Goal: Task Accomplishment & Management: Manage account settings

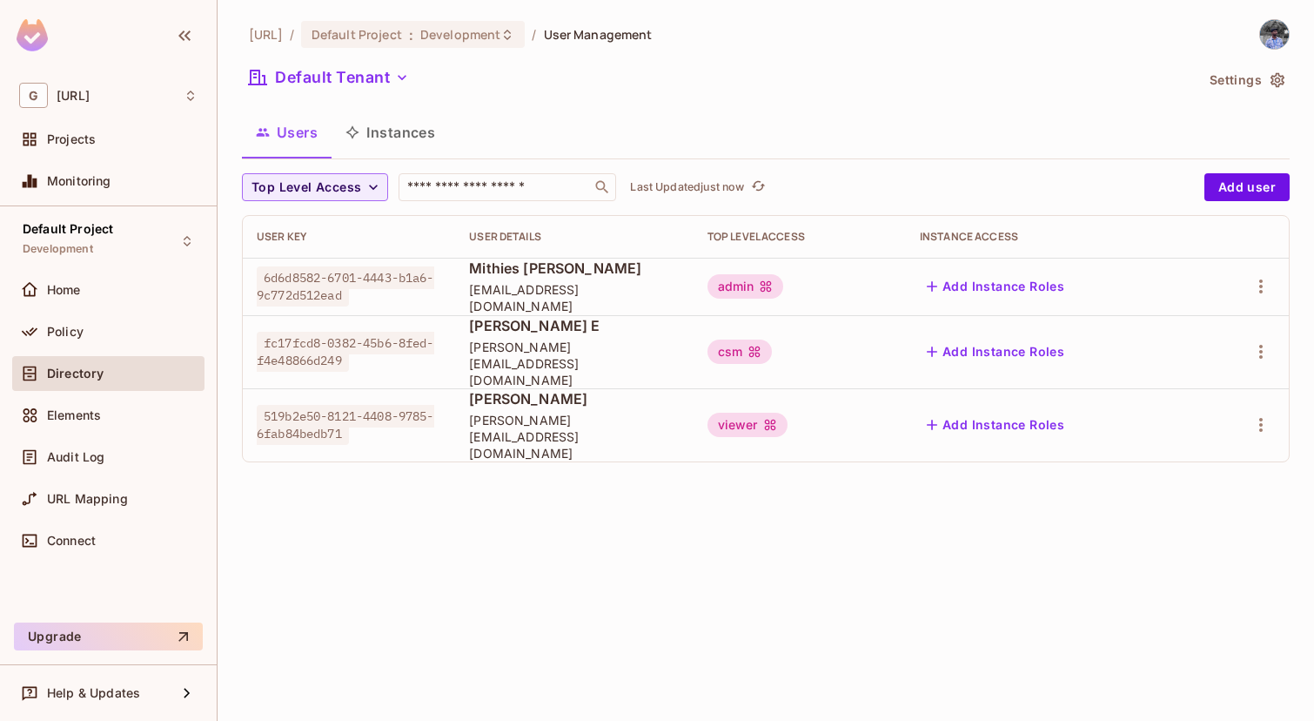
click at [759, 412] on div "viewer" at bounding box center [747, 424] width 80 height 24
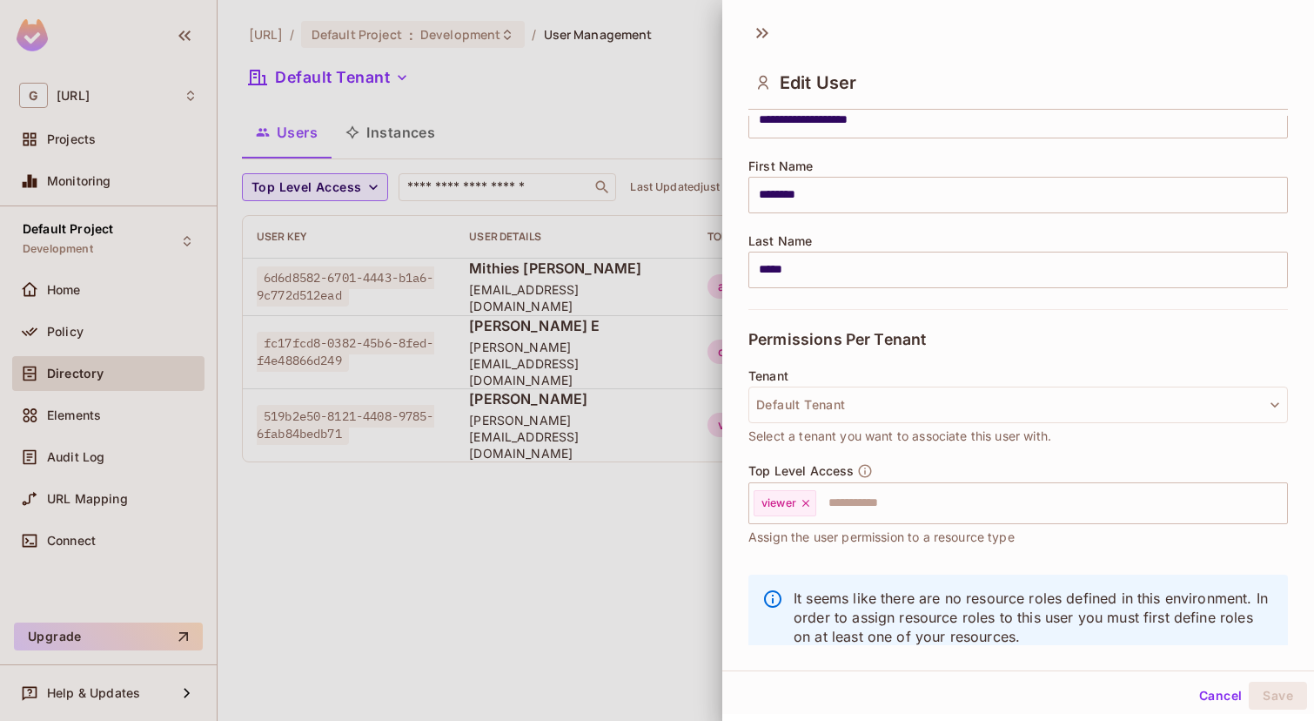
scroll to position [220, 0]
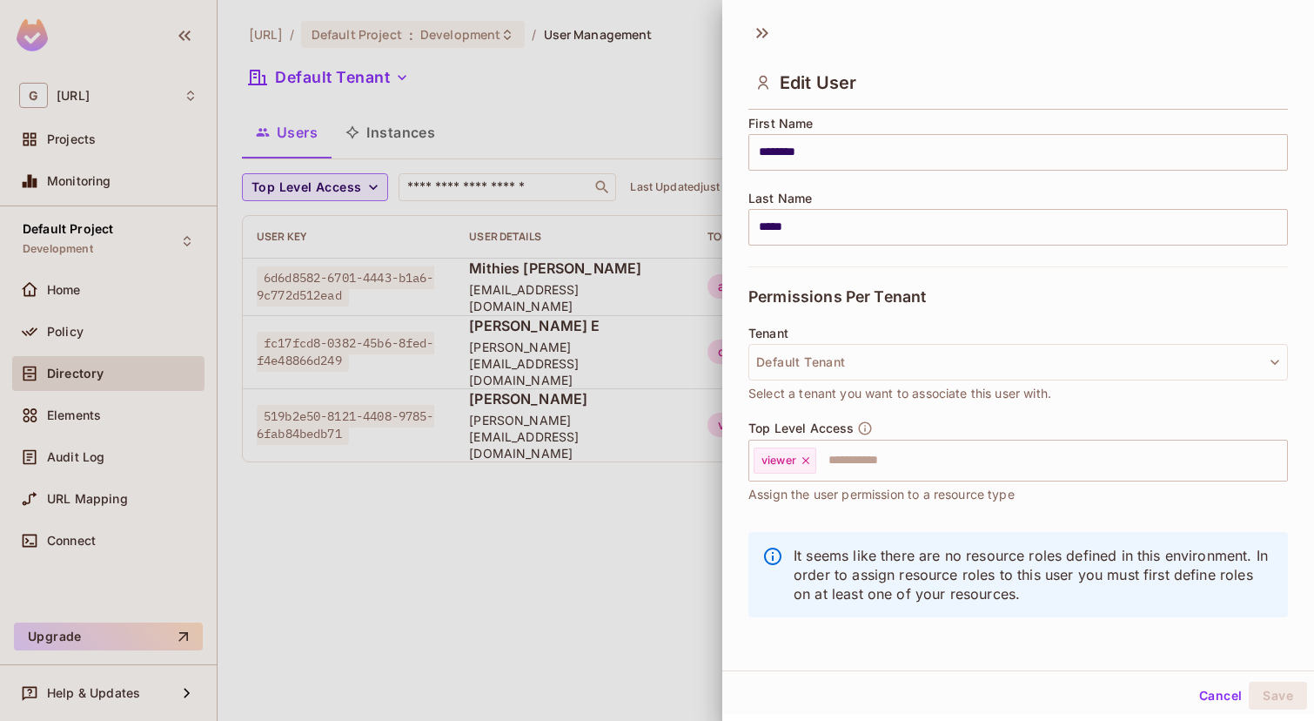
click at [1219, 700] on button "Cancel" at bounding box center [1220, 695] width 57 height 28
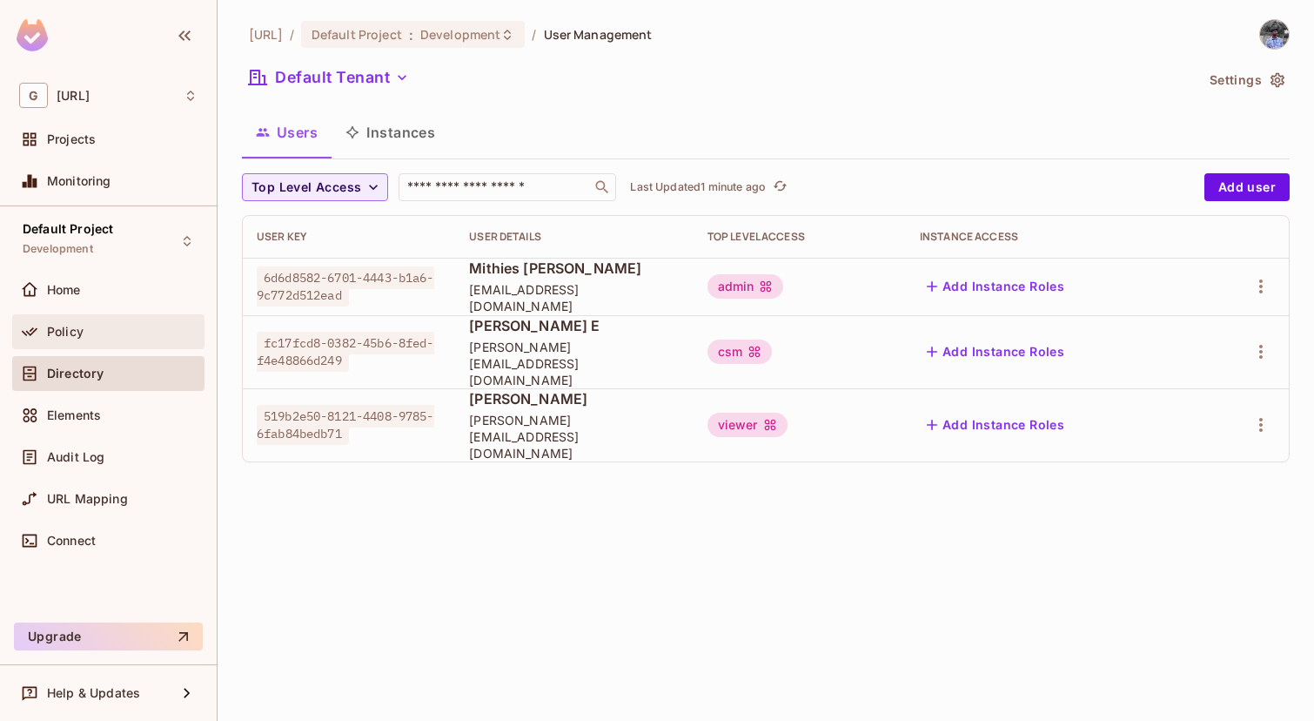
click at [99, 335] on div "Policy" at bounding box center [122, 332] width 151 height 14
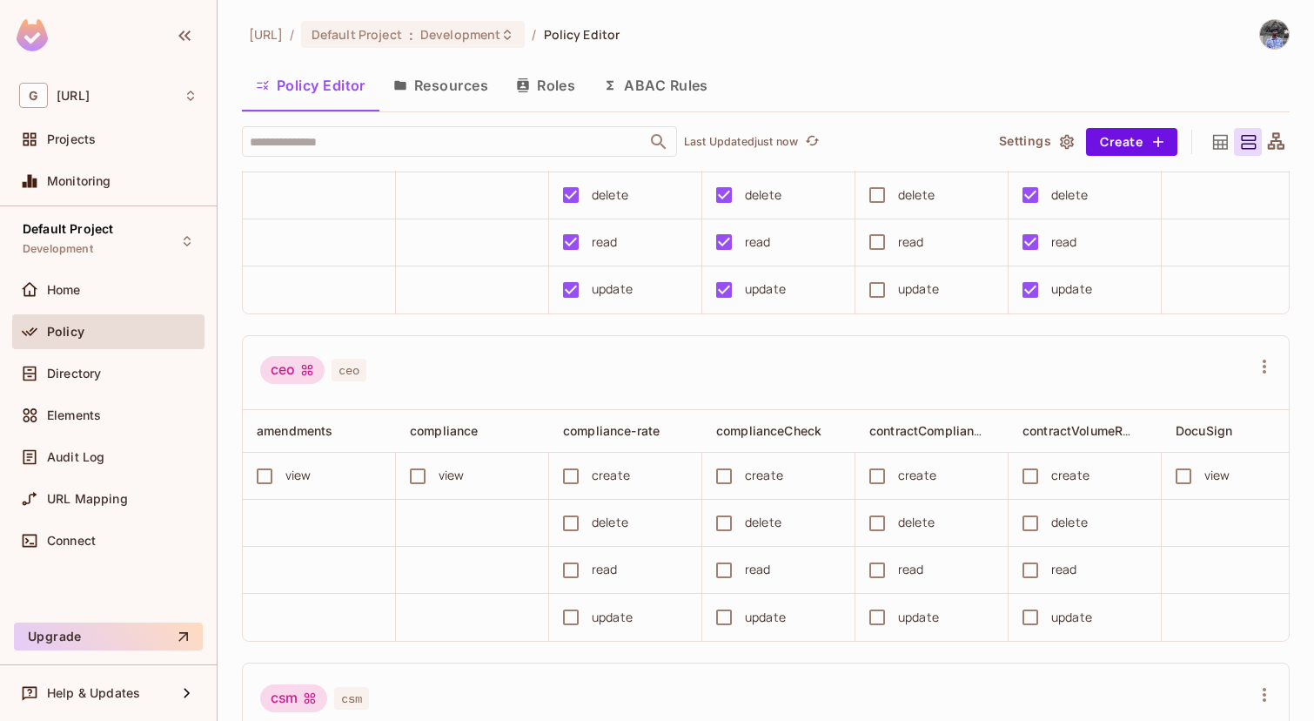
scroll to position [169, 0]
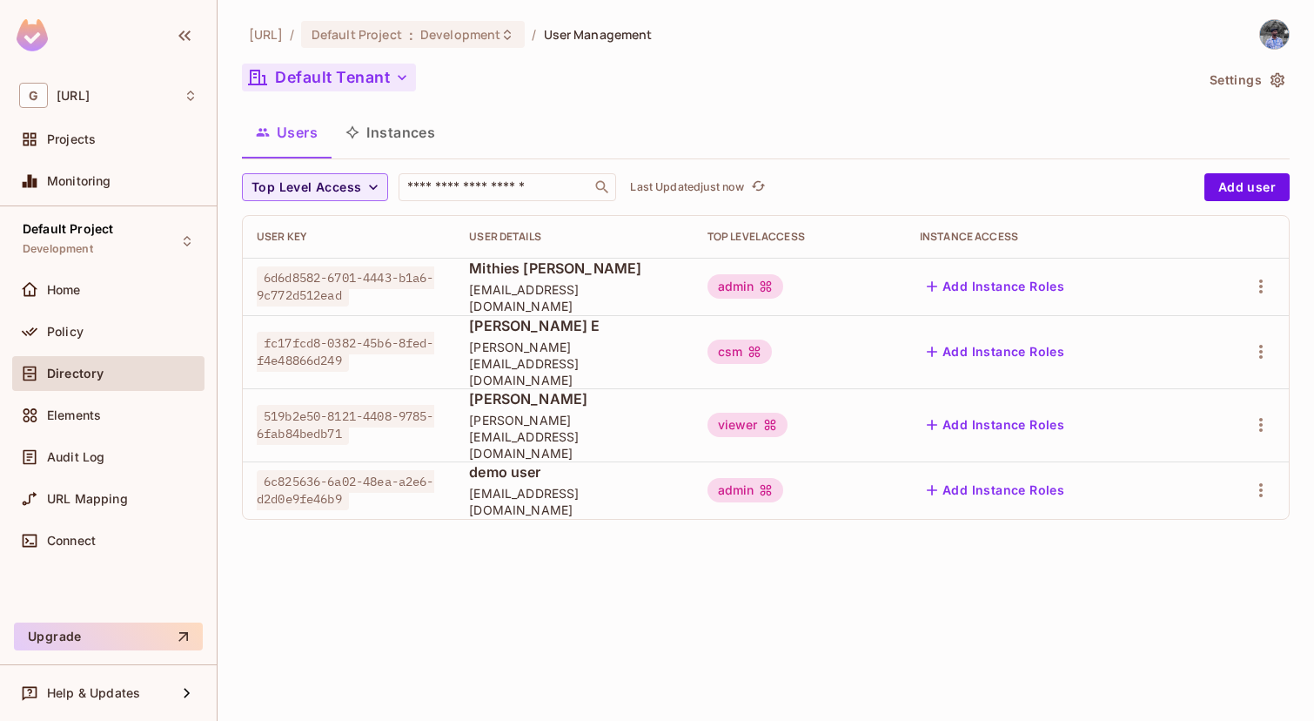
click at [387, 87] on button "Default Tenant" at bounding box center [329, 78] width 174 height 28
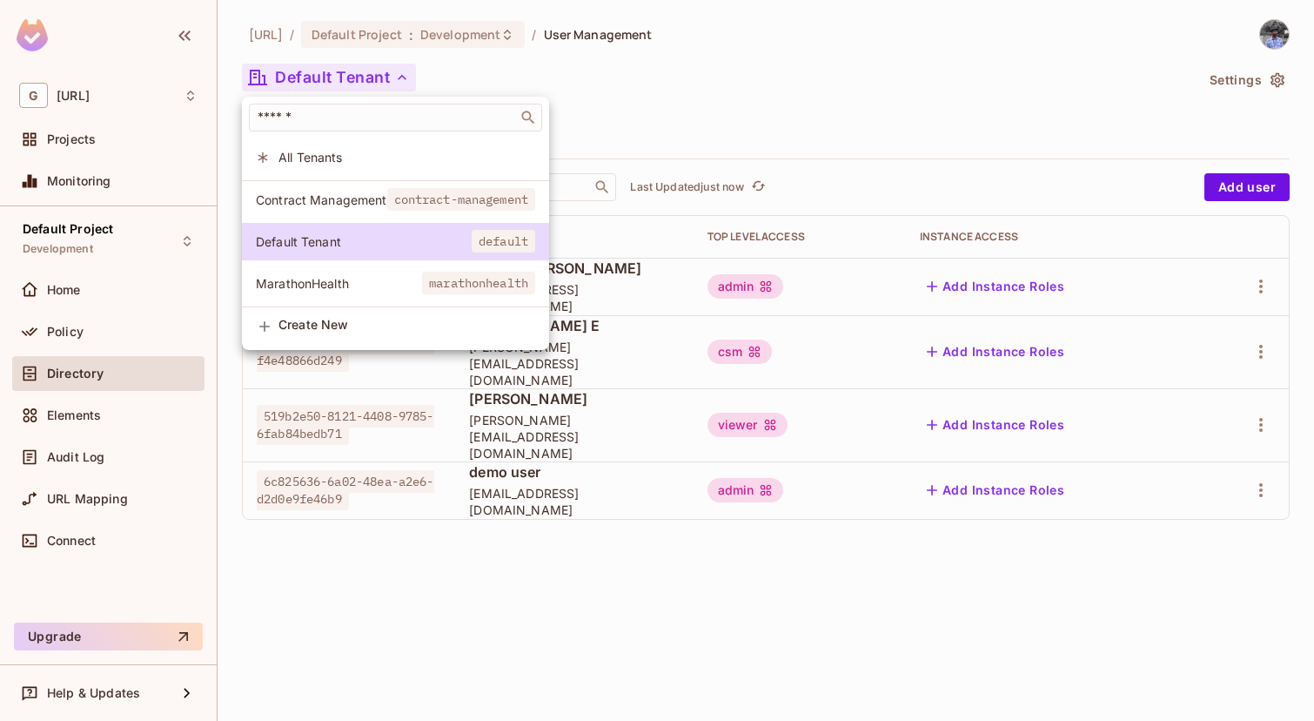
click at [444, 209] on span "contract-management" at bounding box center [461, 199] width 149 height 23
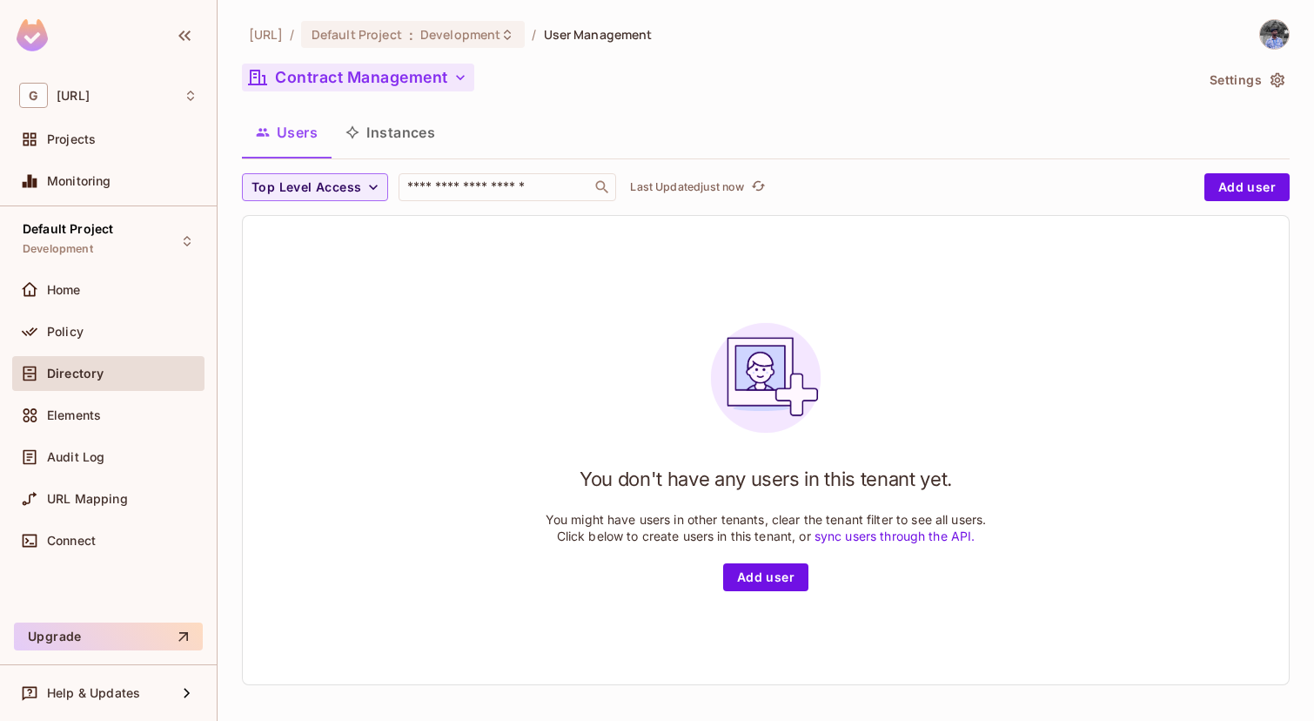
click at [420, 87] on button "Contract Management" at bounding box center [358, 78] width 232 height 28
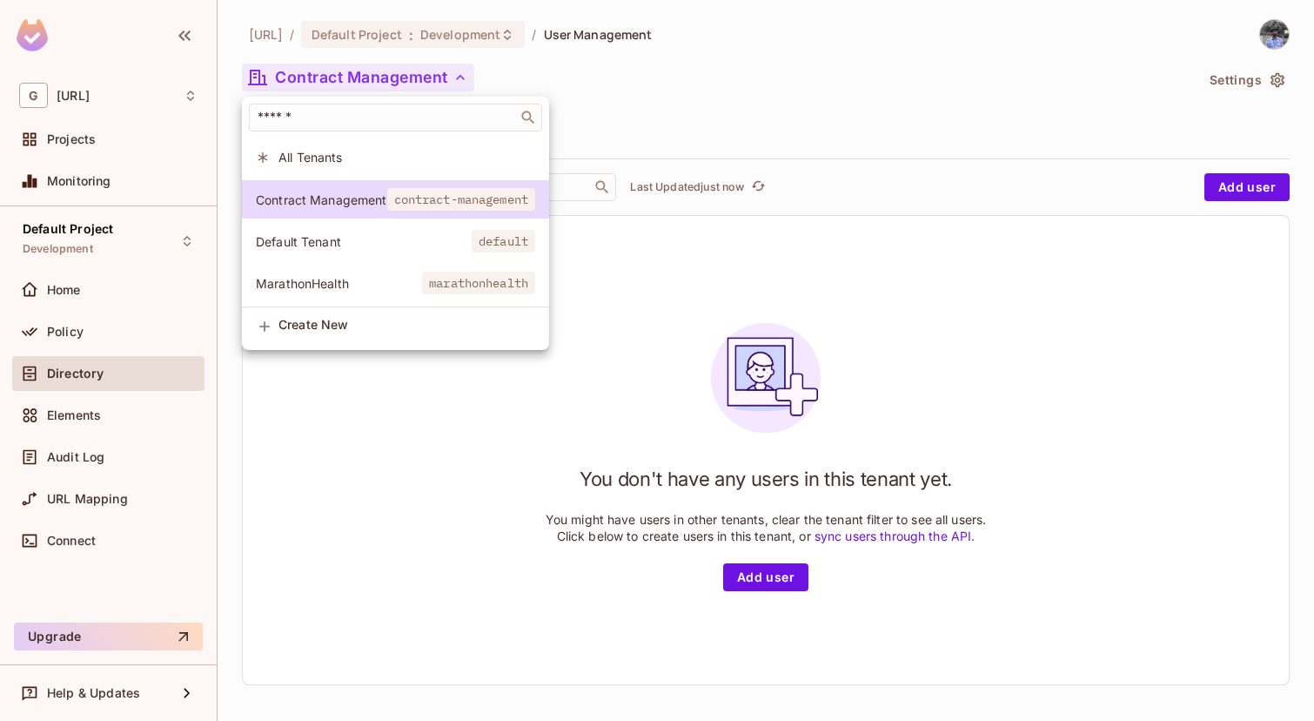
click at [419, 243] on span "Default Tenant" at bounding box center [364, 241] width 216 height 17
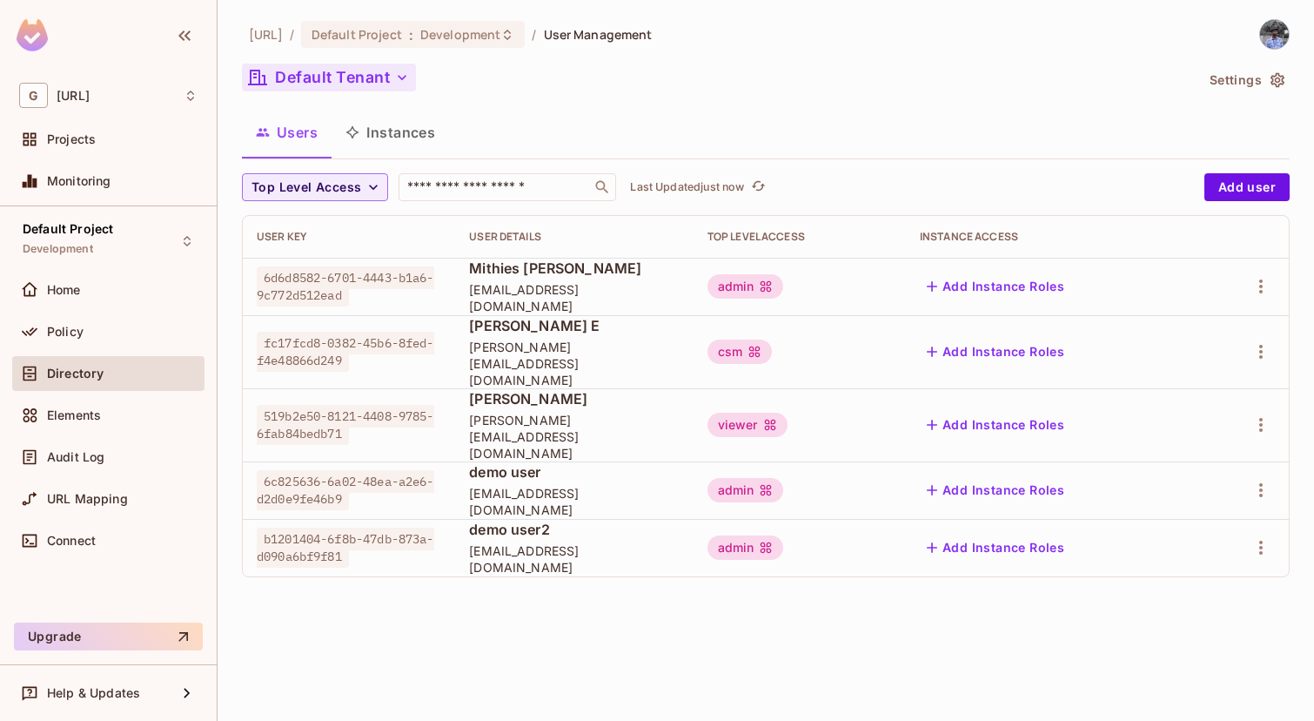
click at [378, 69] on button "Default Tenant" at bounding box center [329, 78] width 174 height 28
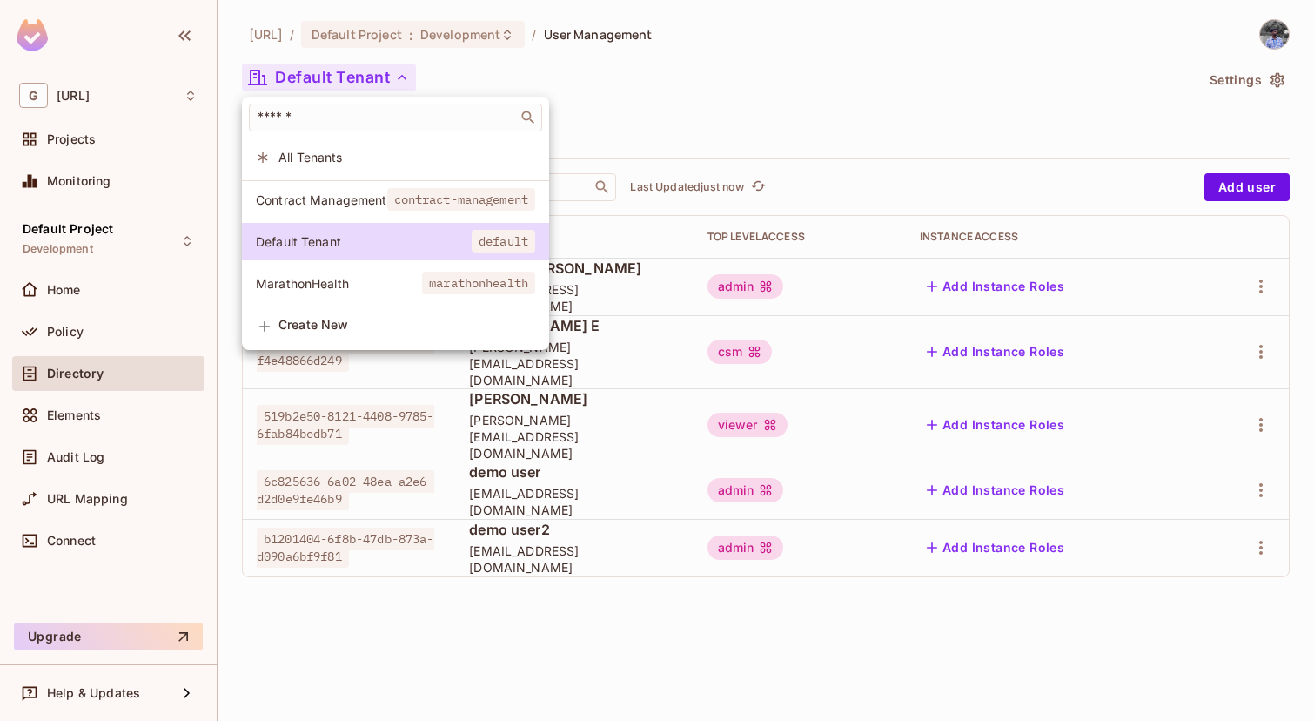
click at [407, 203] on span "contract-management" at bounding box center [461, 199] width 149 height 23
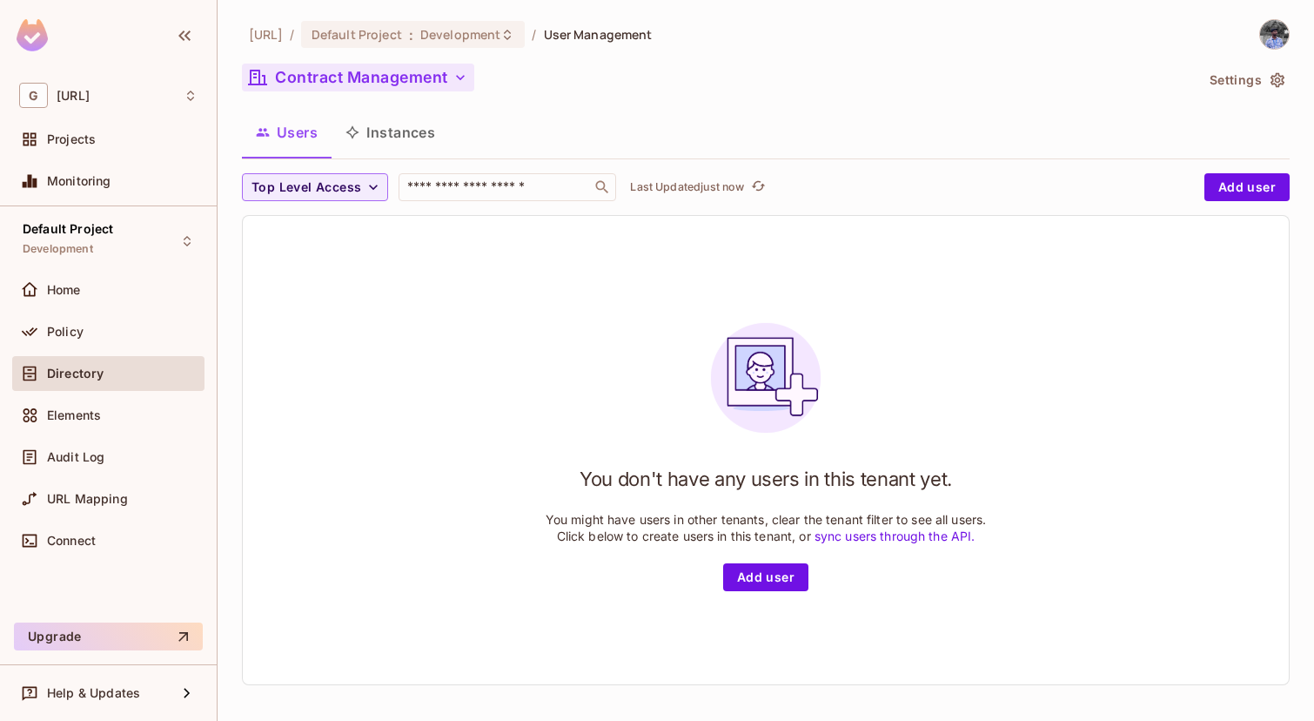
click at [455, 72] on icon "button" at bounding box center [460, 77] width 17 height 17
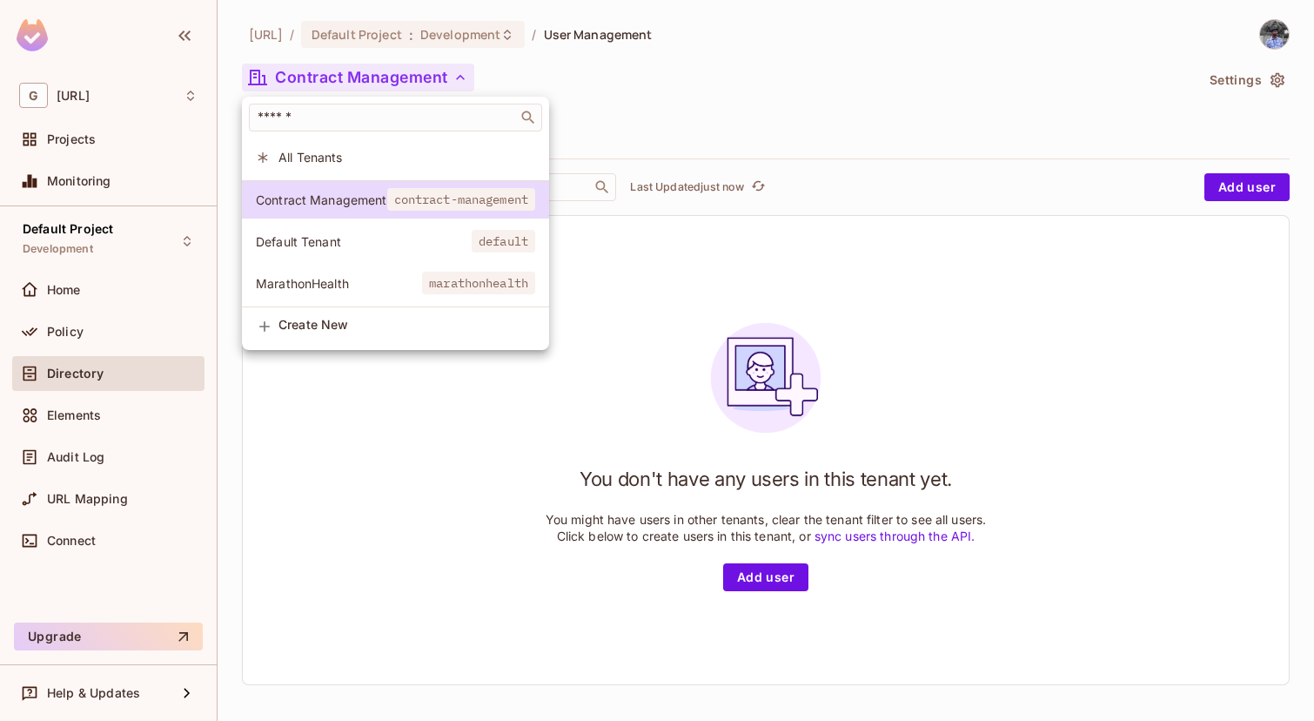
click at [455, 240] on span "Default Tenant" at bounding box center [364, 241] width 216 height 17
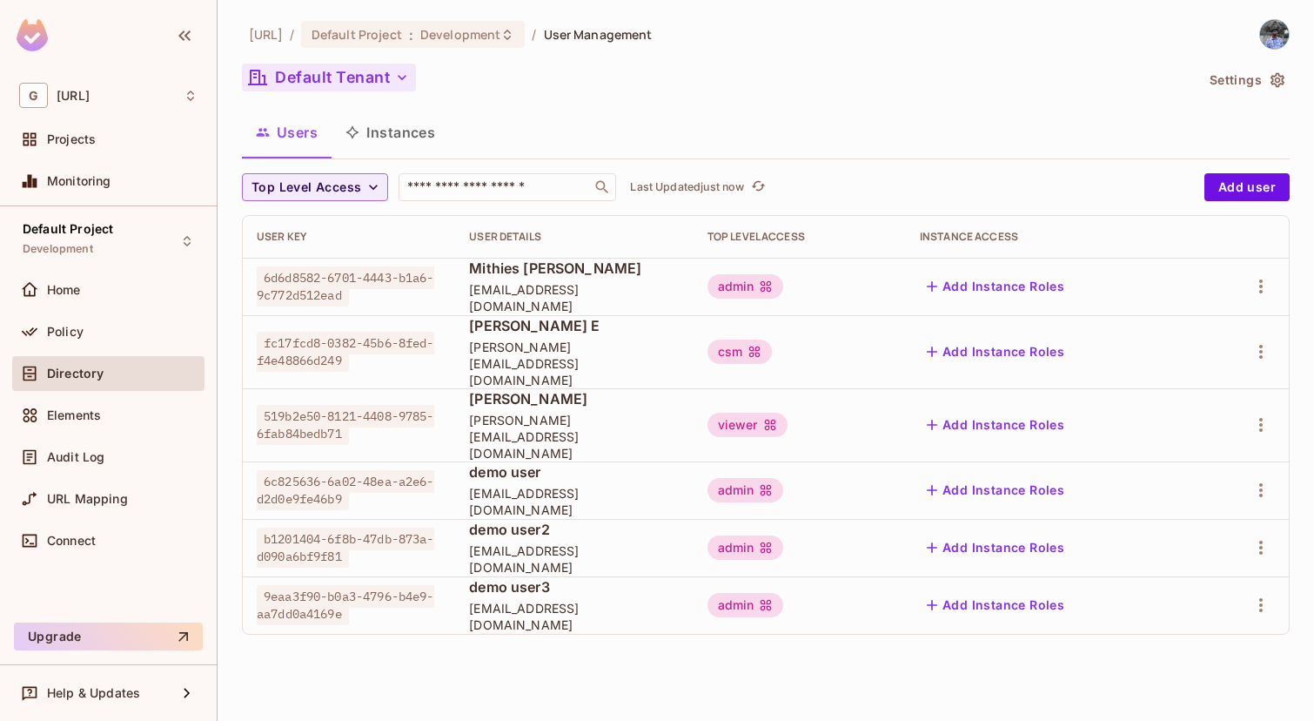
click at [394, 77] on icon "button" at bounding box center [401, 77] width 17 height 17
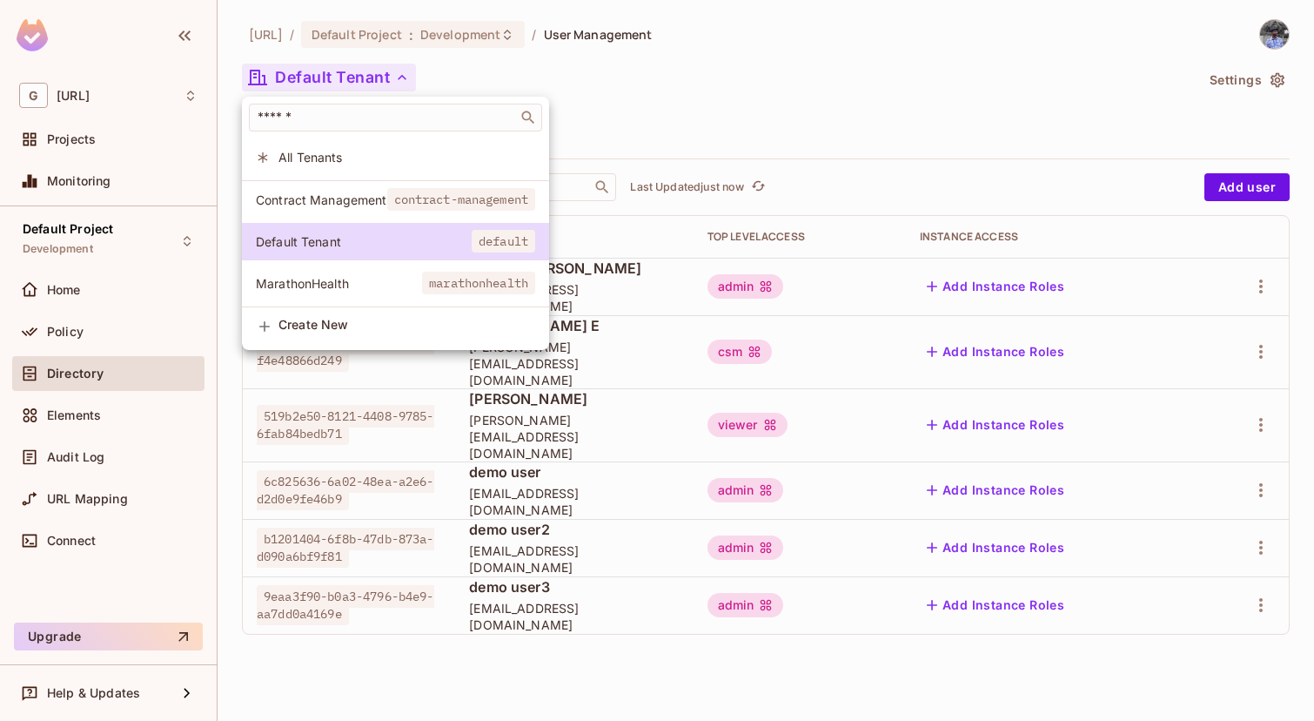
click at [429, 199] on span "contract-management" at bounding box center [461, 199] width 149 height 23
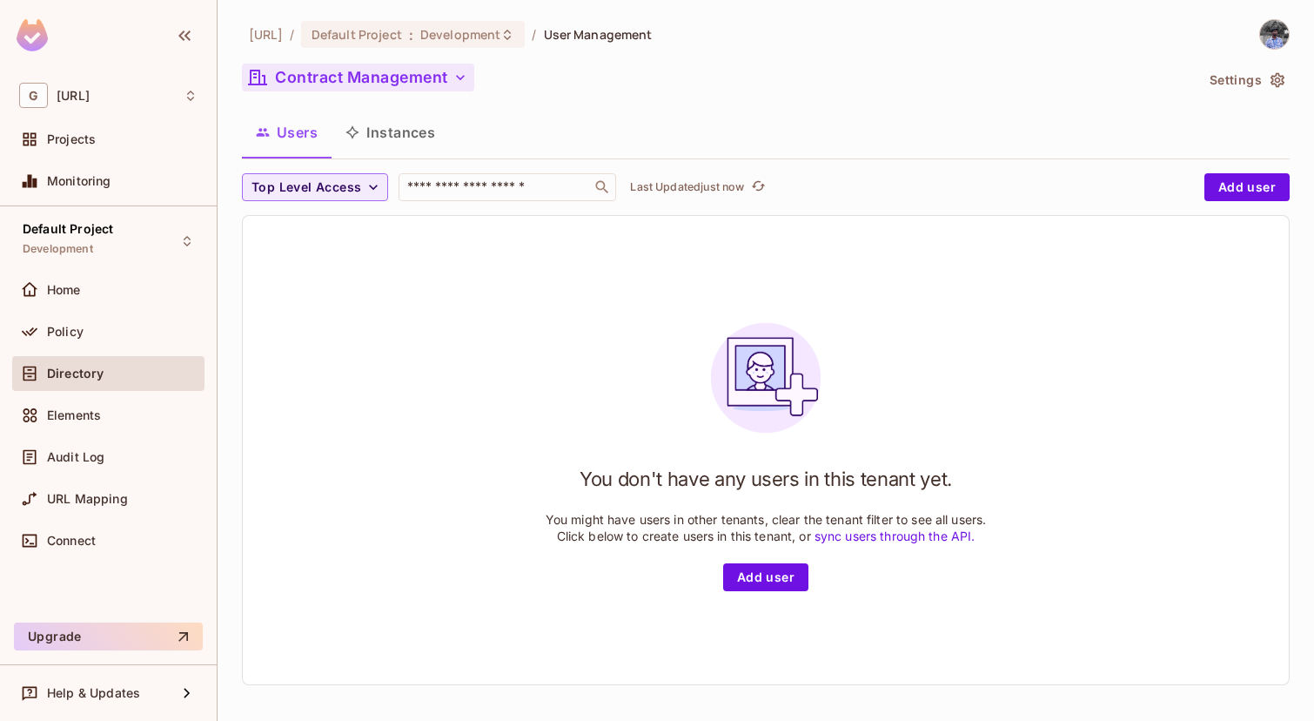
click at [434, 83] on button "Contract Management" at bounding box center [358, 78] width 232 height 28
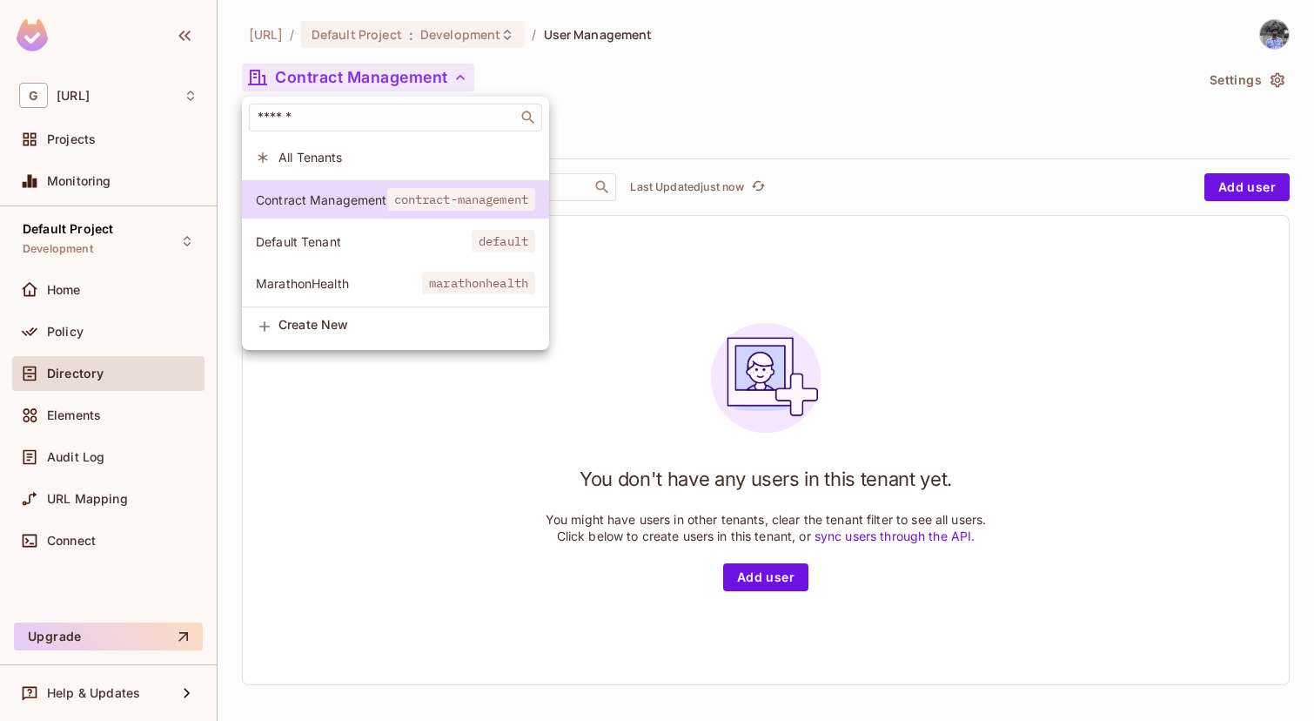
click at [432, 238] on span "Default Tenant" at bounding box center [364, 241] width 216 height 17
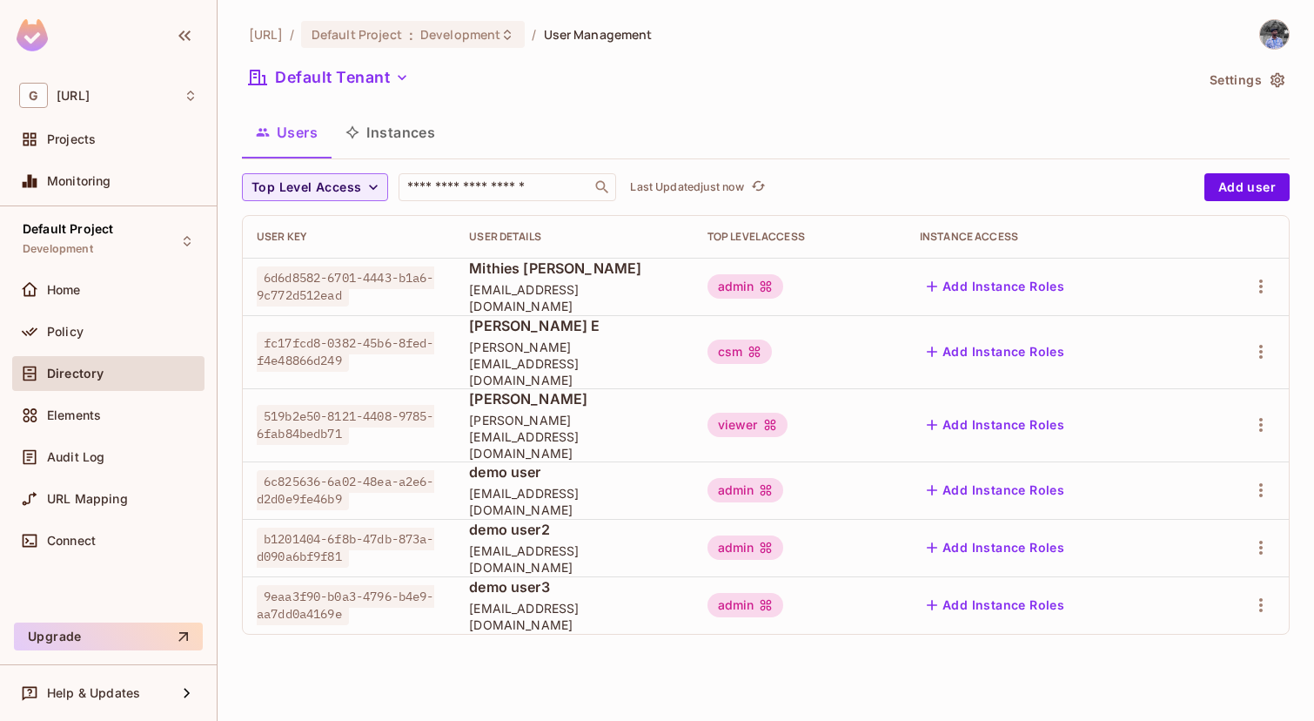
click at [539, 425] on td "[PERSON_NAME] [PERSON_NAME][EMAIL_ADDRESS][DOMAIN_NAME]" at bounding box center [574, 424] width 238 height 73
click at [384, 84] on button "Default Tenant" at bounding box center [329, 78] width 174 height 28
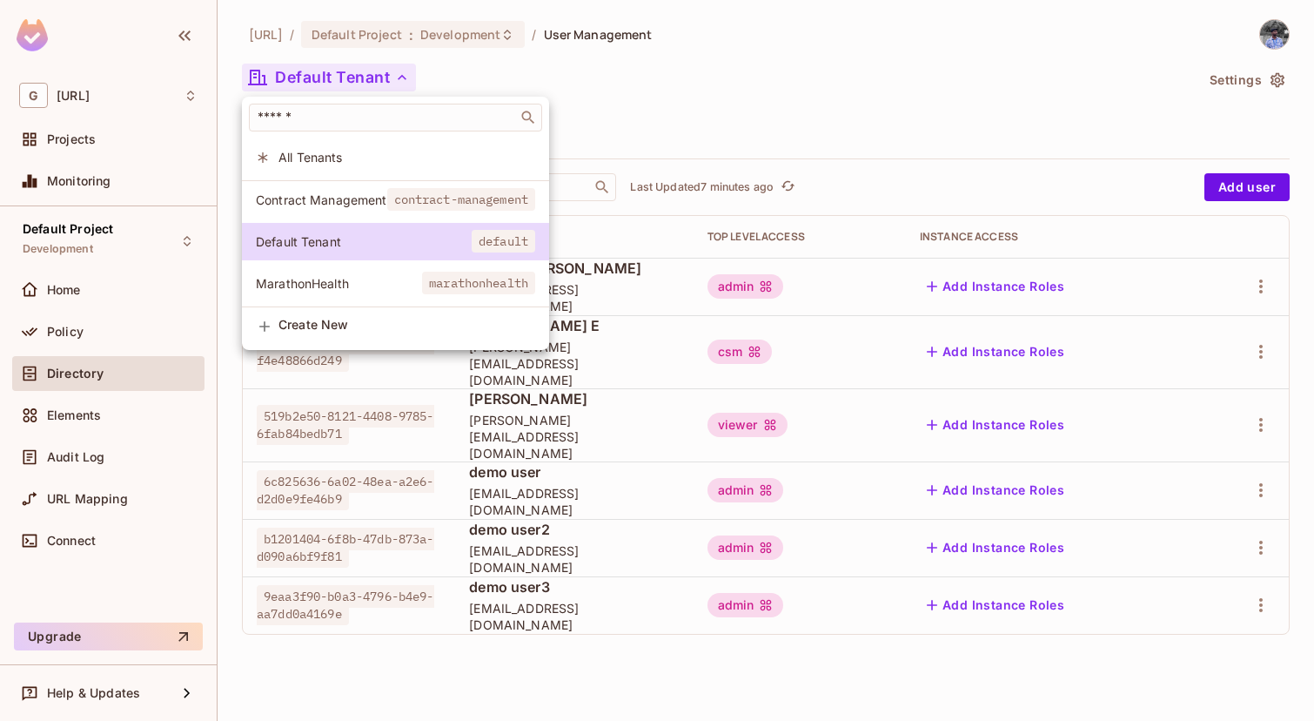
click at [1040, 22] on div at bounding box center [657, 360] width 1314 height 721
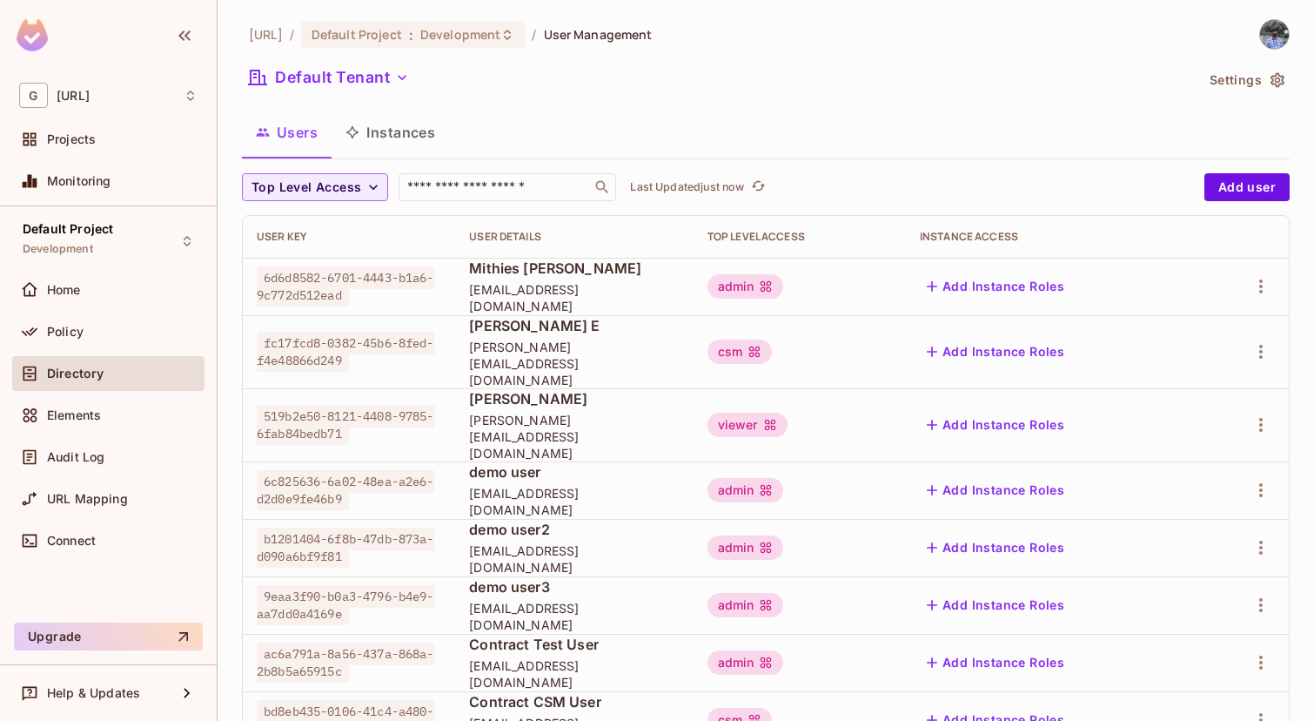
scroll to position [36, 0]
click at [327, 84] on button "Default Tenant" at bounding box center [329, 78] width 174 height 28
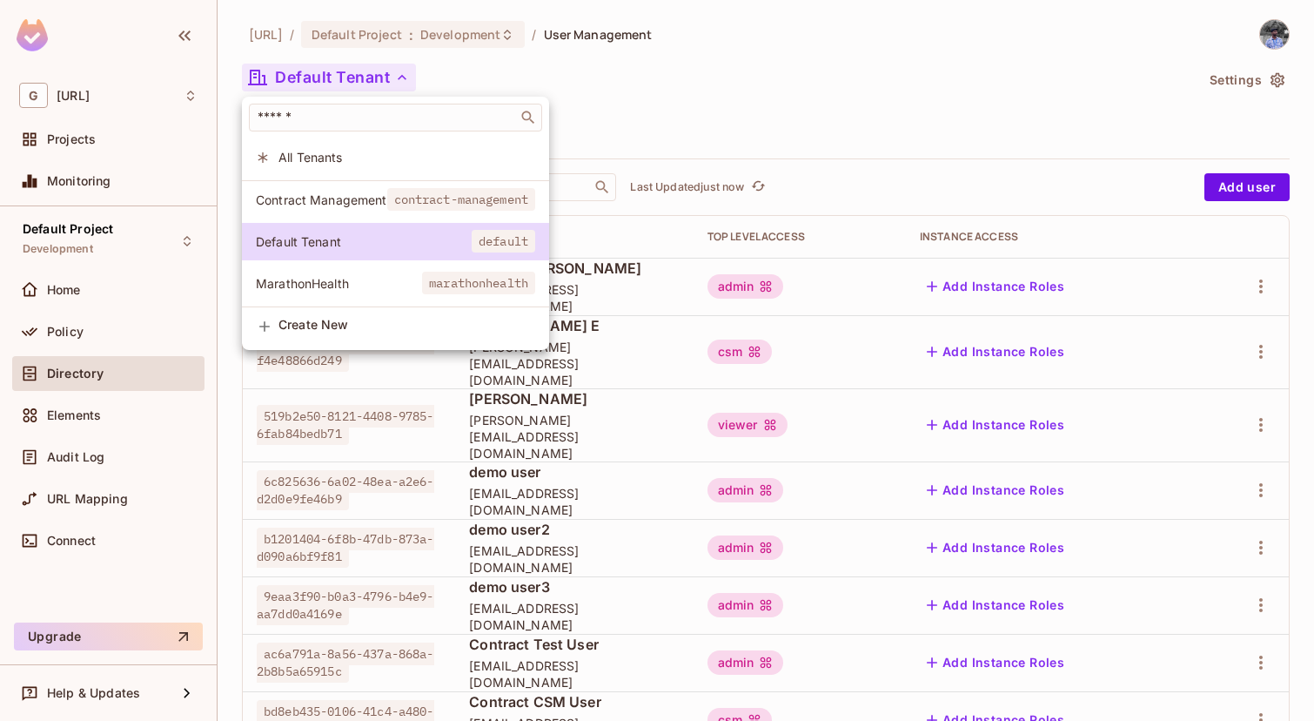
click at [382, 213] on li "Contract Management contract-management" at bounding box center [395, 199] width 307 height 37
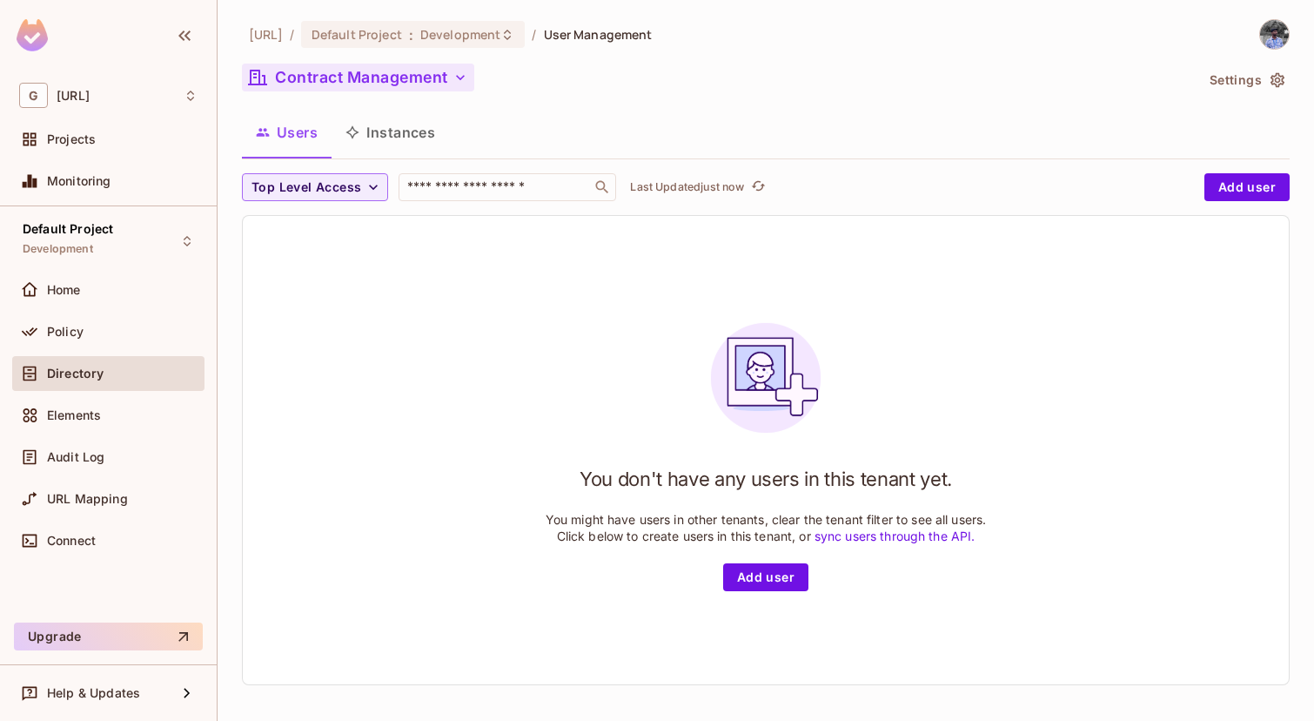
click at [416, 77] on button "Contract Management" at bounding box center [358, 78] width 232 height 28
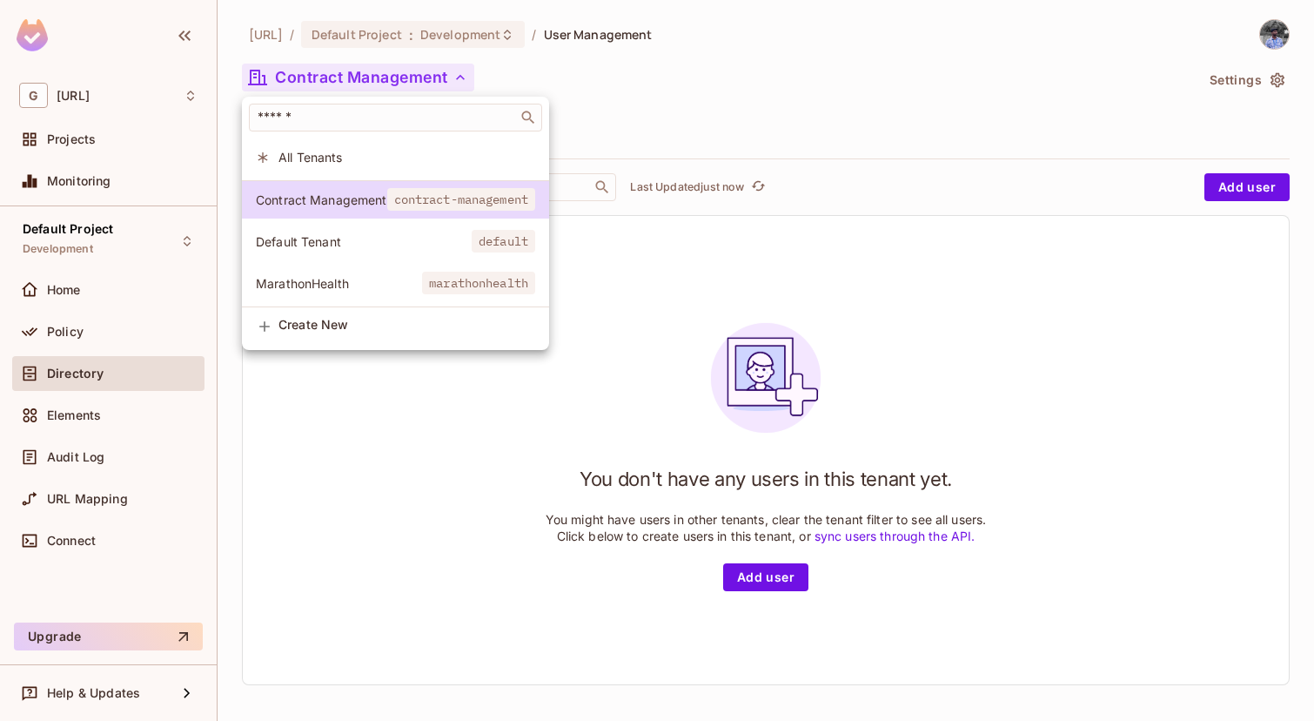
click at [436, 248] on span "Default Tenant" at bounding box center [364, 241] width 216 height 17
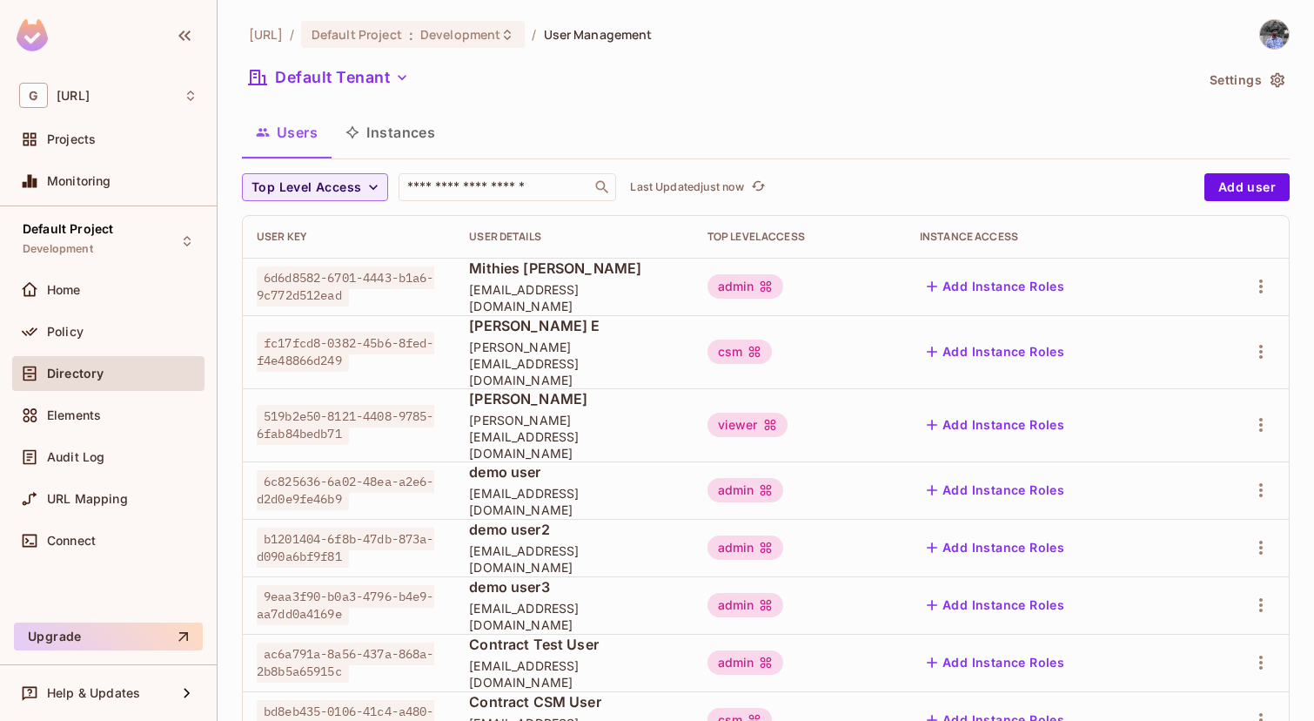
scroll to position [93, 0]
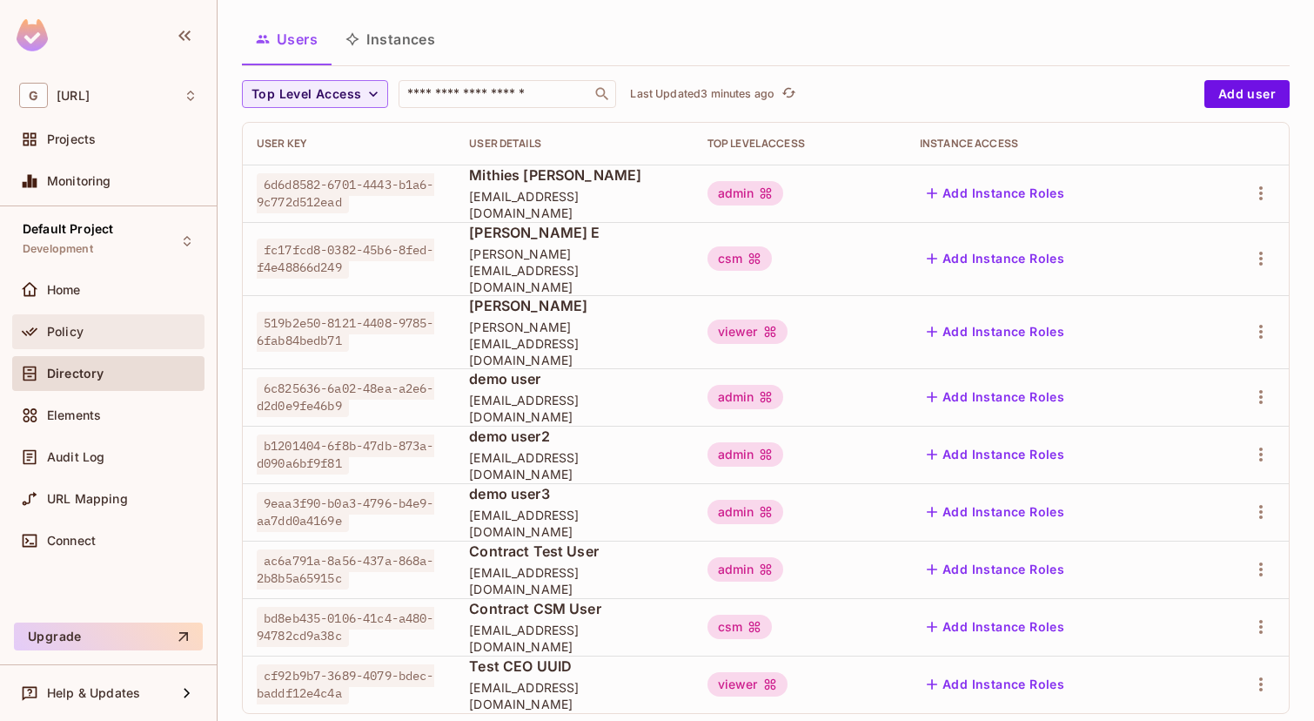
click at [114, 345] on div "Policy" at bounding box center [108, 331] width 192 height 35
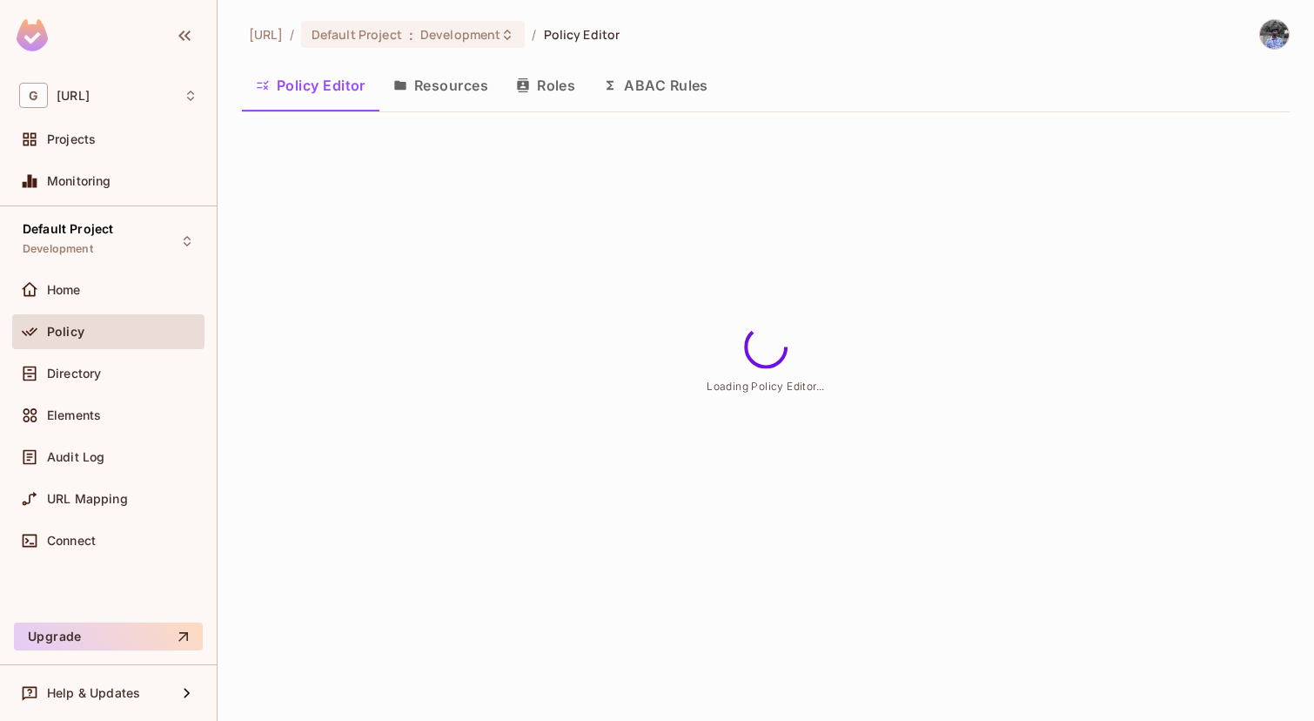
click at [560, 100] on button "Roles" at bounding box center [545, 86] width 87 height 44
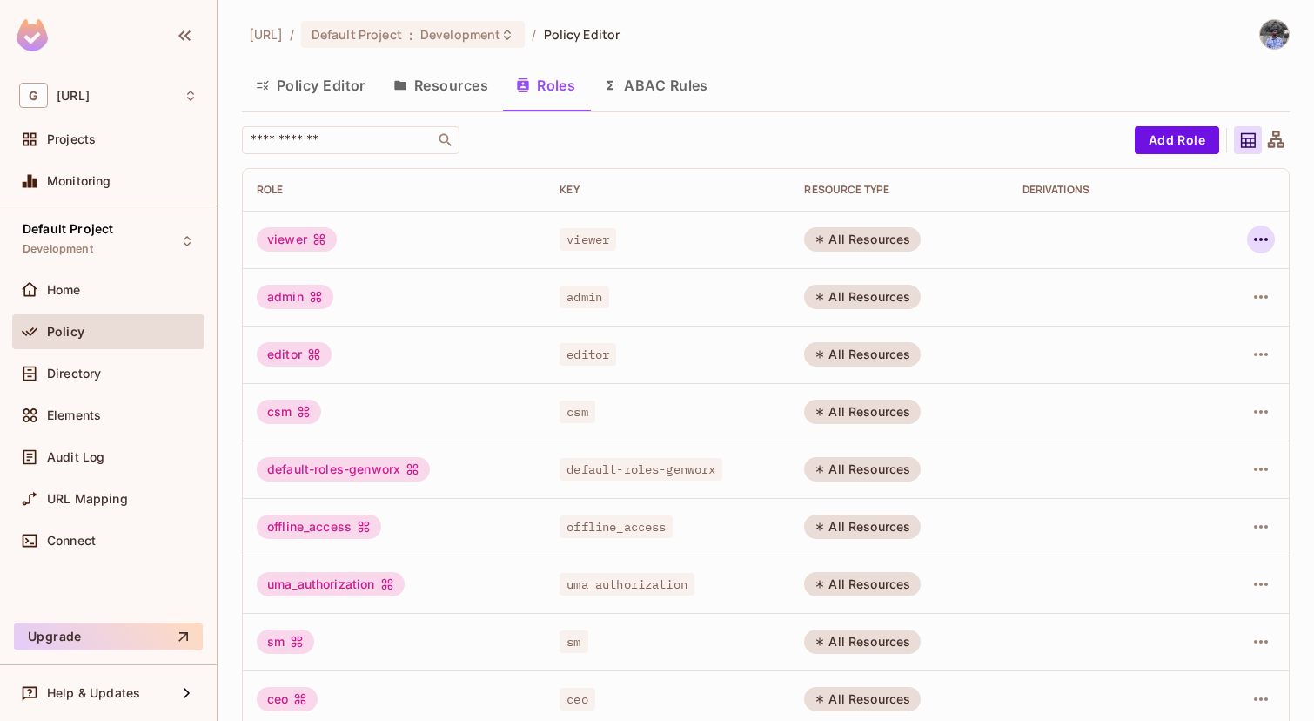
click at [1251, 247] on icon "button" at bounding box center [1260, 239] width 21 height 21
click at [1203, 356] on div "Delete Role" at bounding box center [1190, 355] width 67 height 17
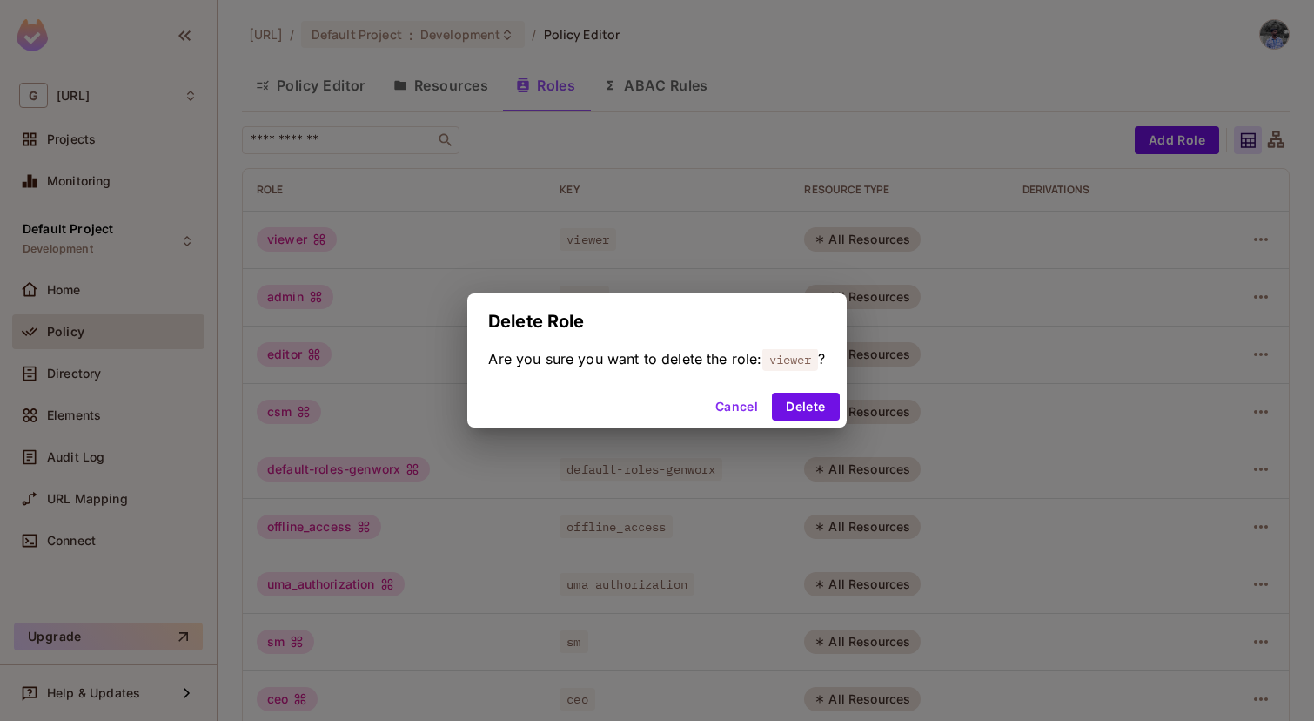
click at [742, 403] on button "Cancel" at bounding box center [736, 406] width 57 height 28
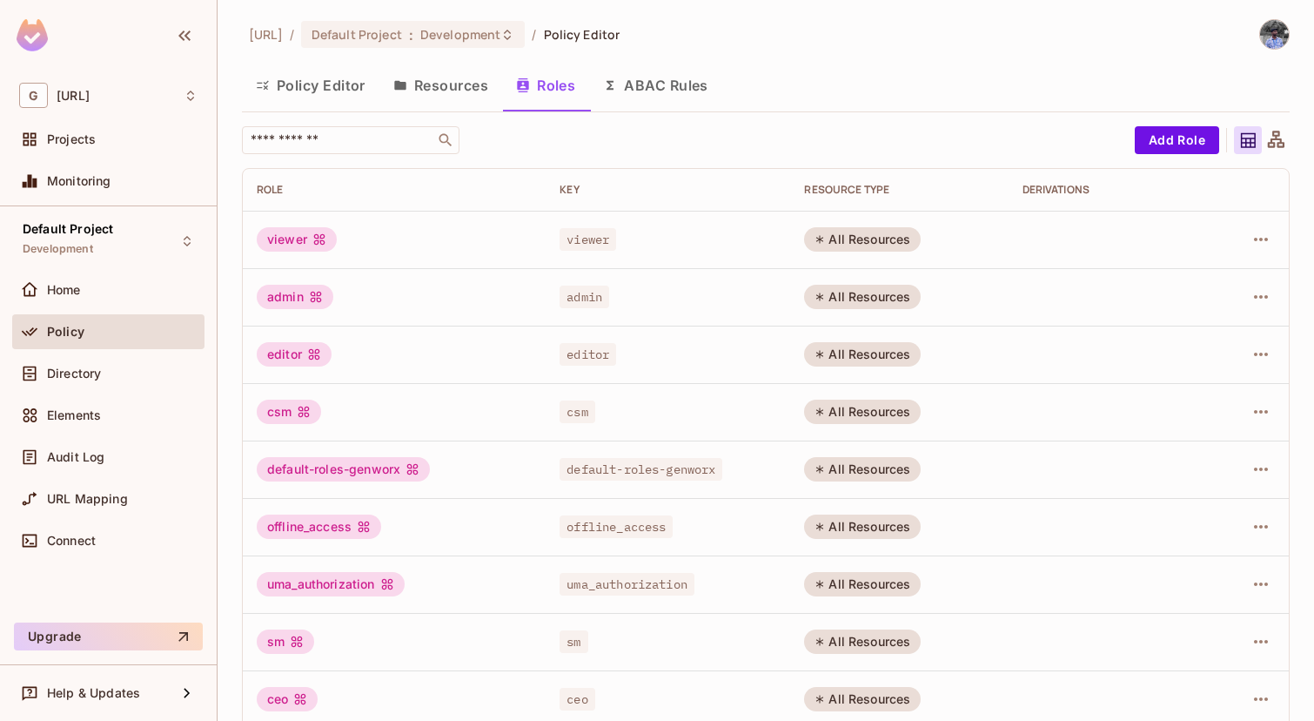
scroll to position [22, 0]
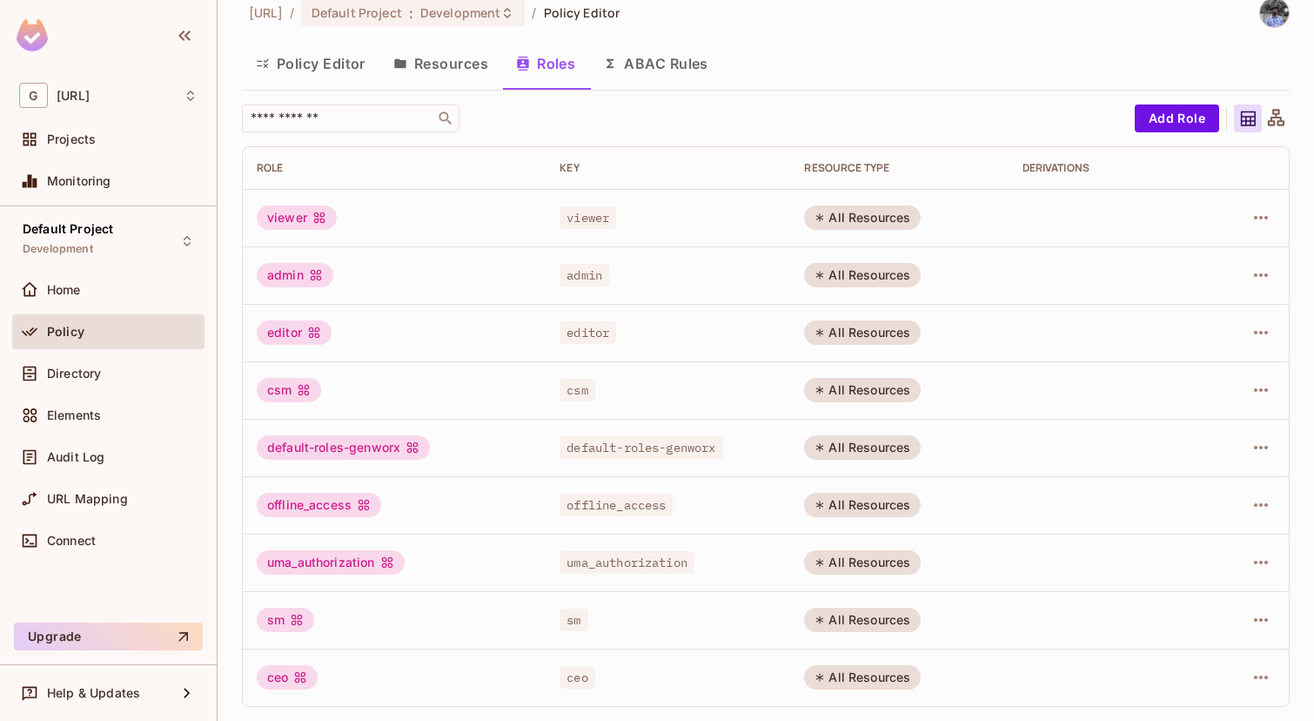
click at [328, 54] on button "Policy Editor" at bounding box center [310, 64] width 137 height 44
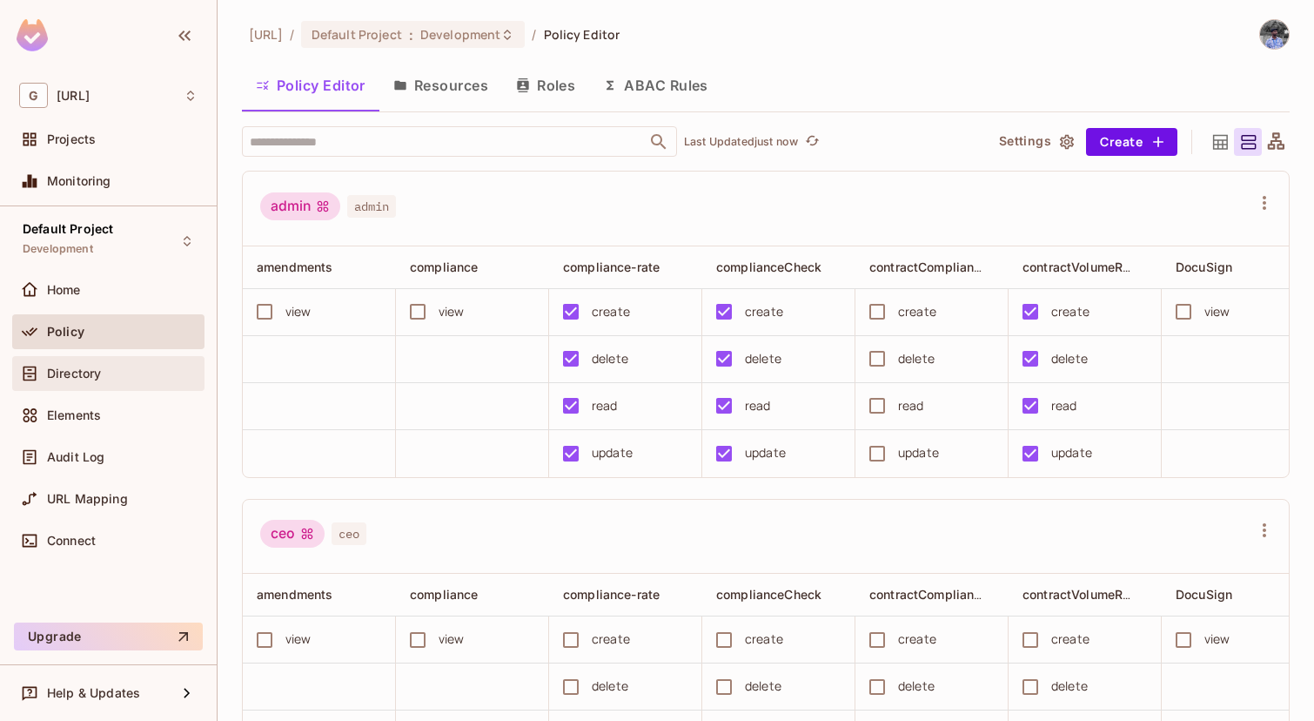
click at [96, 388] on div "Directory" at bounding box center [108, 373] width 192 height 35
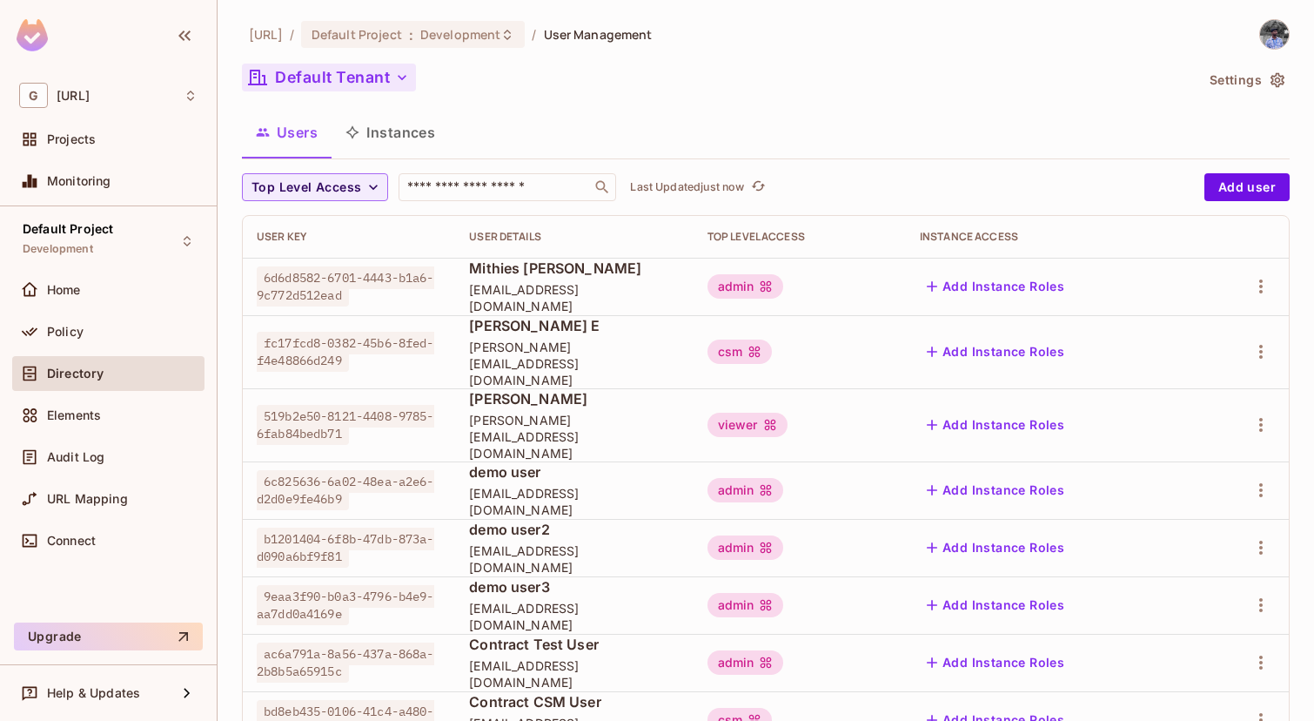
click at [341, 75] on button "Default Tenant" at bounding box center [329, 78] width 174 height 28
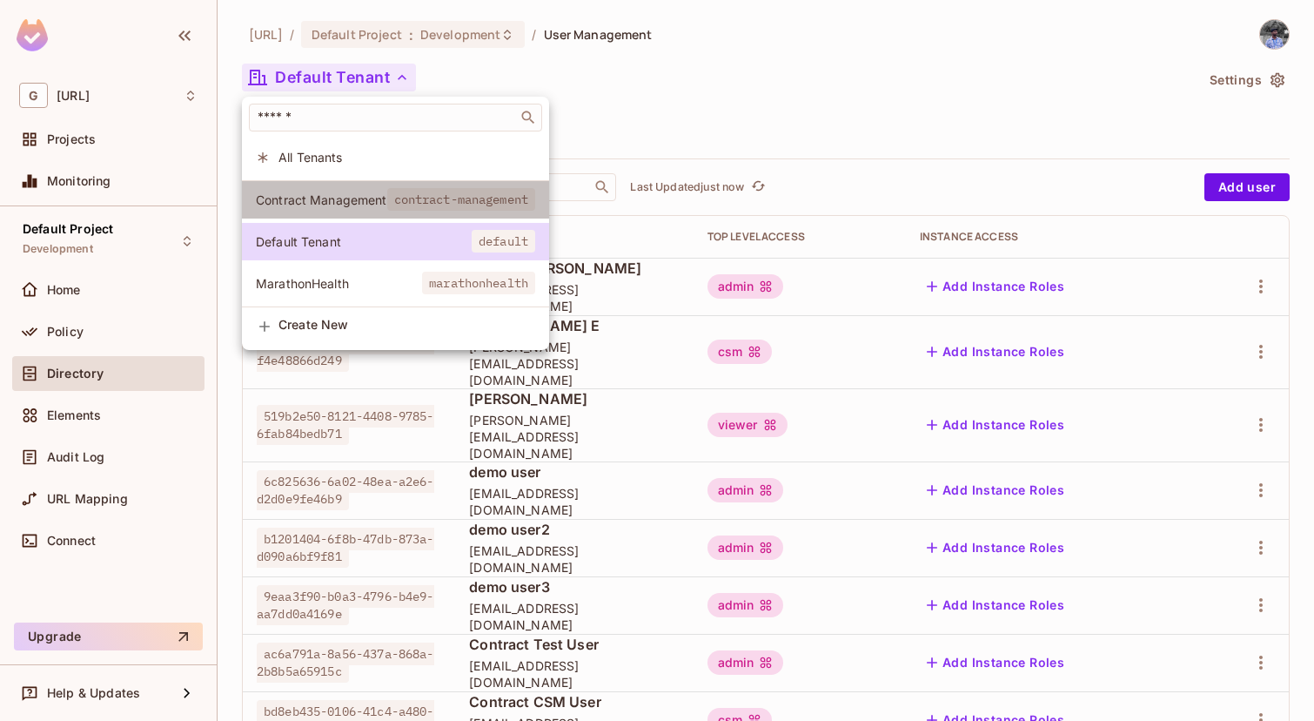
click at [367, 198] on span "Contract Management" at bounding box center [321, 199] width 131 height 17
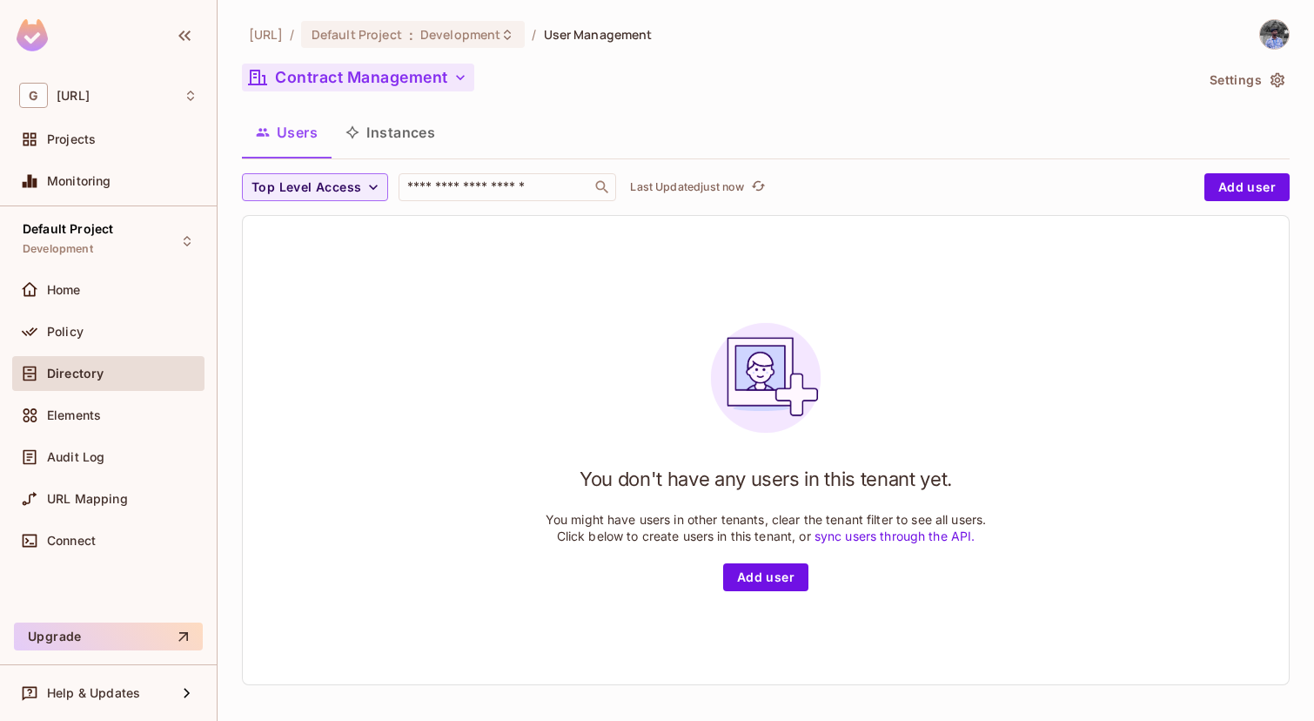
click at [439, 70] on button "Contract Management" at bounding box center [358, 78] width 232 height 28
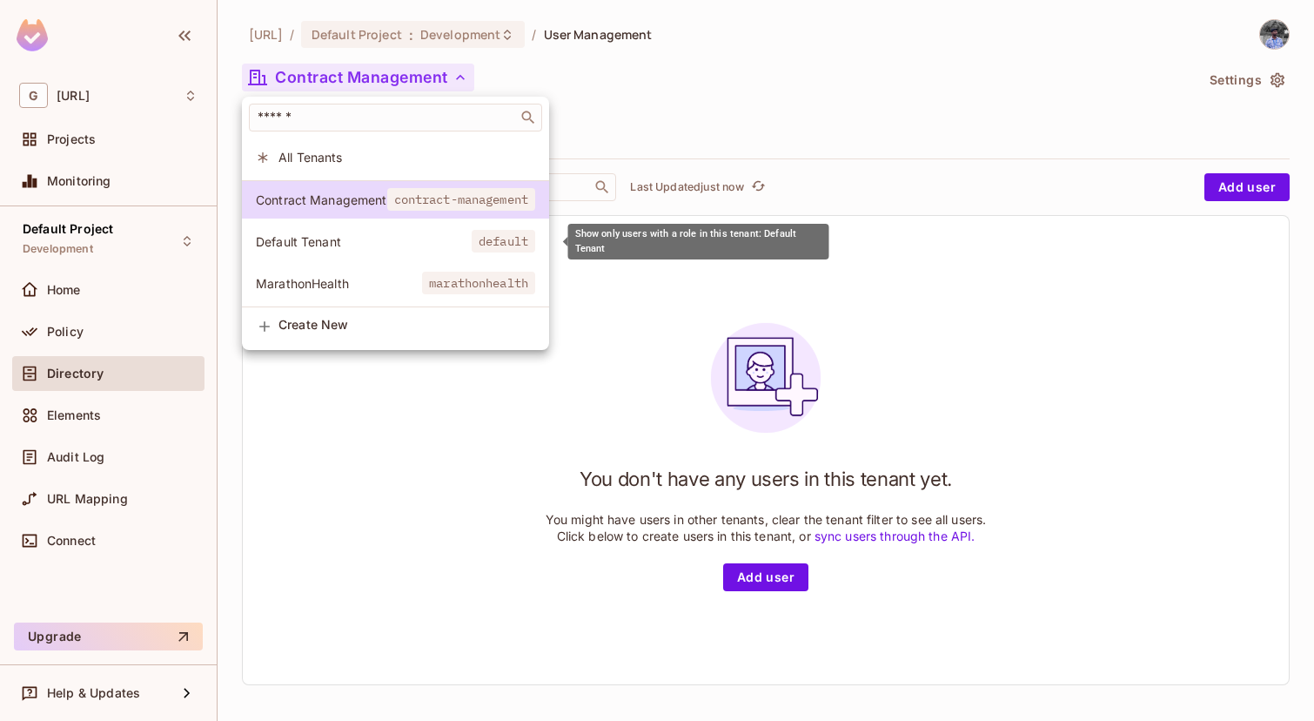
click at [457, 241] on span "Default Tenant" at bounding box center [364, 241] width 216 height 17
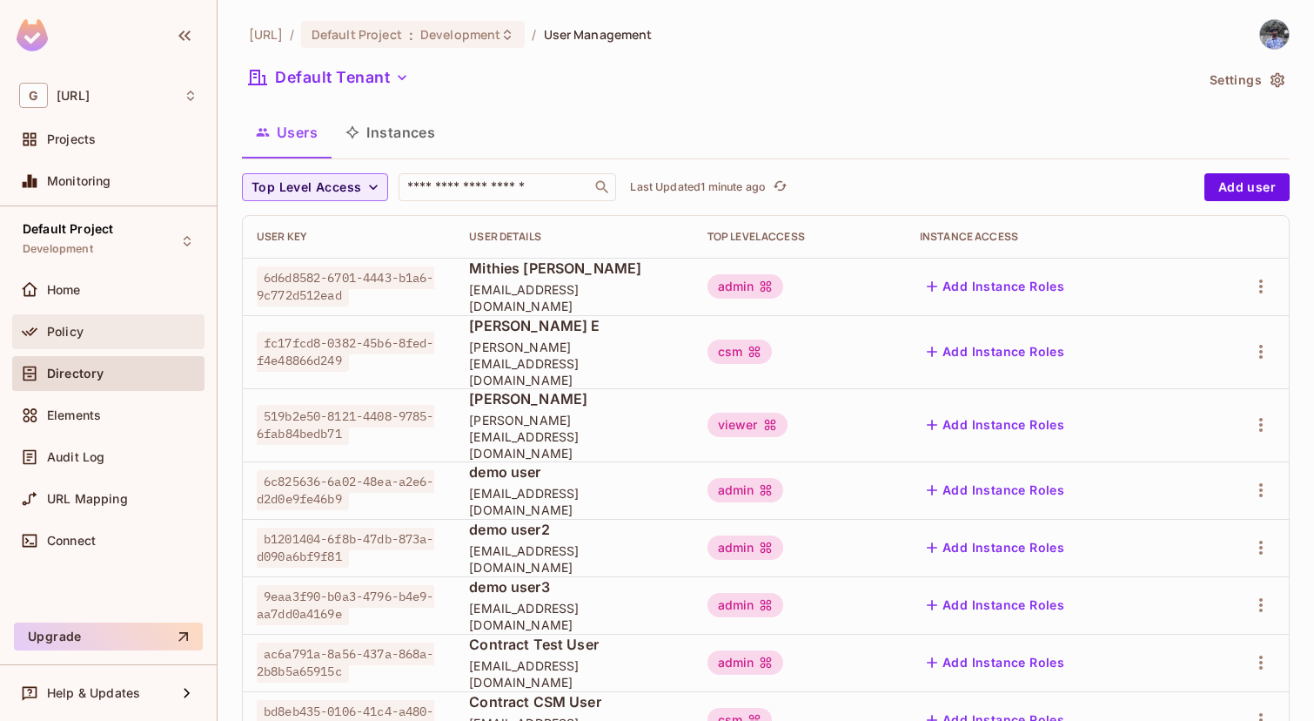
click at [105, 326] on div "Policy" at bounding box center [122, 332] width 151 height 14
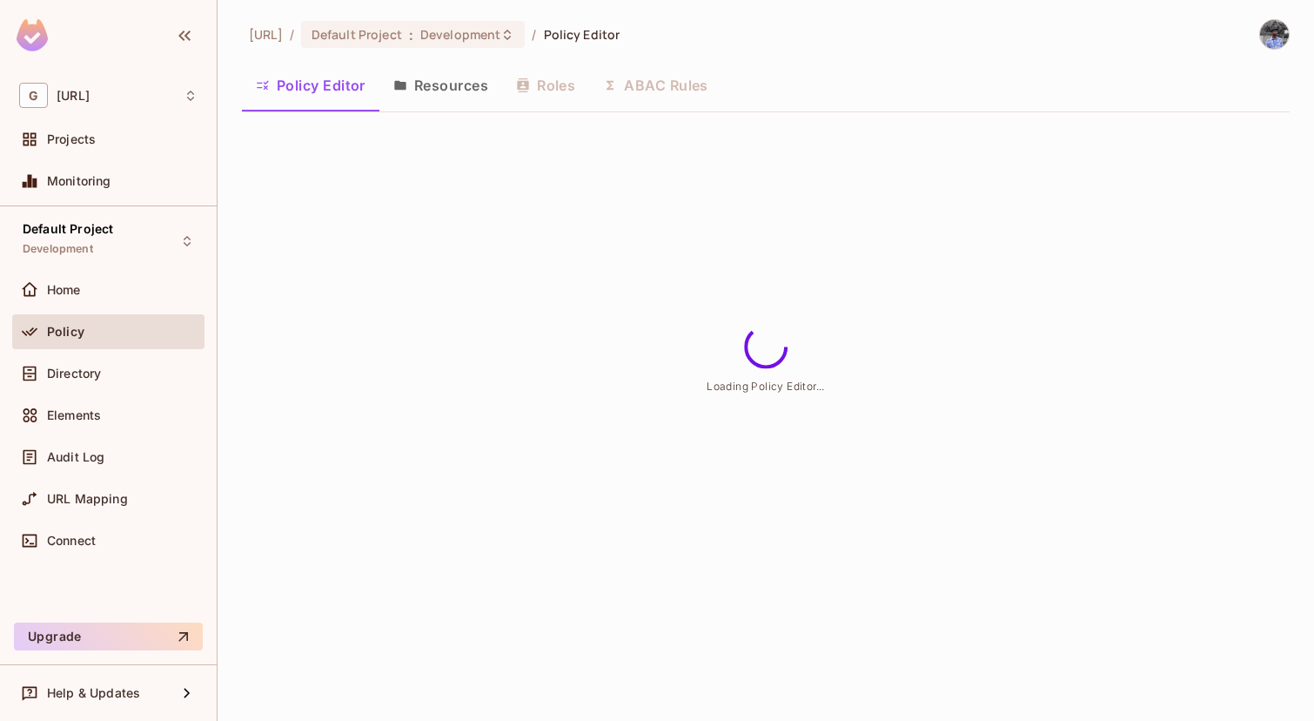
click at [564, 72] on div "Policy Editor Resources Roles ABAC Rules" at bounding box center [766, 86] width 1048 height 44
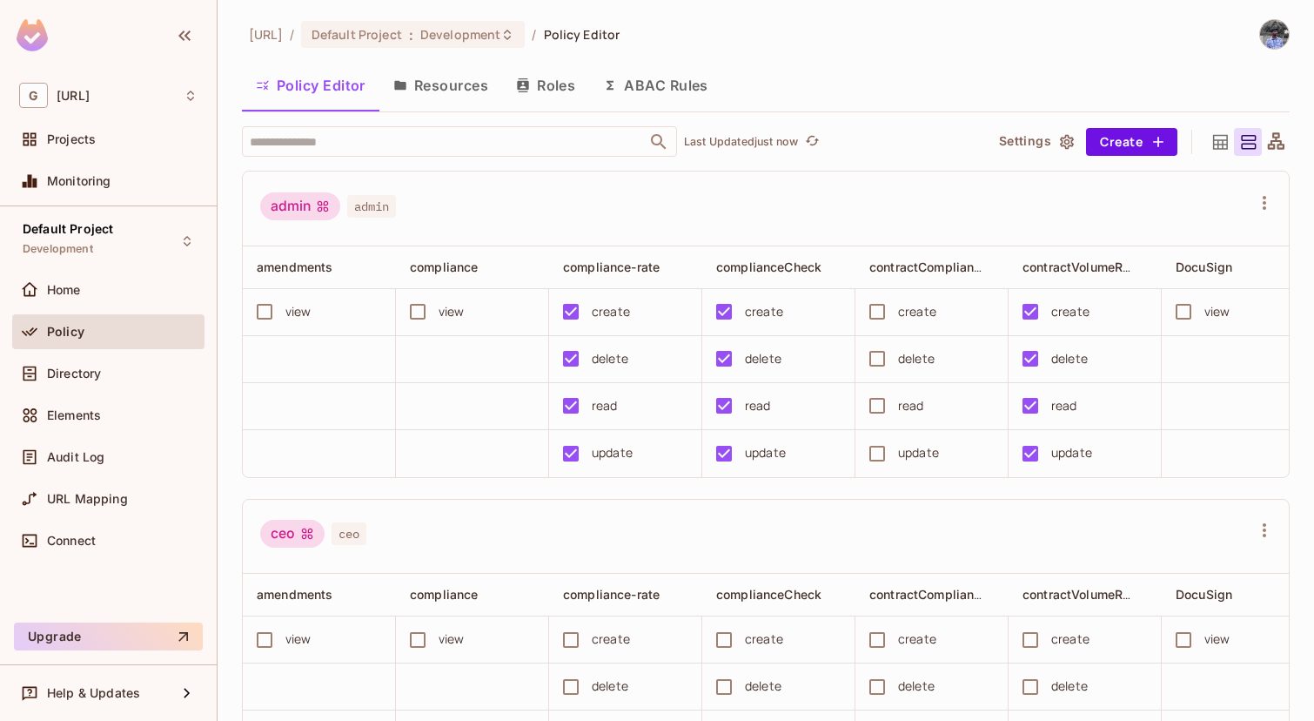
click at [567, 81] on button "Roles" at bounding box center [545, 86] width 87 height 44
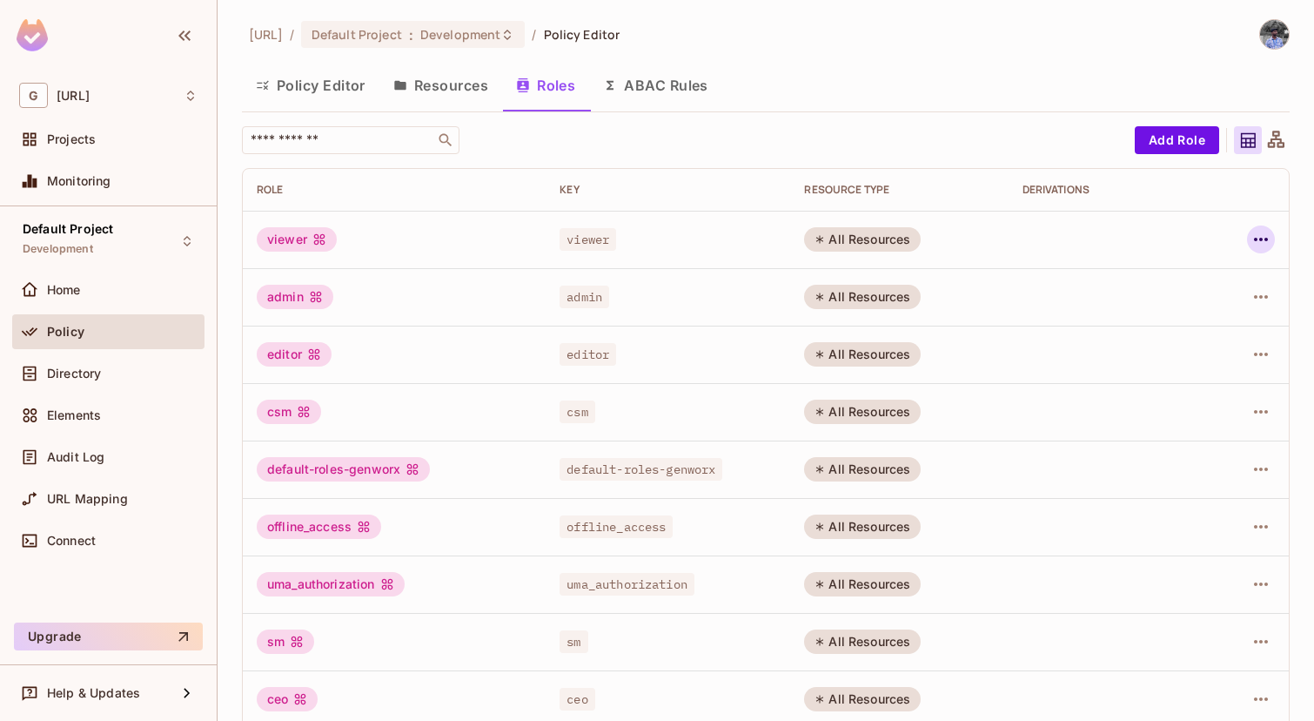
click at [1254, 236] on icon "button" at bounding box center [1260, 239] width 21 height 21
click at [1221, 354] on div "Delete Role" at bounding box center [1190, 355] width 67 height 17
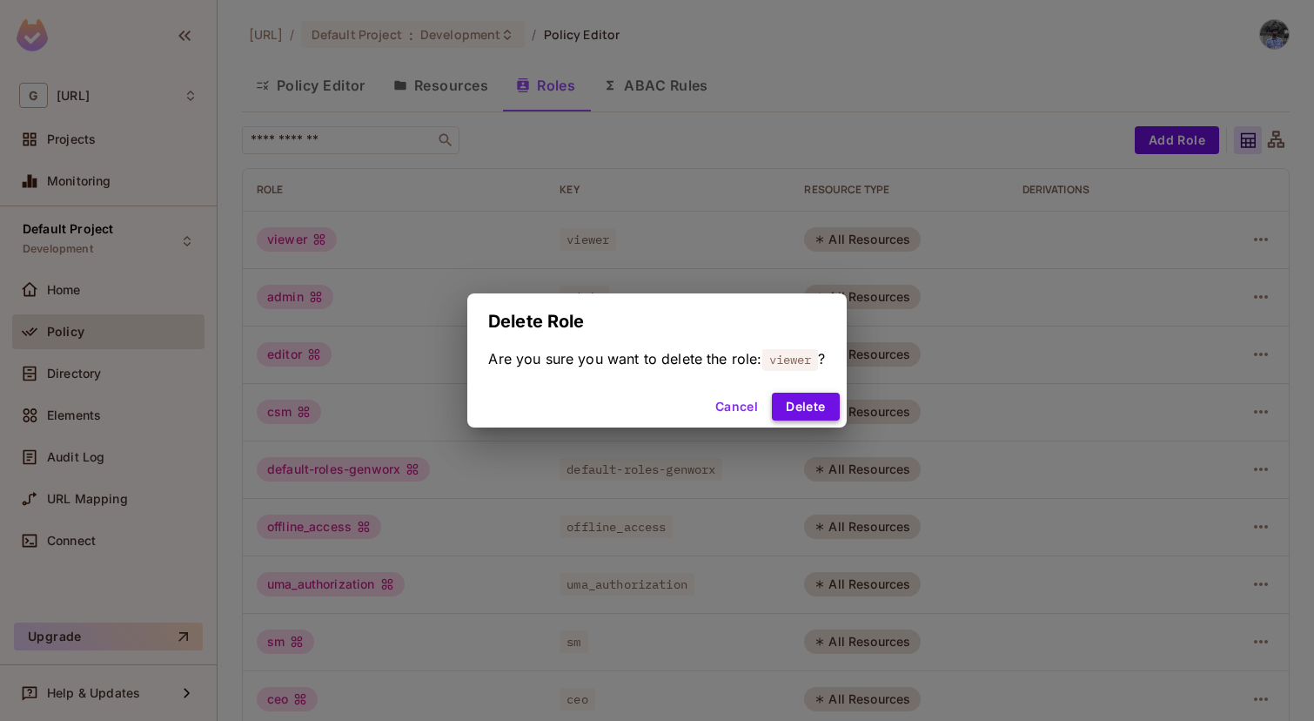
click at [812, 415] on button "Delete" at bounding box center [805, 406] width 67 height 28
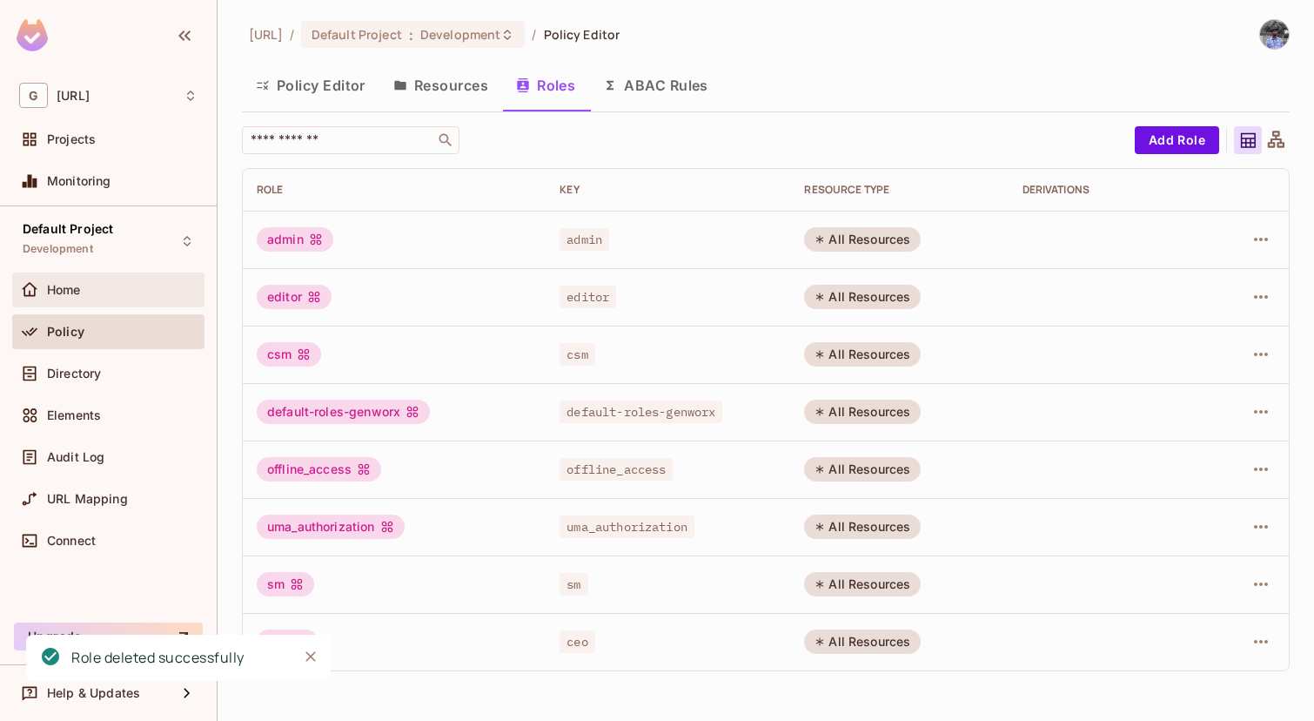
click at [129, 304] on div "Home" at bounding box center [108, 289] width 192 height 35
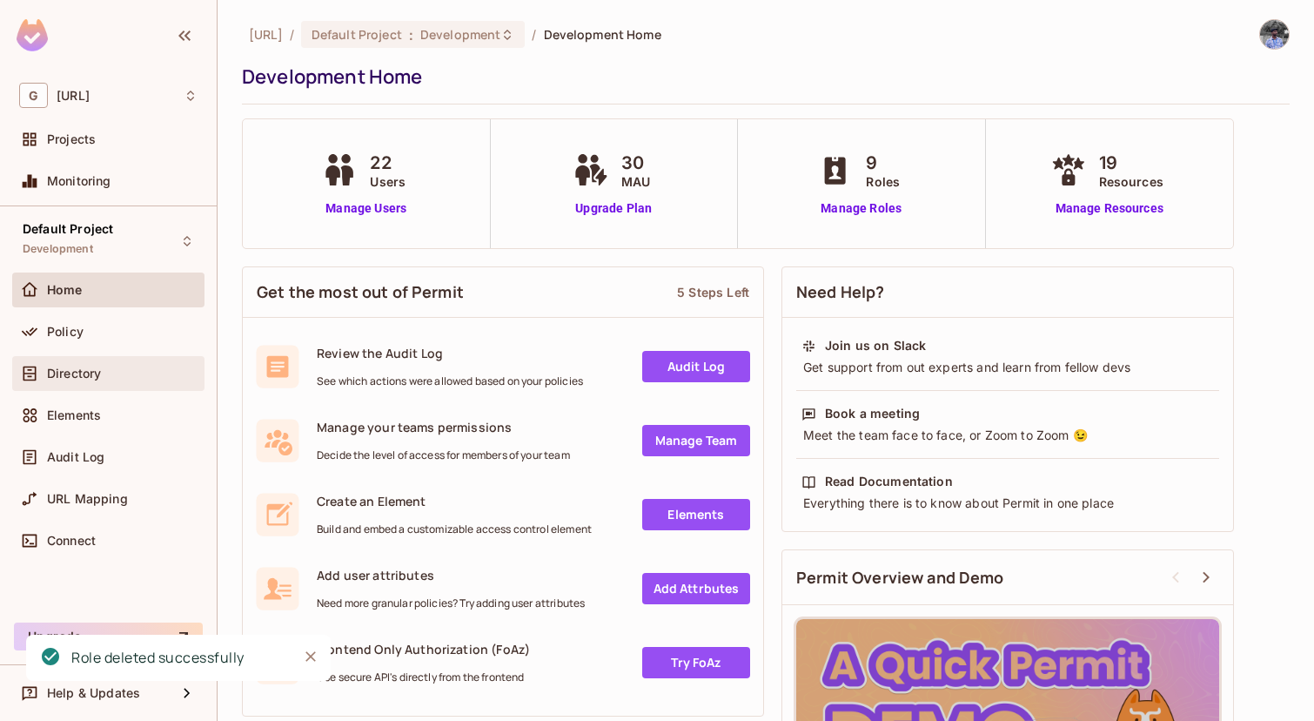
click at [142, 376] on div "Directory" at bounding box center [122, 373] width 151 height 14
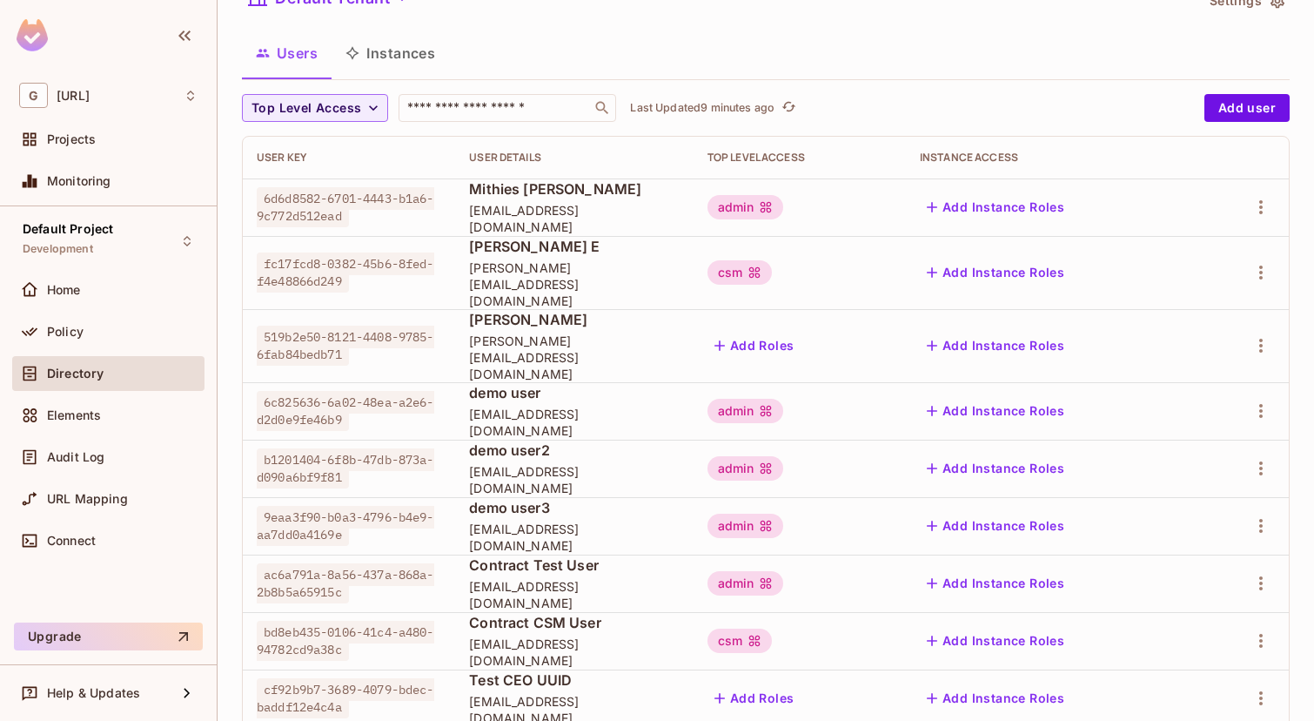
scroll to position [80, 0]
click at [1264, 399] on icon "button" at bounding box center [1260, 409] width 21 height 21
click at [1199, 519] on ul "Edit Edit Attributes Delete User" at bounding box center [1186, 456] width 154 height 129
click at [1197, 504] on span "Delete User" at bounding box center [1191, 495] width 79 height 28
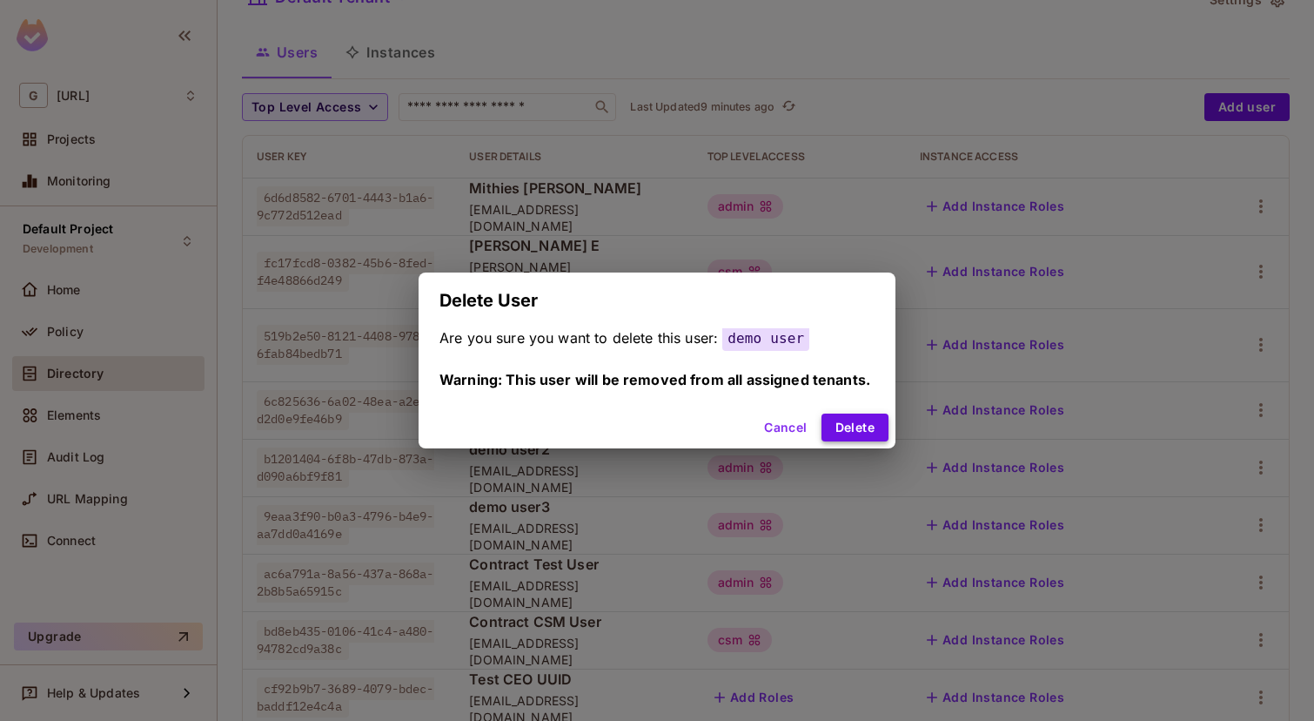
click at [848, 432] on button "Delete" at bounding box center [854, 427] width 67 height 28
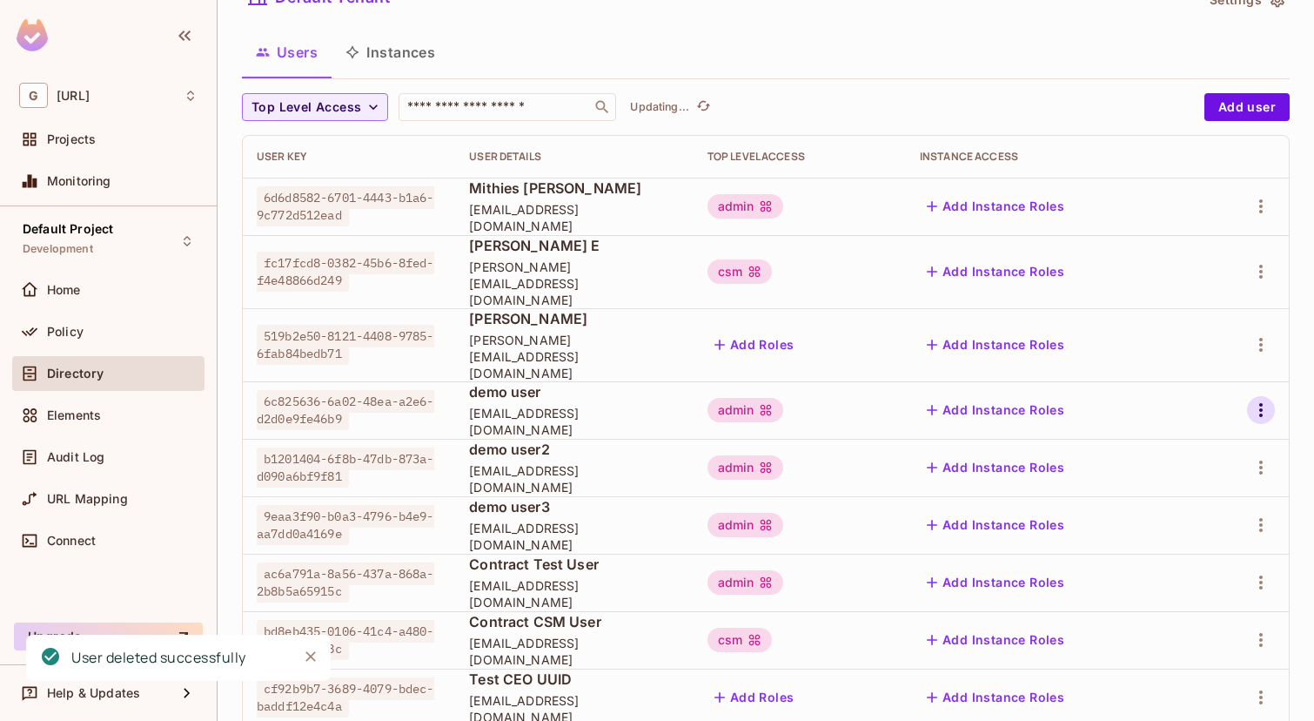
click at [1265, 399] on icon "button" at bounding box center [1260, 409] width 21 height 21
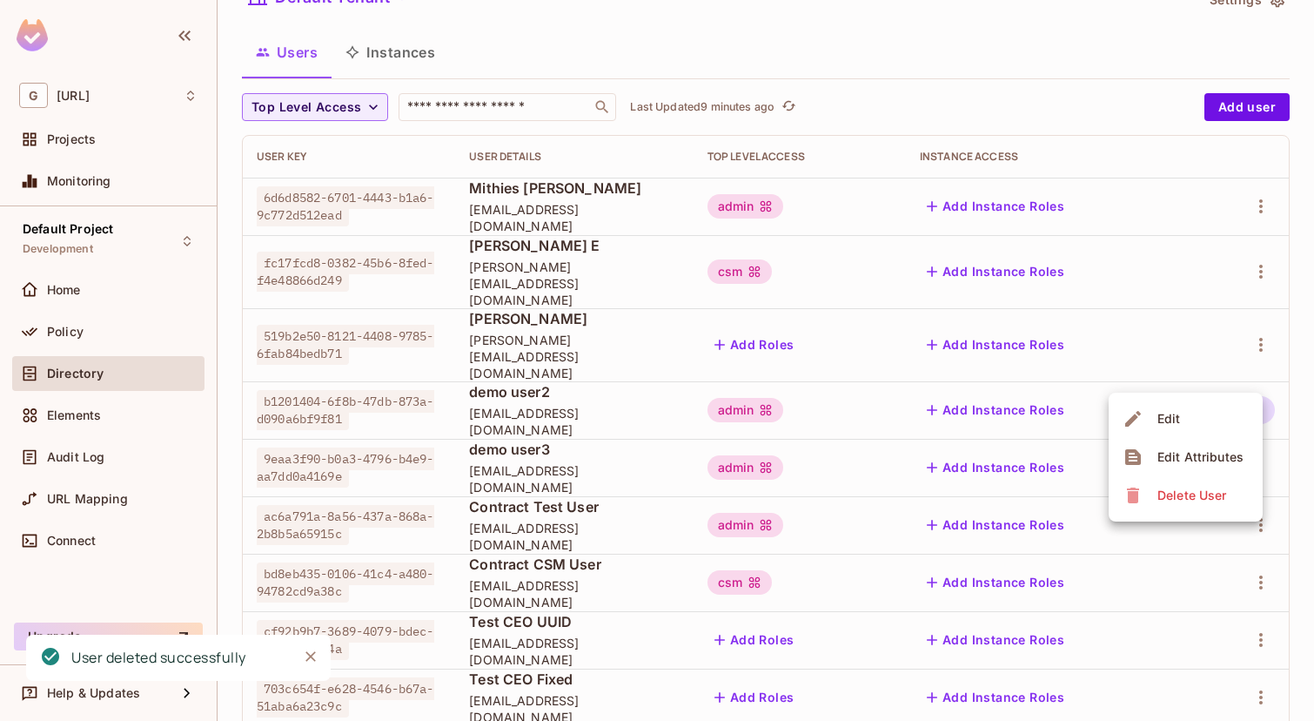
click at [1183, 497] on div "Delete User" at bounding box center [1191, 494] width 69 height 17
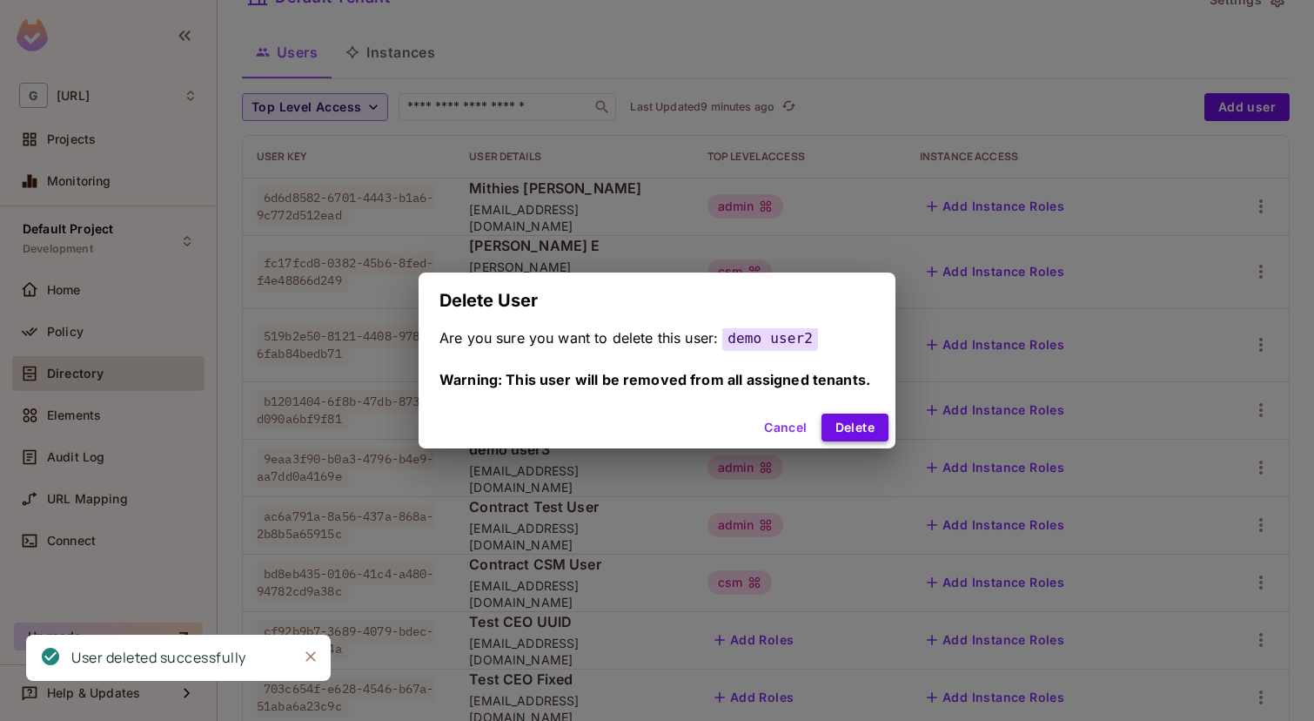
click at [859, 435] on button "Delete" at bounding box center [854, 427] width 67 height 28
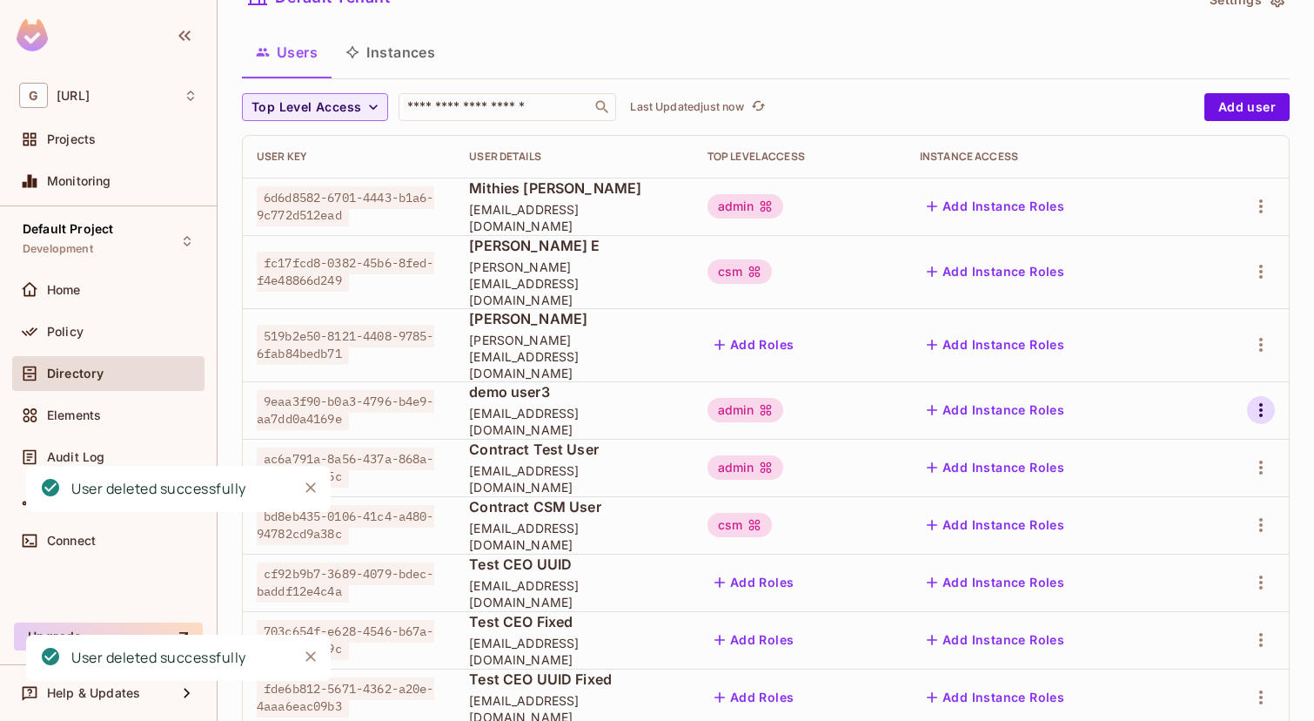
click at [1266, 399] on icon "button" at bounding box center [1260, 409] width 21 height 21
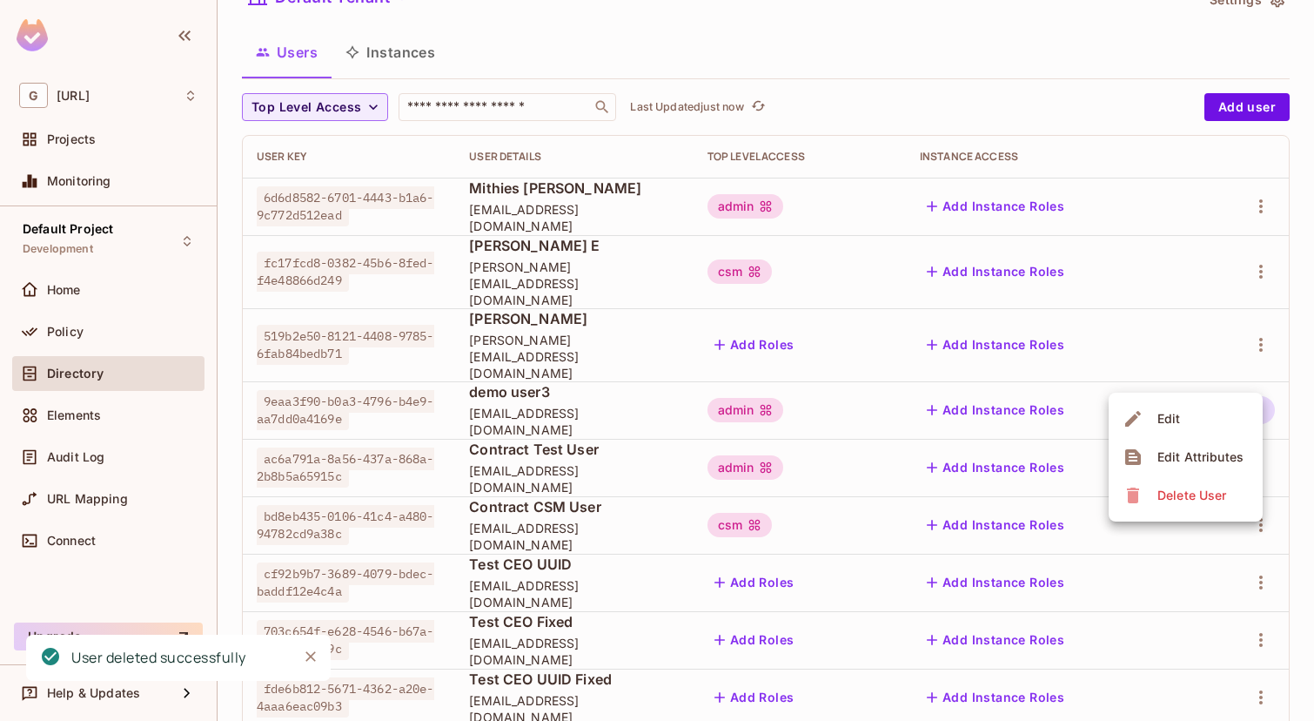
click at [1196, 490] on div "Delete User" at bounding box center [1191, 494] width 69 height 17
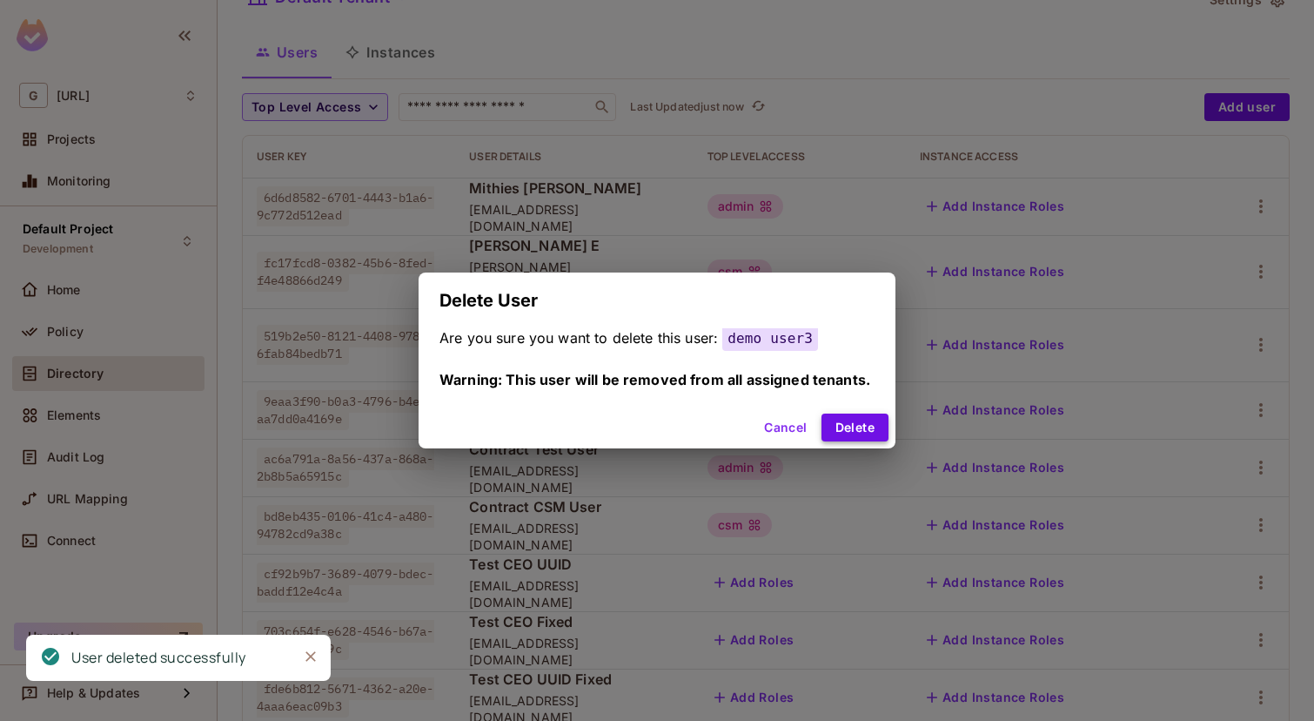
click at [868, 416] on button "Delete" at bounding box center [854, 427] width 67 height 28
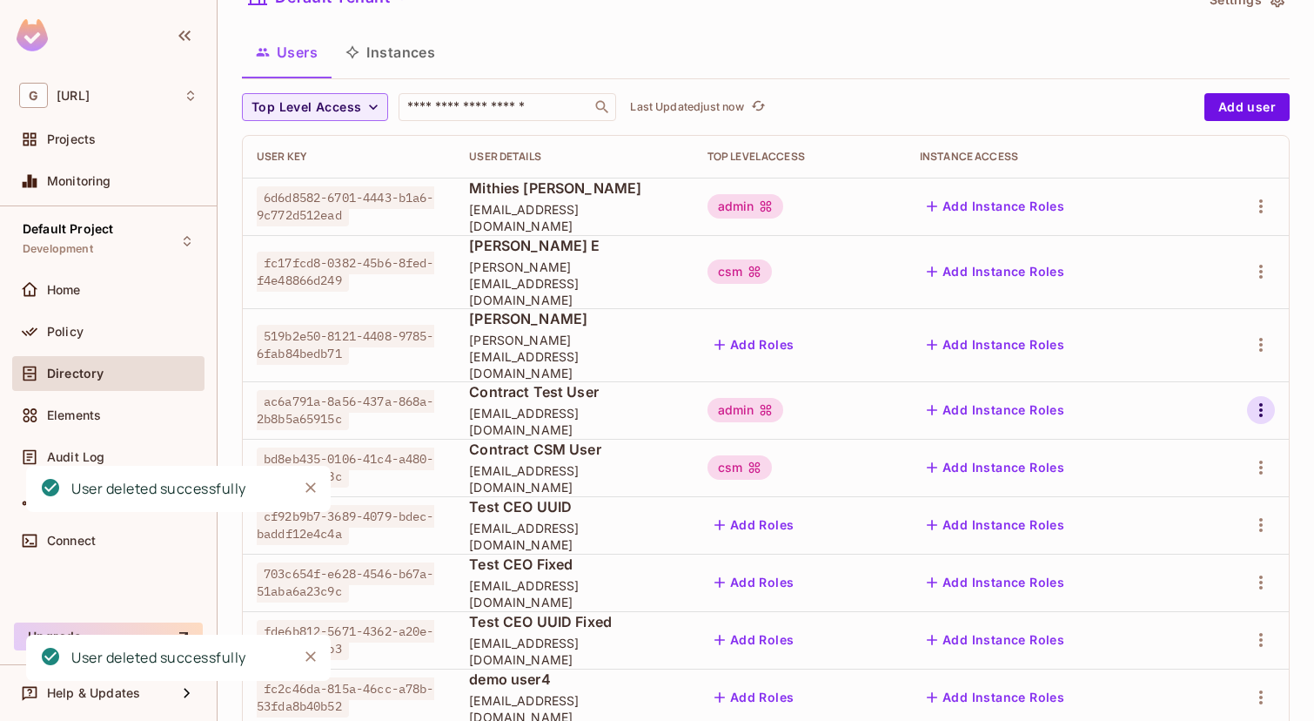
click at [1263, 399] on icon "button" at bounding box center [1260, 409] width 21 height 21
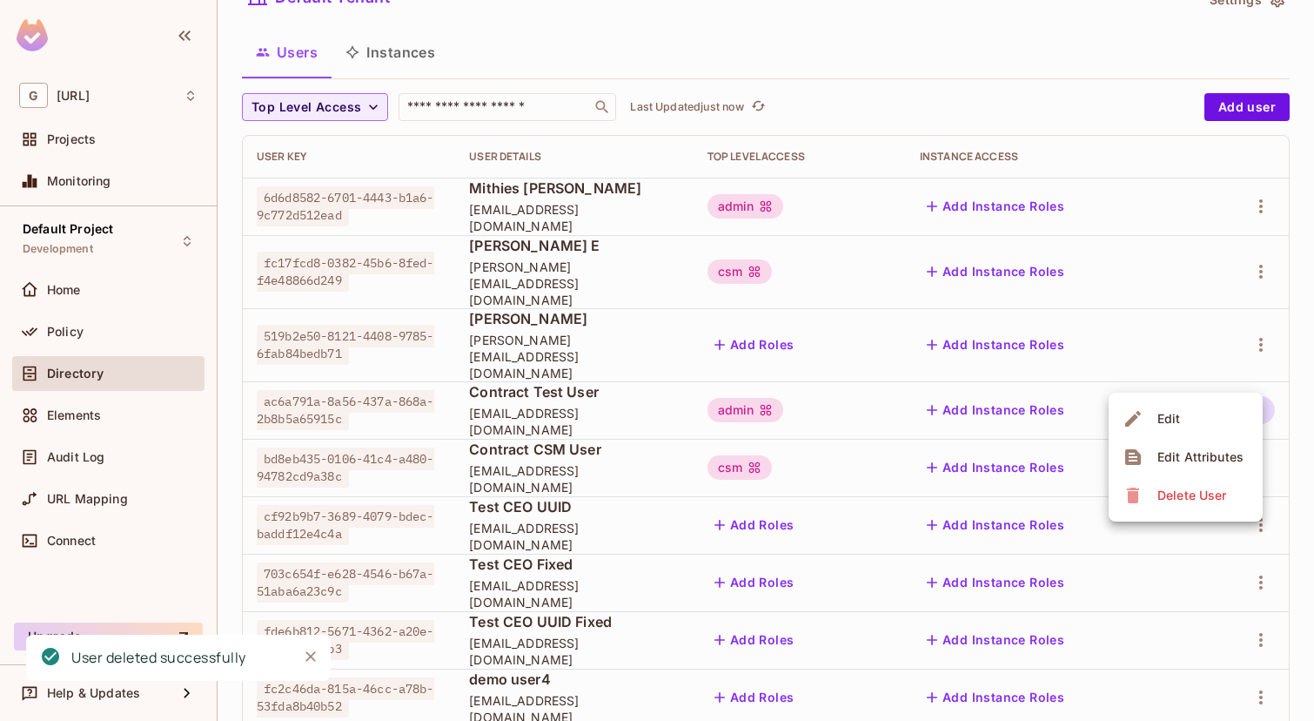
click at [1189, 488] on div "Delete User" at bounding box center [1191, 494] width 69 height 17
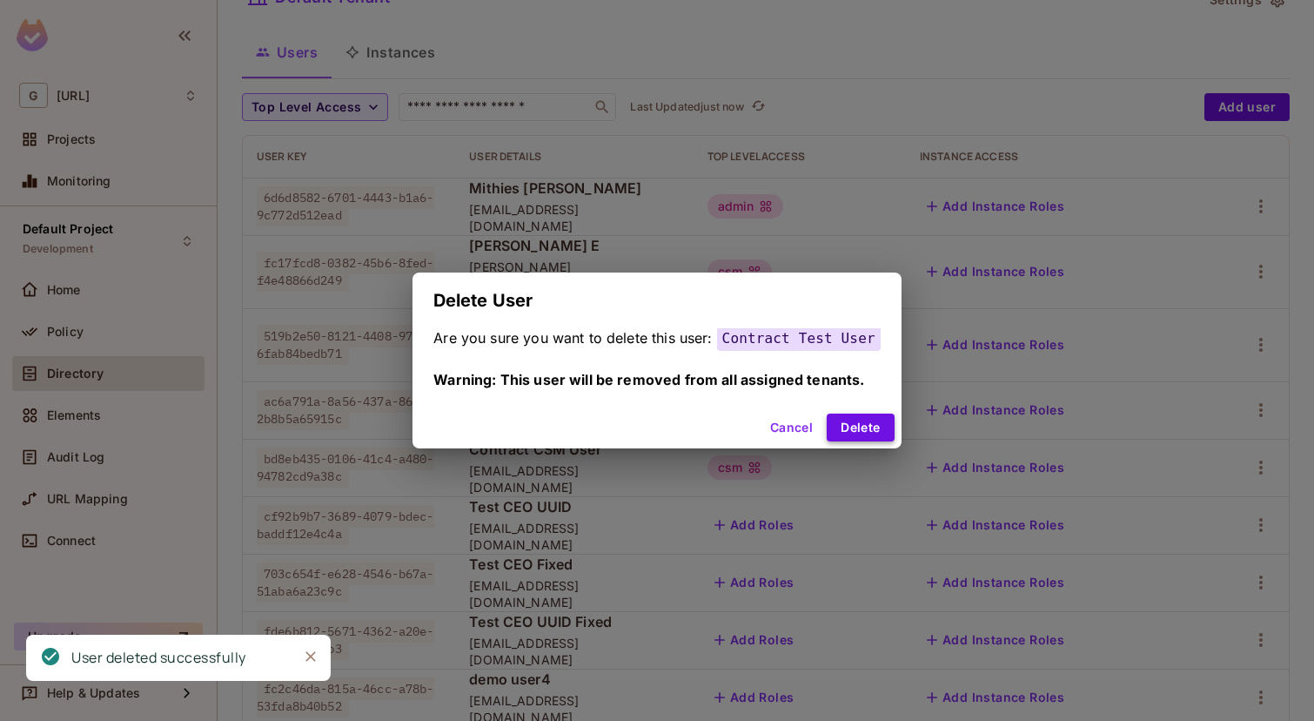
click at [869, 417] on button "Delete" at bounding box center [860, 427] width 67 height 28
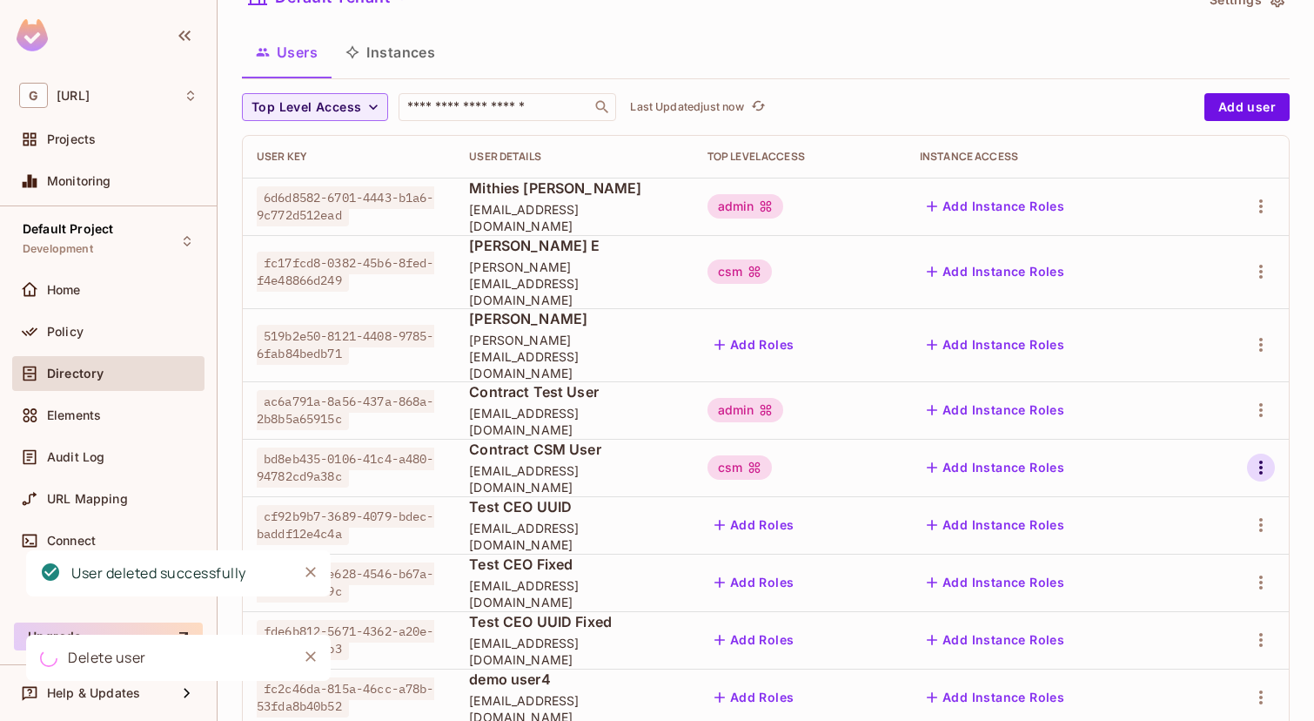
click at [1256, 457] on icon "button" at bounding box center [1260, 467] width 21 height 21
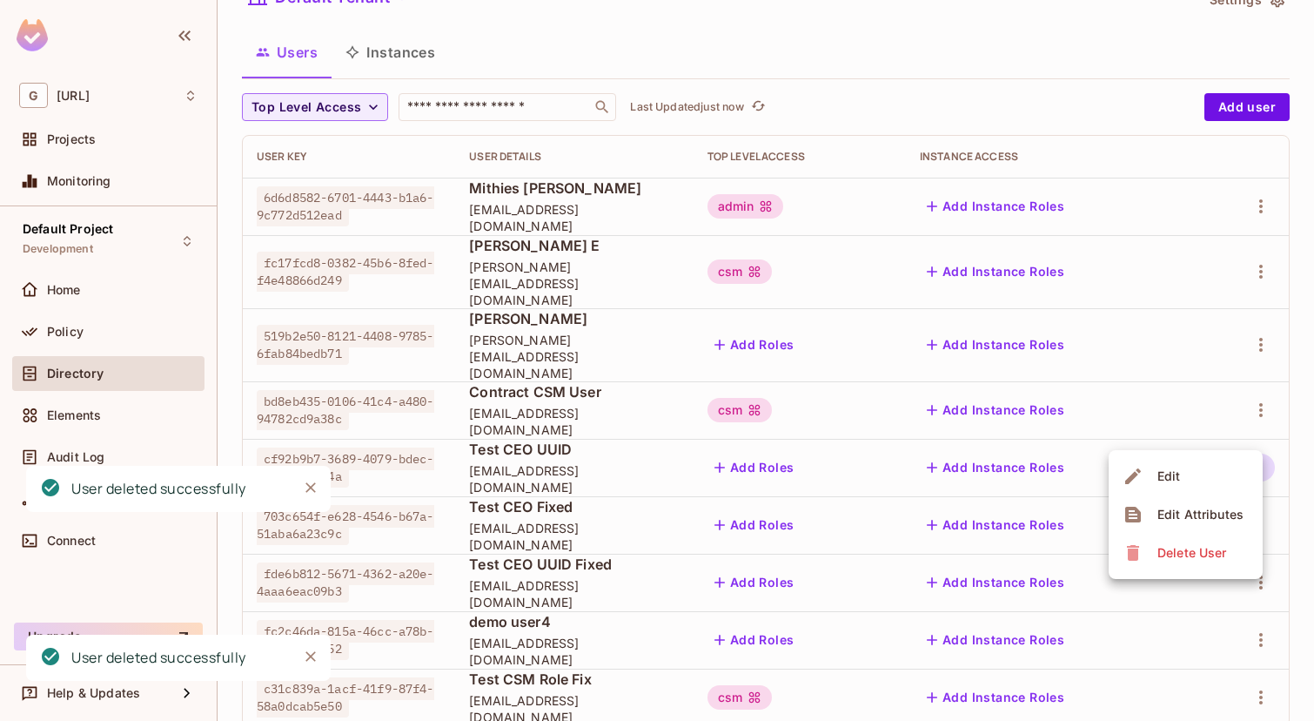
click at [1192, 557] on div "Delete User" at bounding box center [1191, 552] width 69 height 17
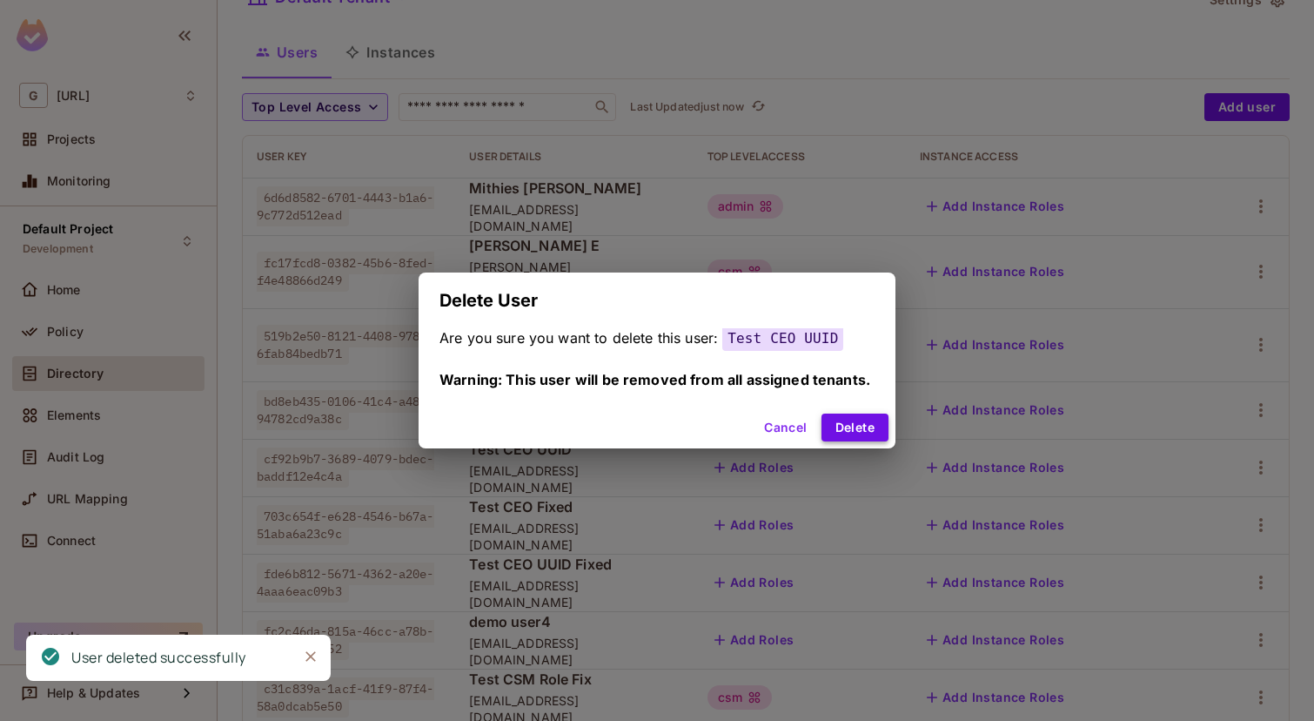
click at [855, 427] on button "Delete" at bounding box center [854, 427] width 67 height 28
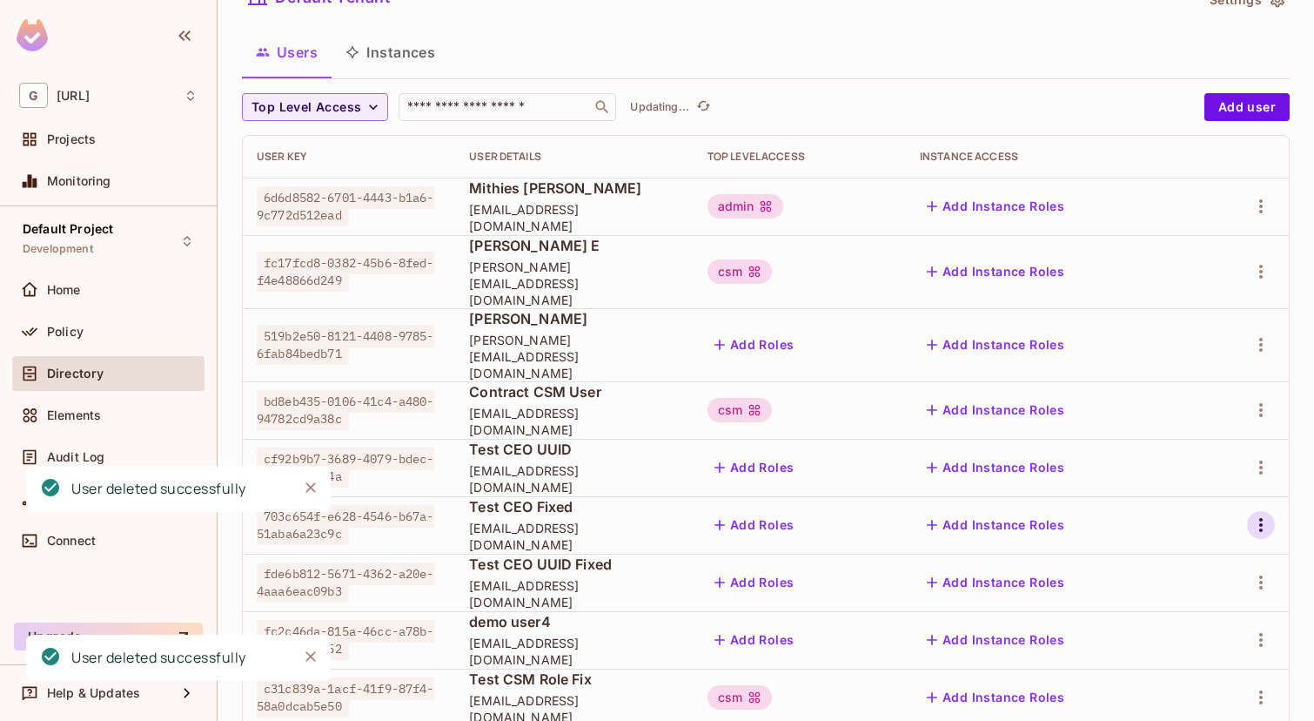
click at [1258, 514] on icon "button" at bounding box center [1260, 524] width 21 height 21
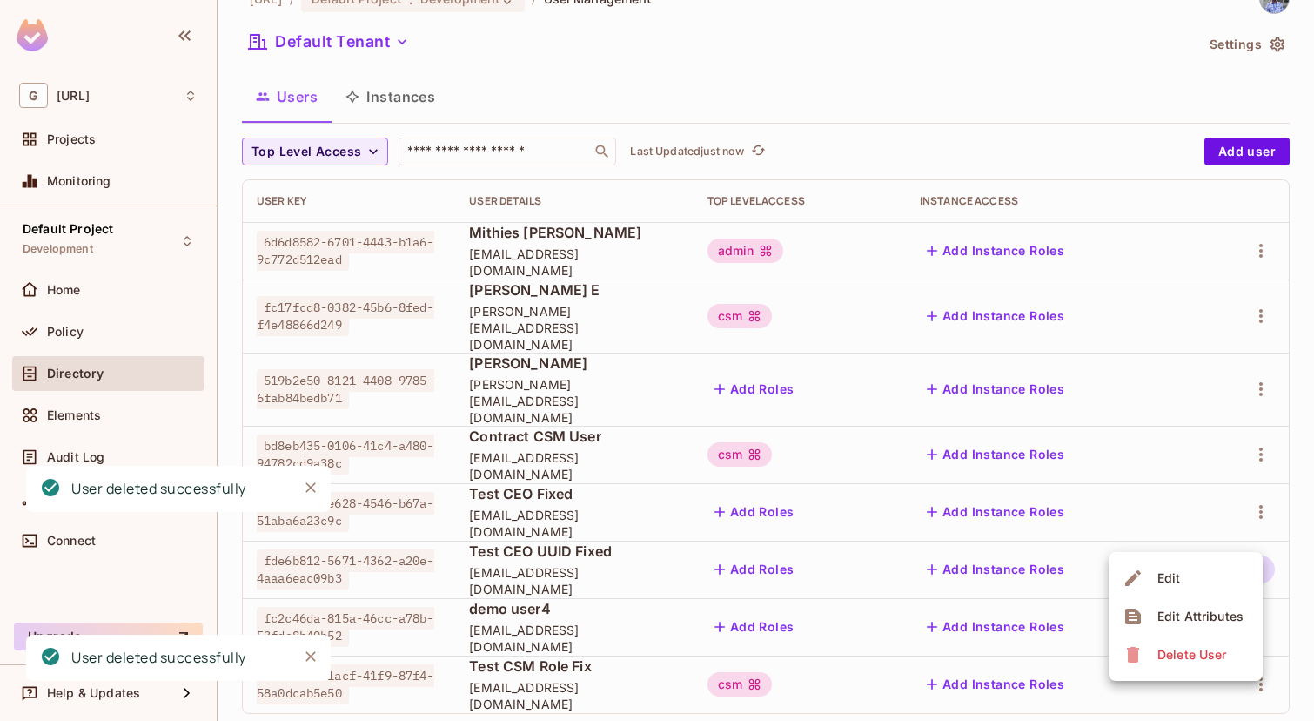
click at [1177, 652] on div "Delete User" at bounding box center [1191, 654] width 69 height 17
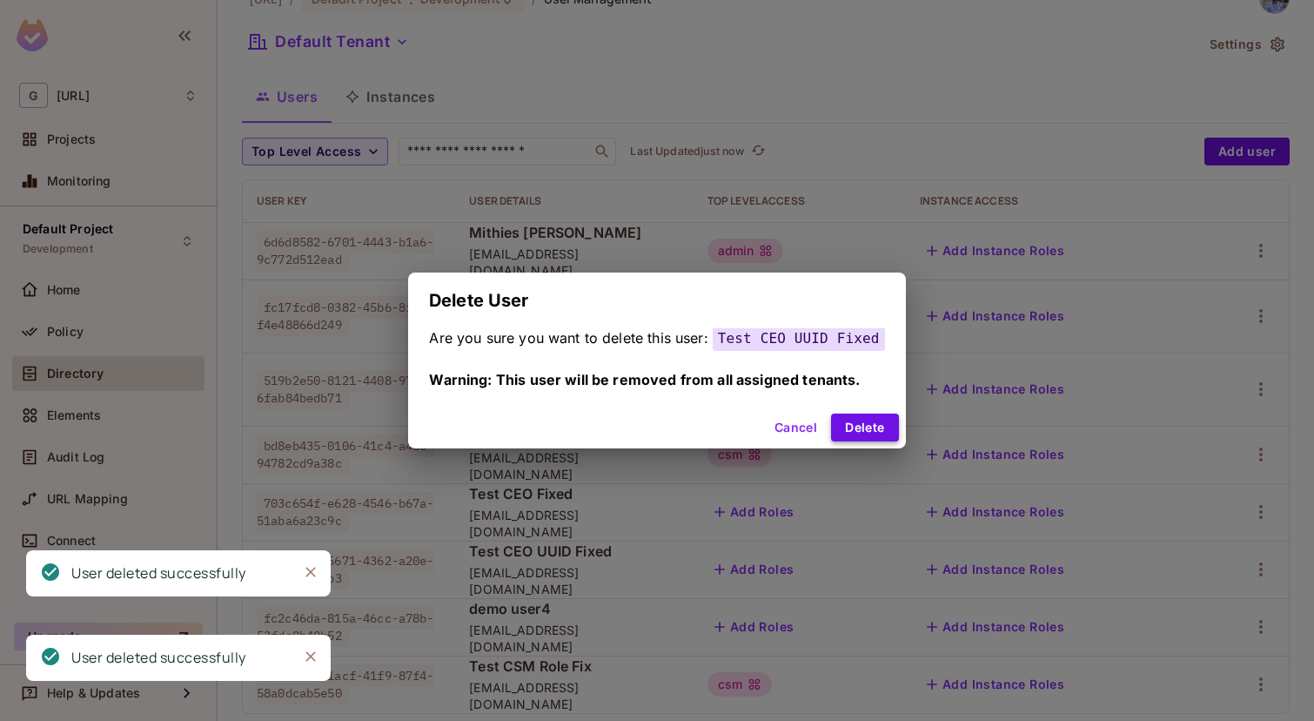
click at [862, 432] on button "Delete" at bounding box center [864, 427] width 67 height 28
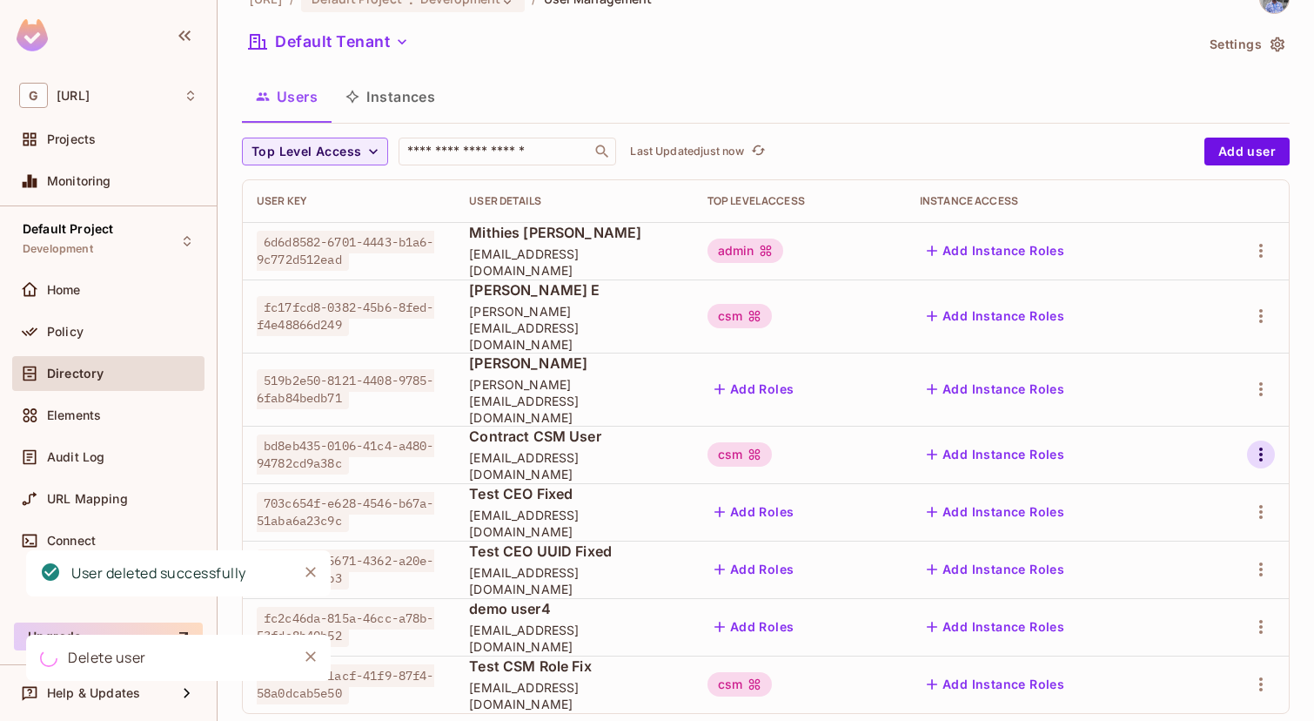
click at [1271, 440] on button "button" at bounding box center [1261, 454] width 28 height 28
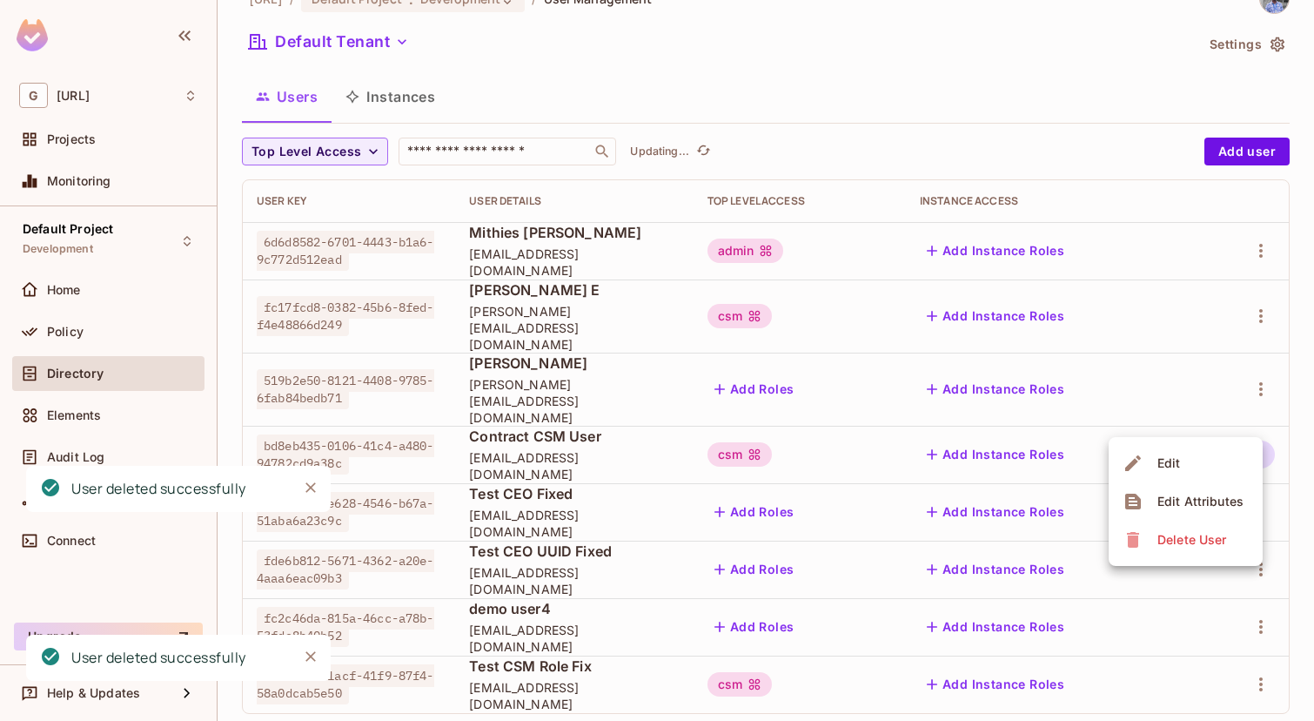
scroll to position [0, 0]
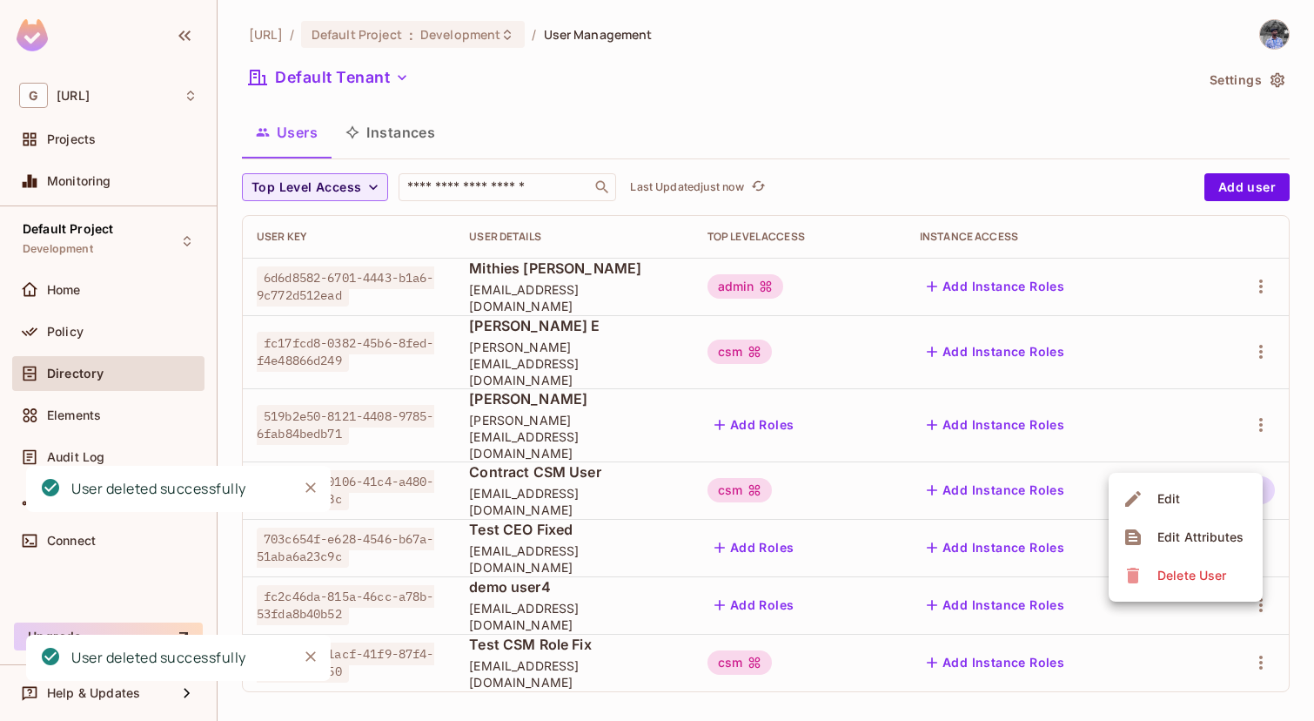
click at [1216, 576] on div "Delete User" at bounding box center [1191, 575] width 69 height 17
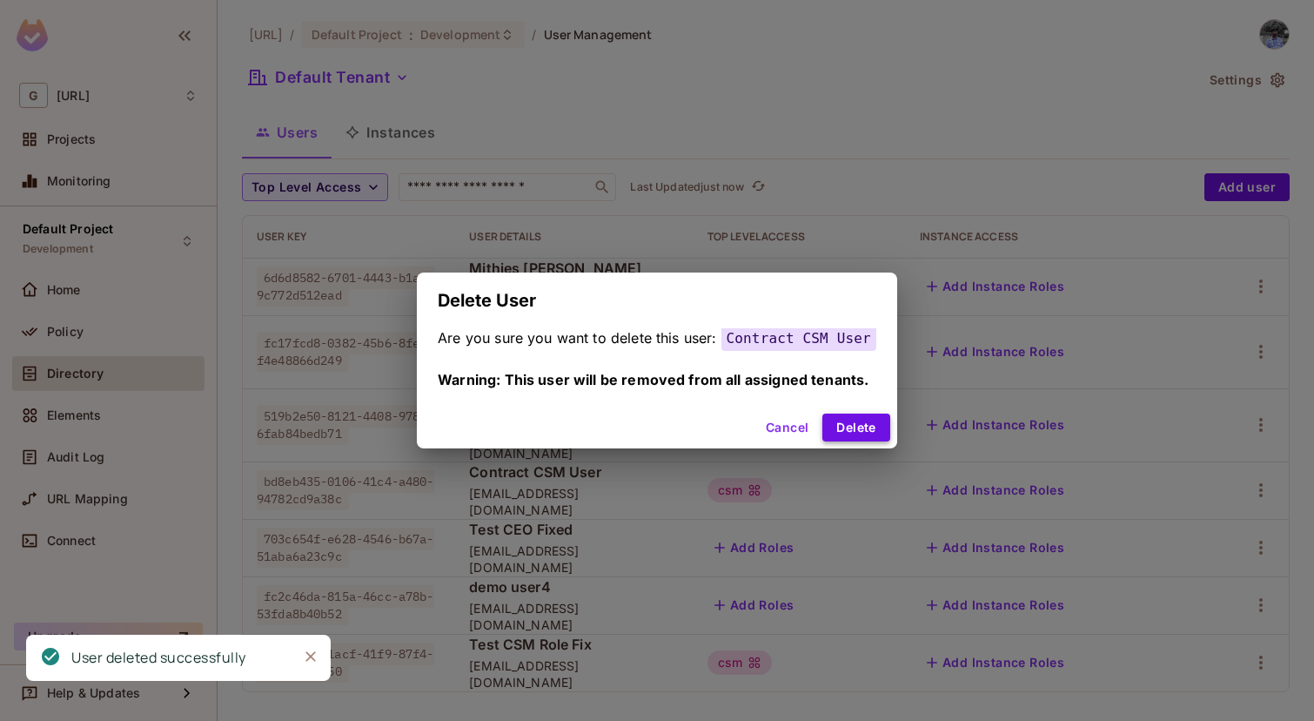
click at [885, 426] on button "Delete" at bounding box center [855, 427] width 67 height 28
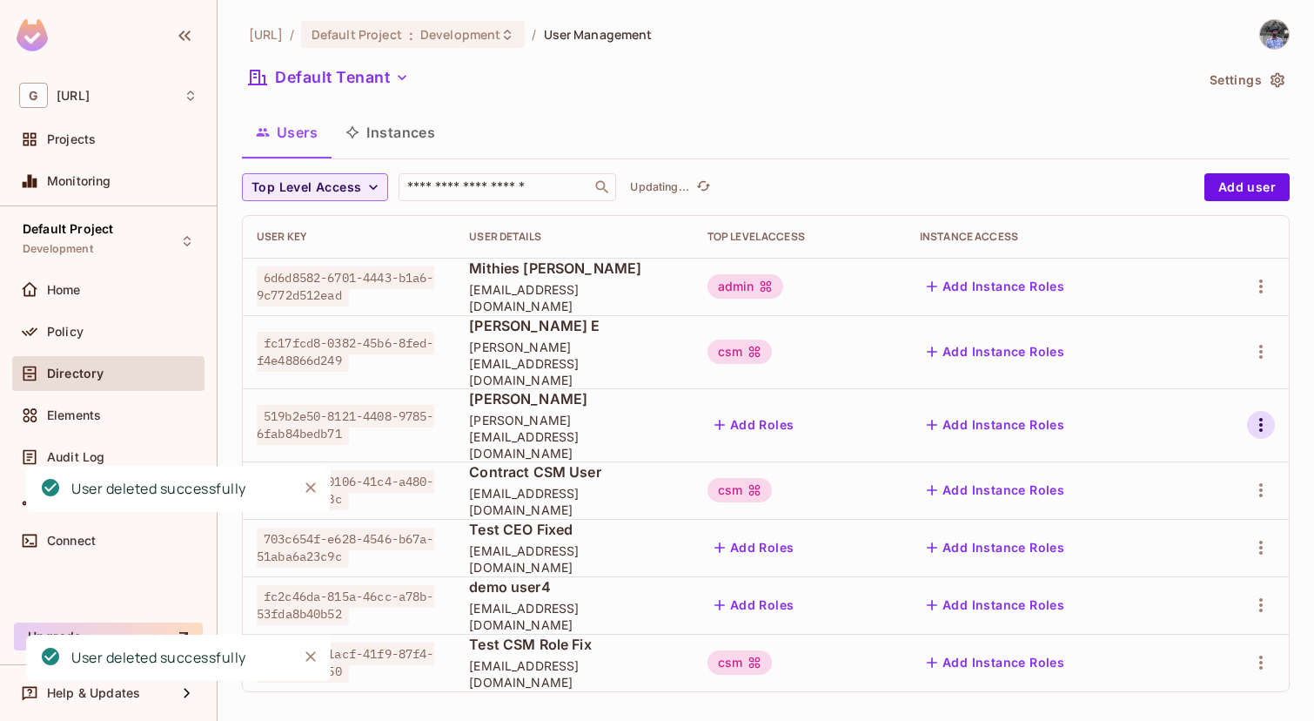
click at [1255, 414] on icon "button" at bounding box center [1260, 424] width 21 height 21
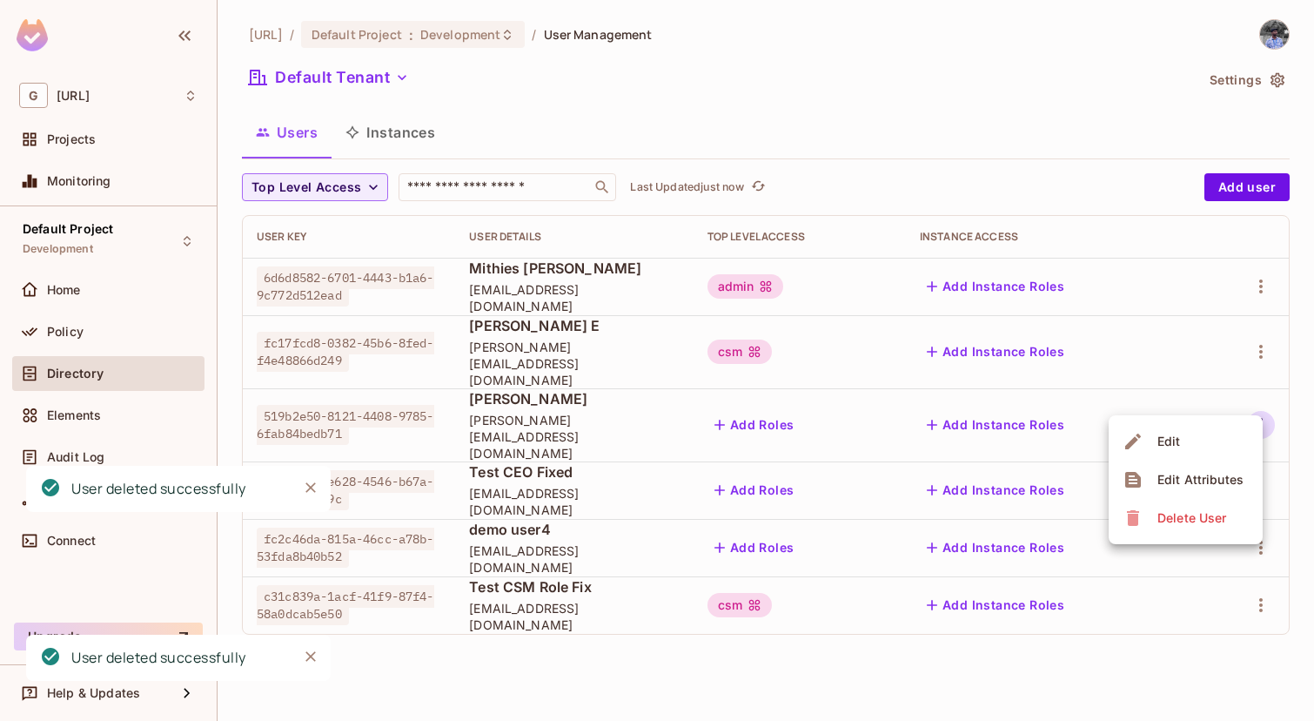
click at [1154, 521] on span "Delete User" at bounding box center [1191, 518] width 79 height 28
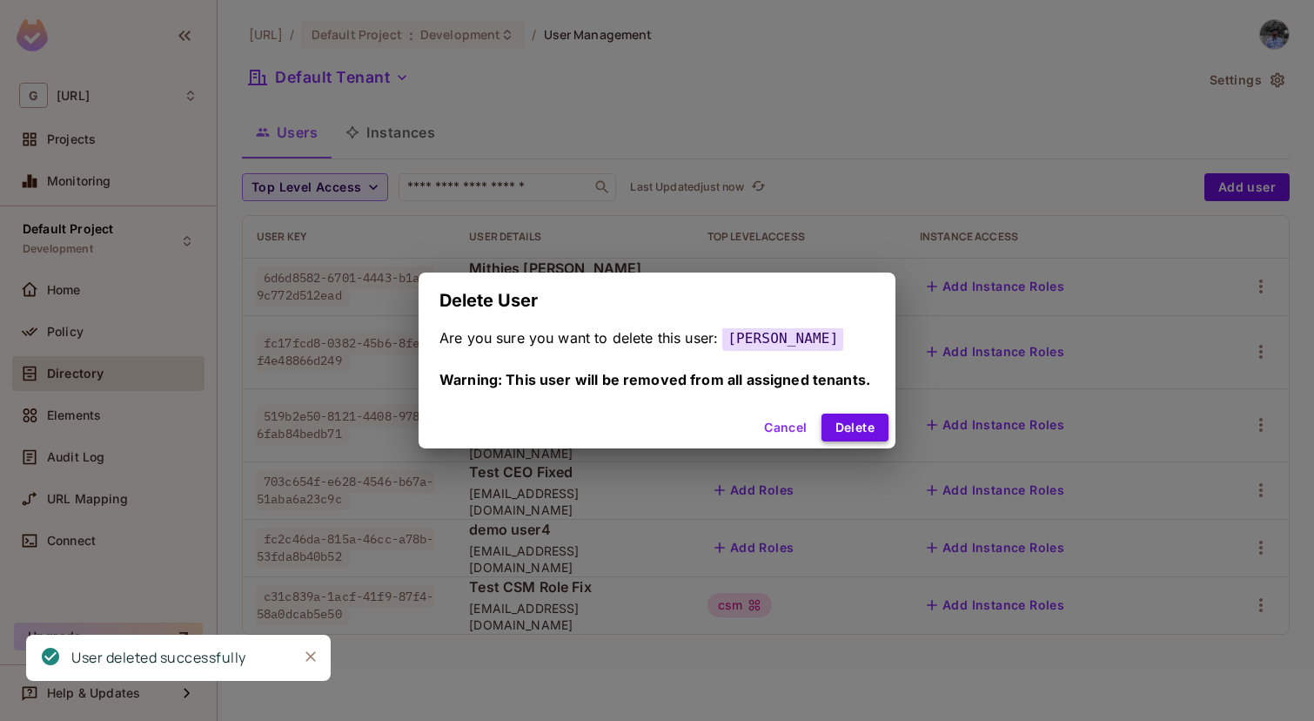
click at [855, 425] on button "Delete" at bounding box center [854, 427] width 67 height 28
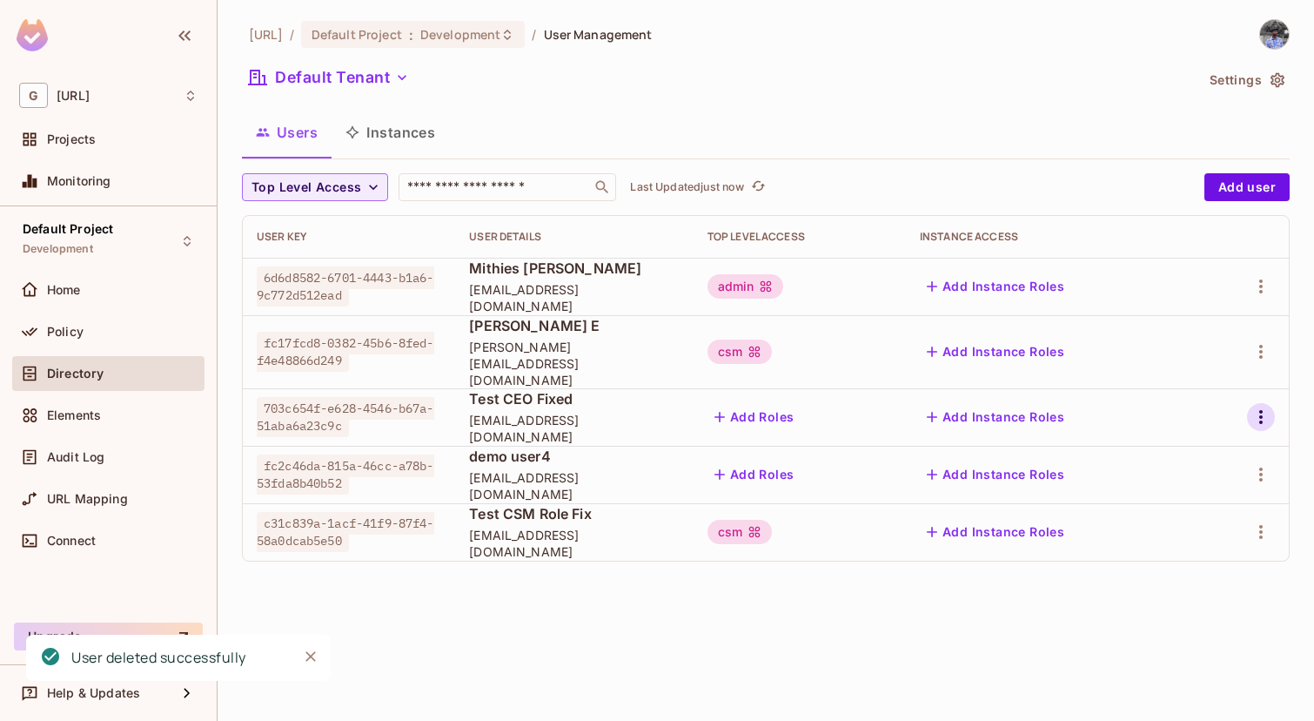
click at [1267, 411] on icon "button" at bounding box center [1260, 416] width 21 height 21
click at [1190, 526] on div "Delete User" at bounding box center [1191, 517] width 69 height 17
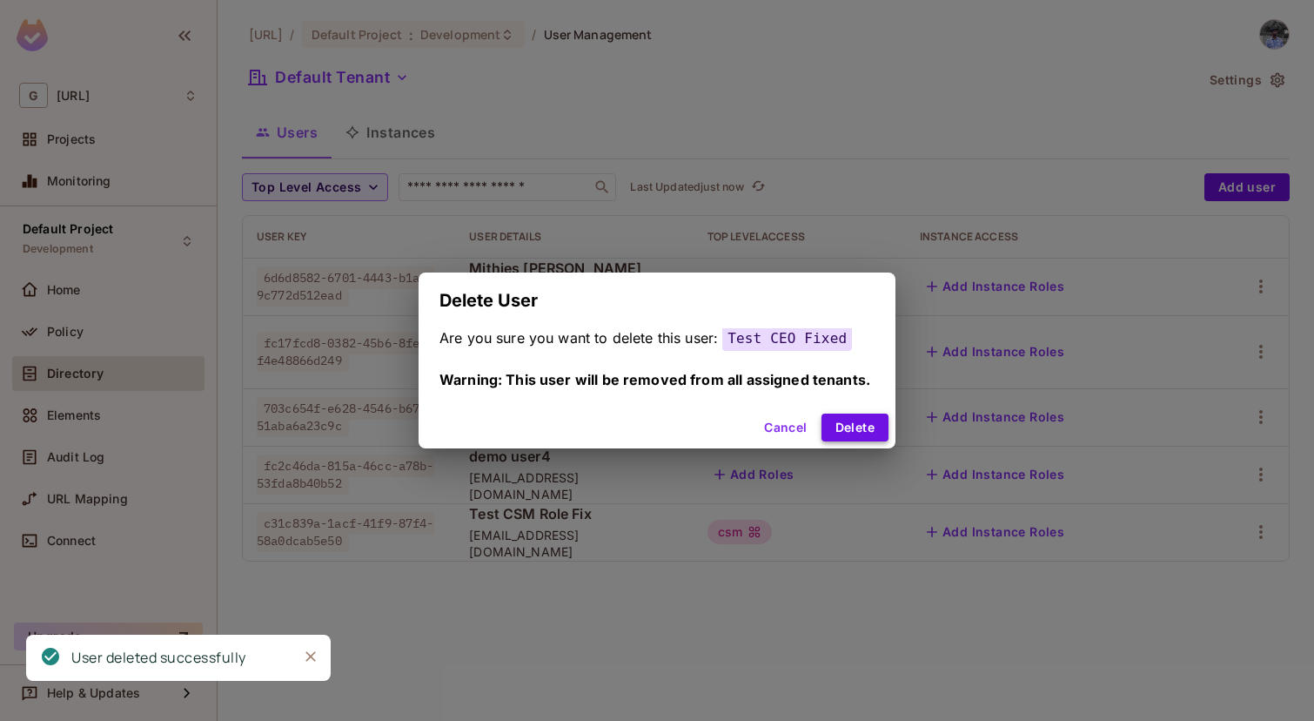
click at [840, 424] on button "Delete" at bounding box center [854, 427] width 67 height 28
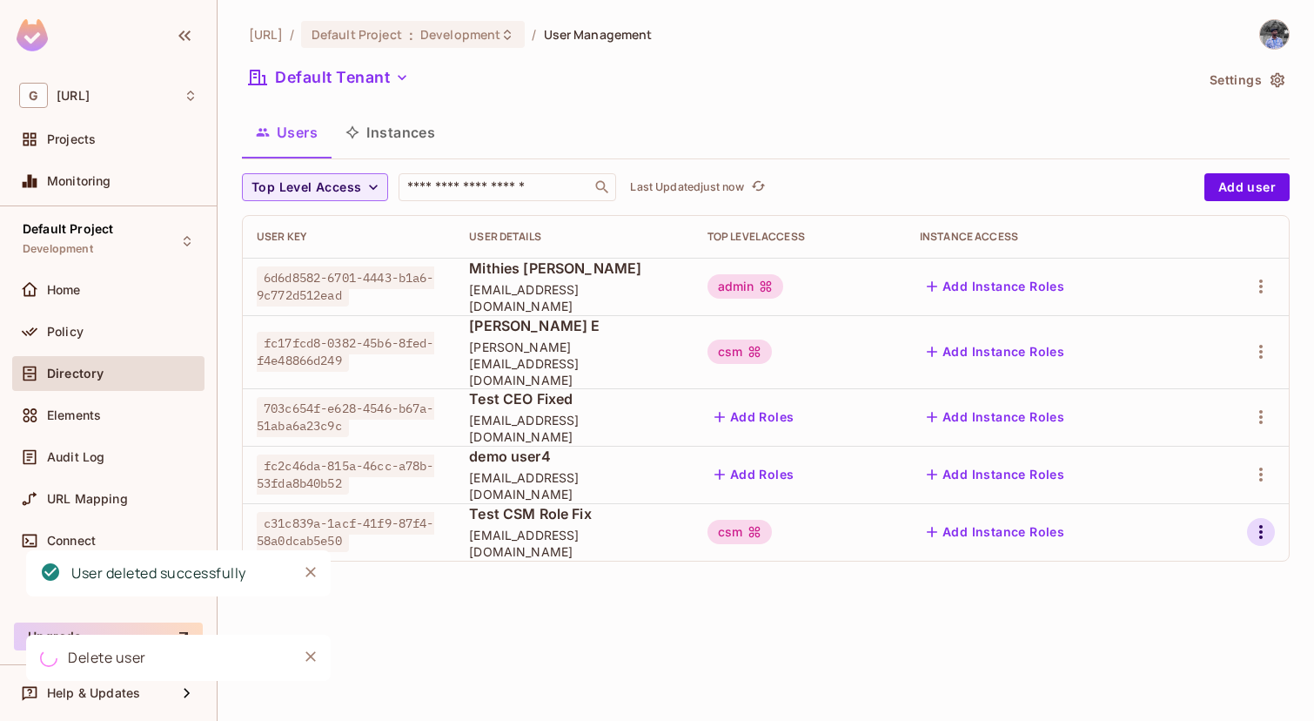
click at [1263, 521] on icon "button" at bounding box center [1260, 531] width 21 height 21
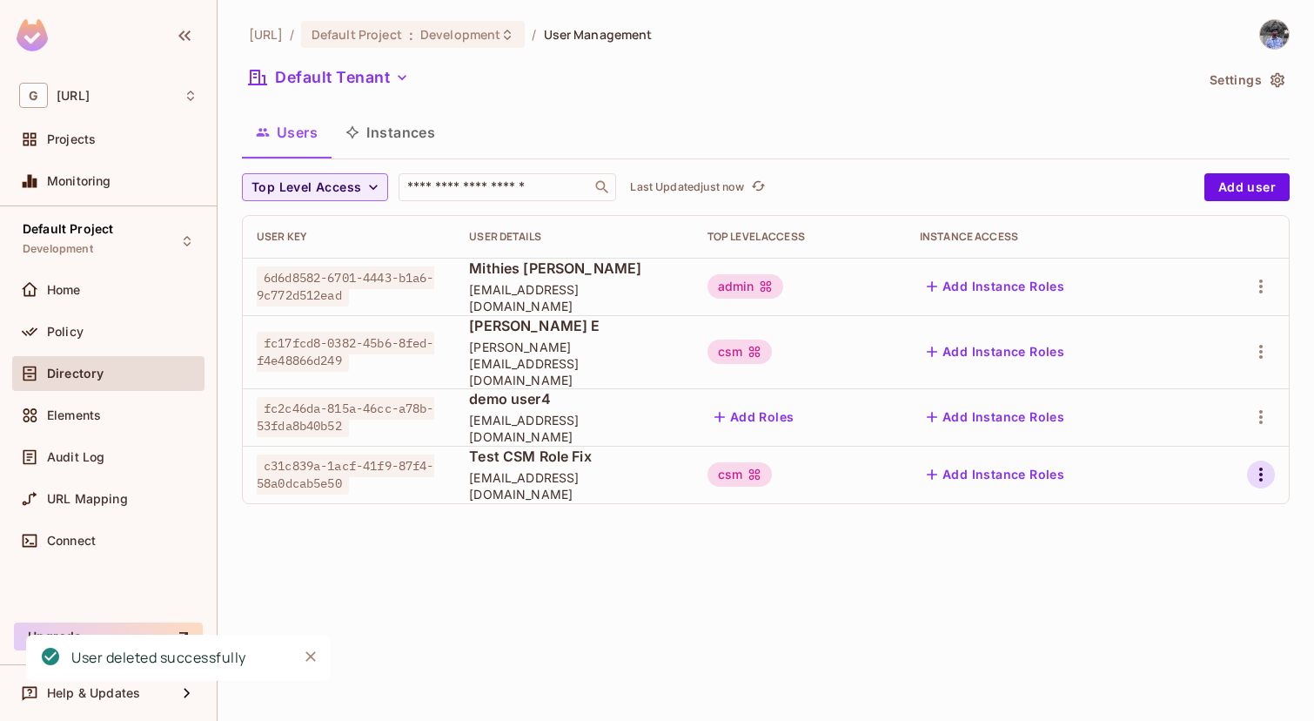
click at [1264, 464] on icon "button" at bounding box center [1260, 474] width 21 height 21
click at [1225, 567] on div "Delete User" at bounding box center [1191, 575] width 69 height 17
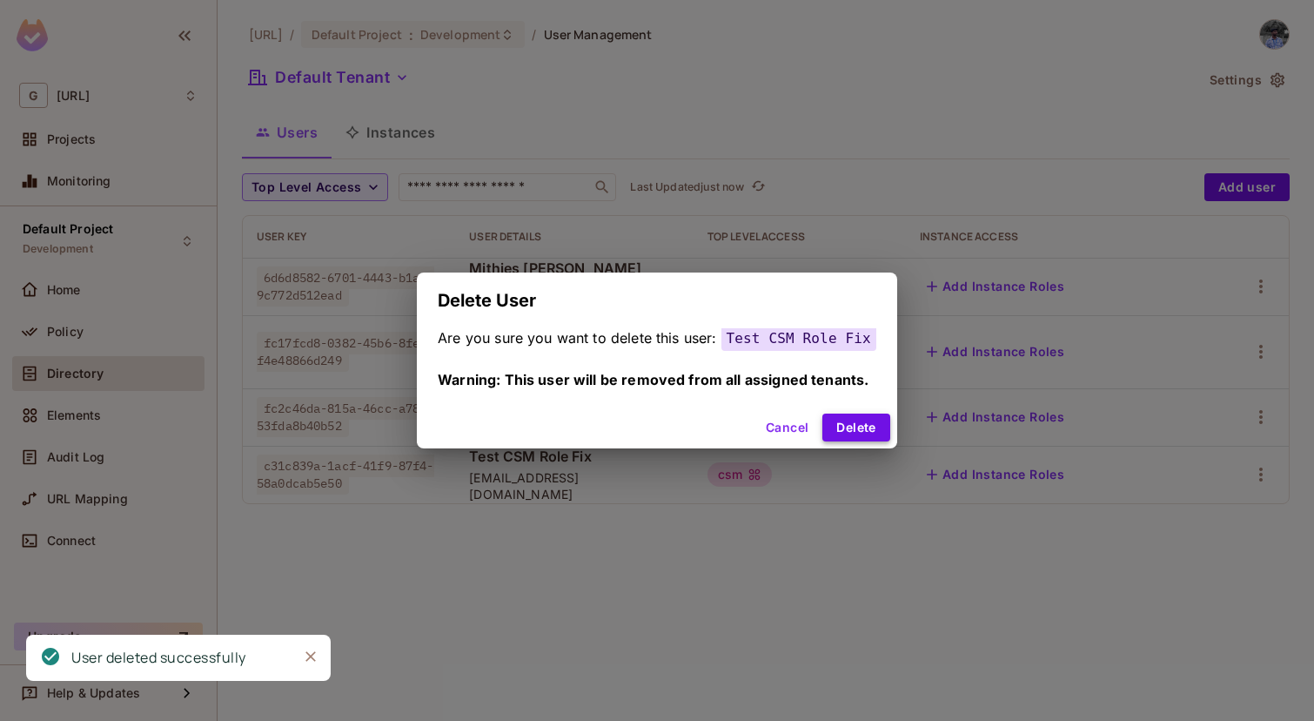
click at [866, 423] on button "Delete" at bounding box center [855, 427] width 67 height 28
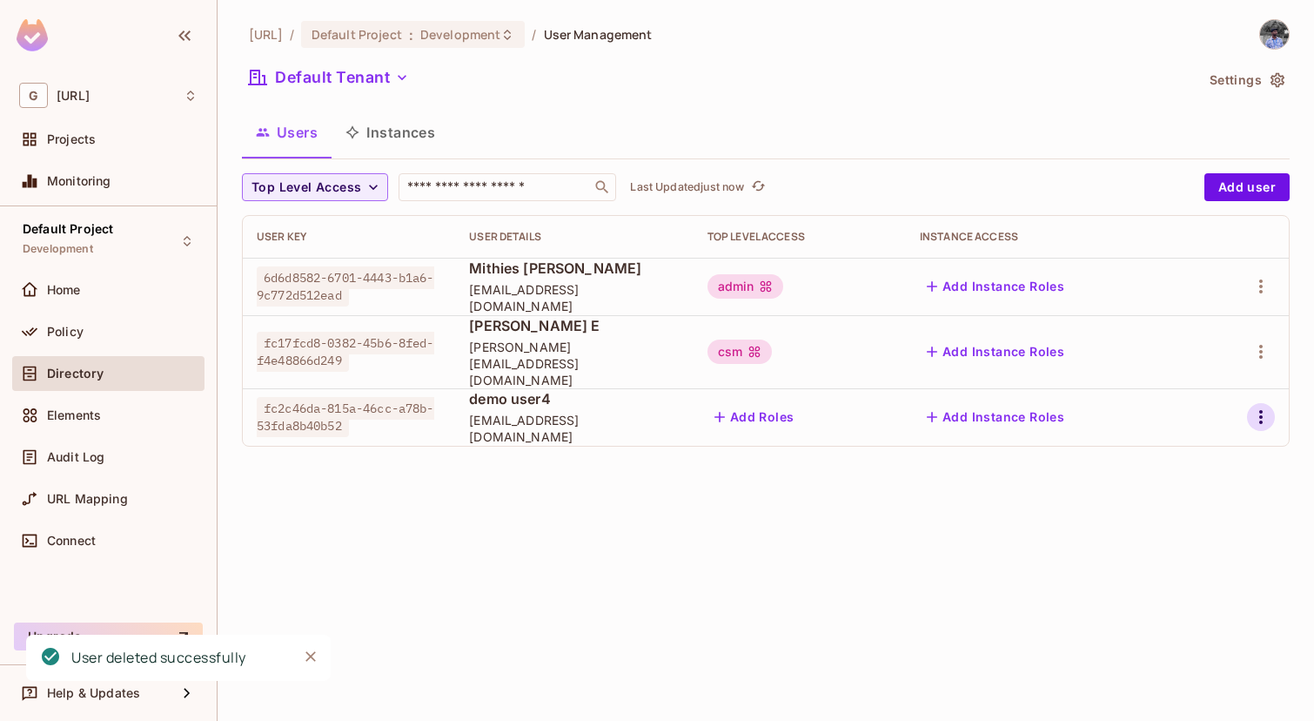
click at [1266, 406] on icon "button" at bounding box center [1260, 416] width 21 height 21
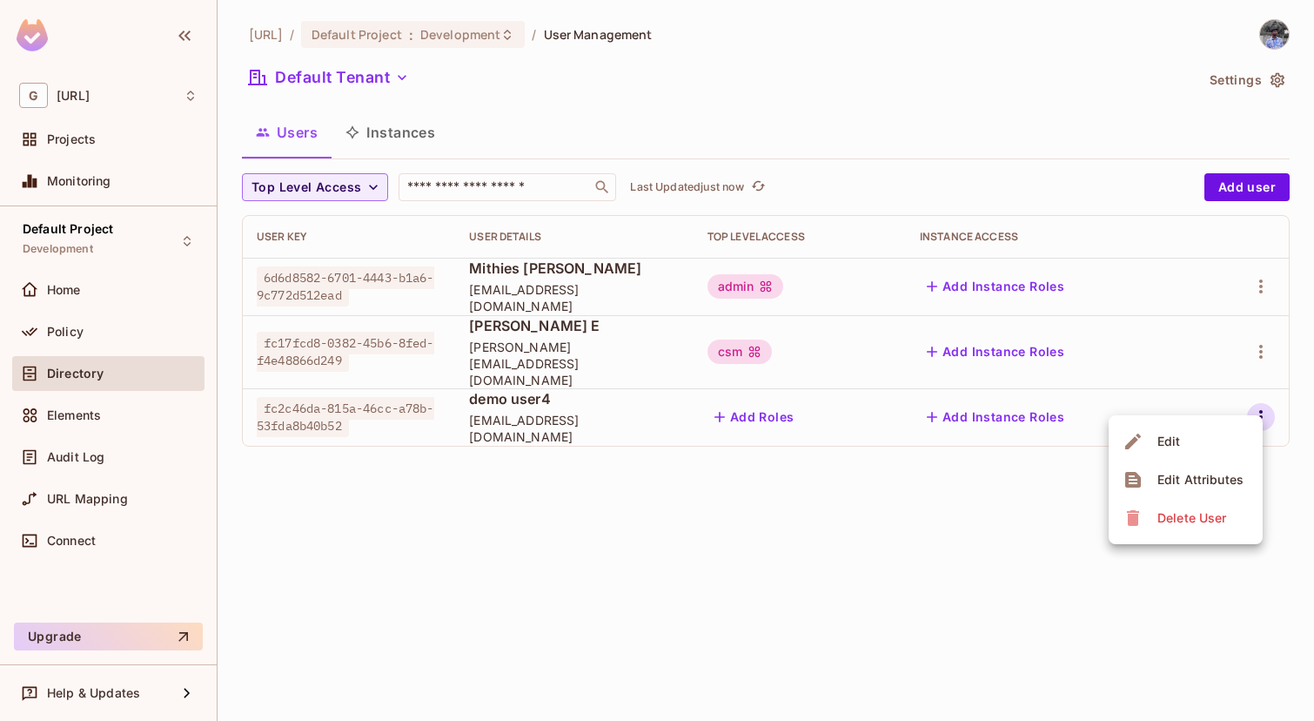
click at [1162, 521] on div "Delete User" at bounding box center [1191, 517] width 69 height 17
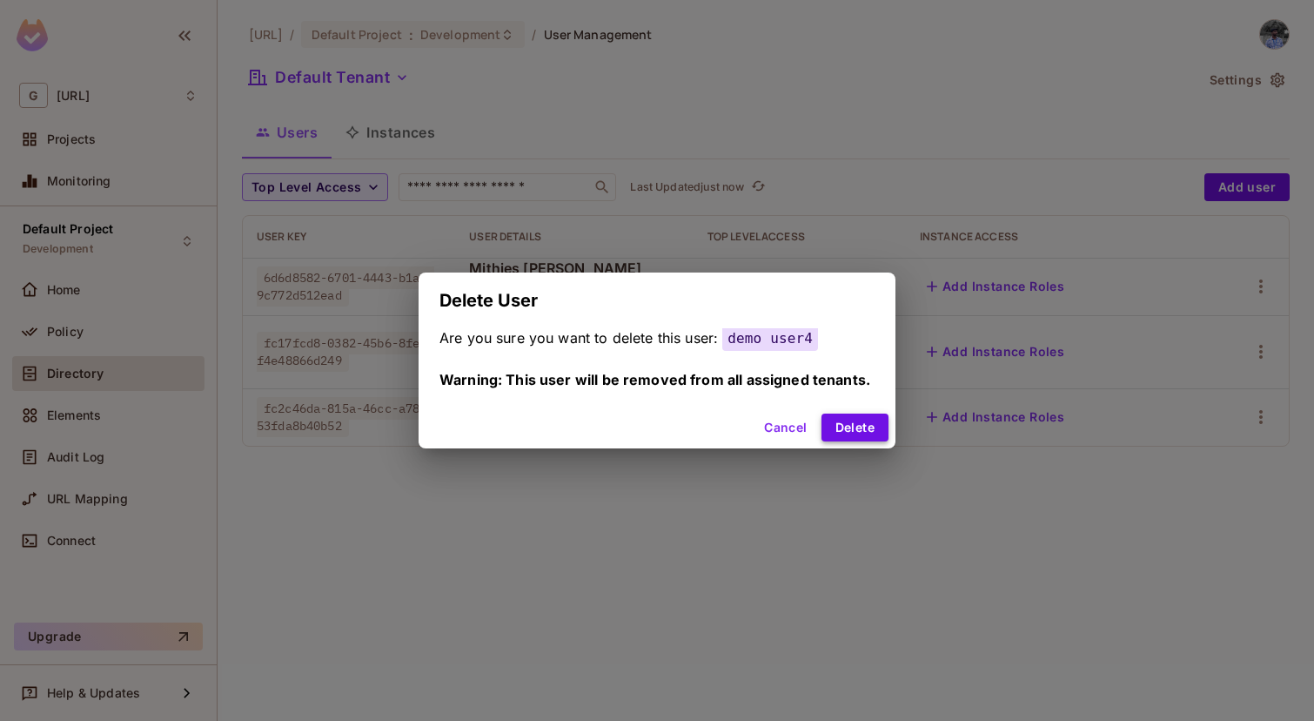
click at [844, 432] on button "Delete" at bounding box center [854, 427] width 67 height 28
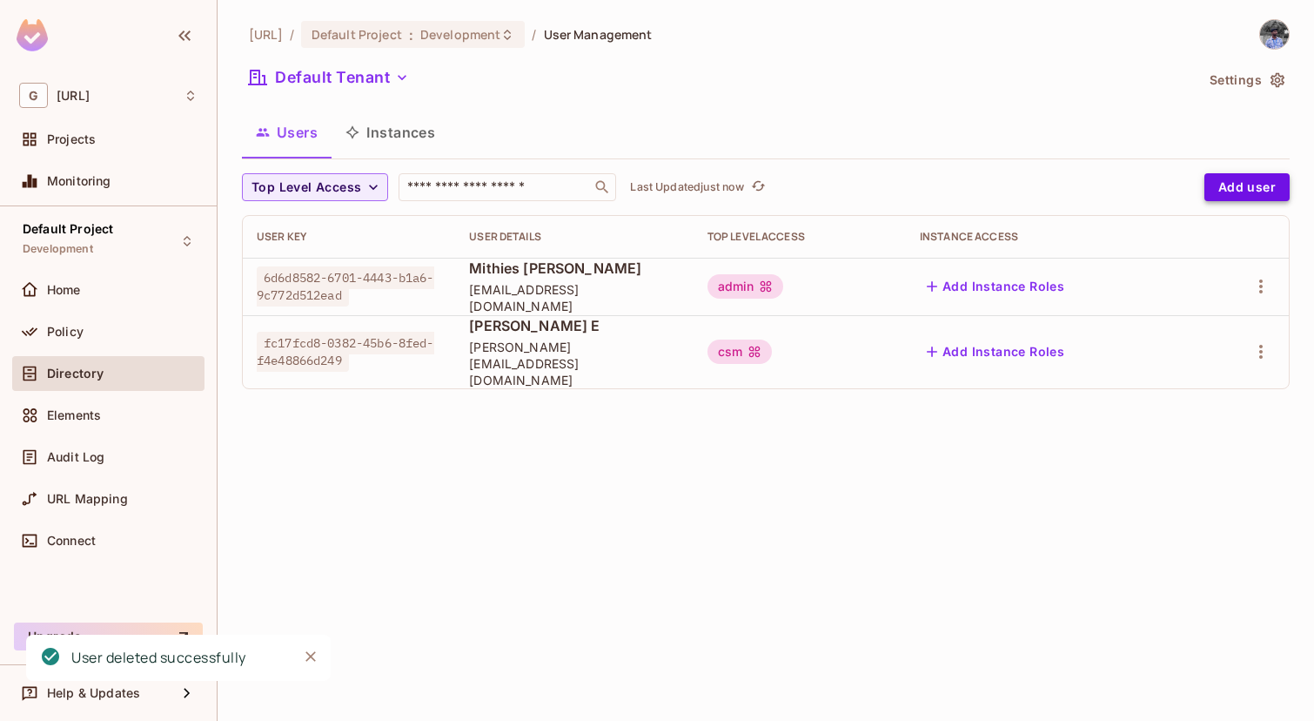
click at [1258, 191] on button "Add user" at bounding box center [1246, 187] width 85 height 28
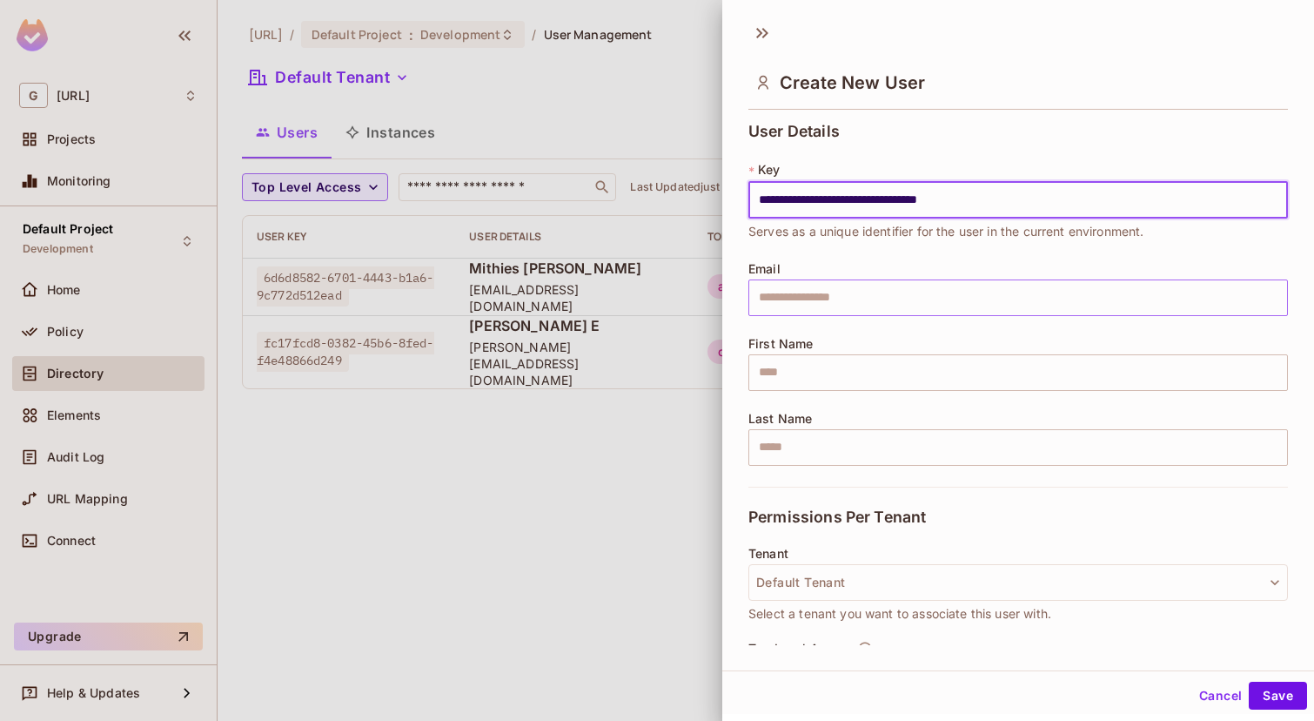
type input "**********"
click at [940, 299] on input "text" at bounding box center [1018, 297] width 540 height 37
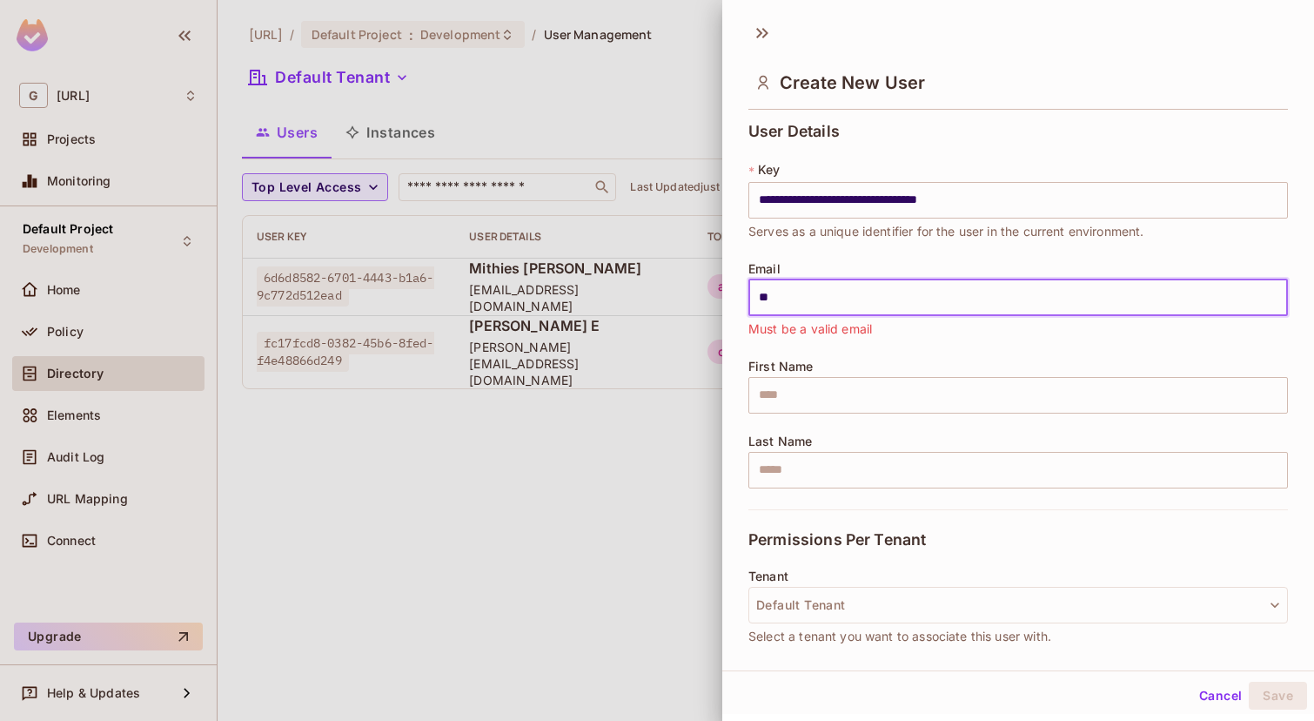
click at [922, 298] on input "**" at bounding box center [1018, 297] width 540 height 37
type input "*"
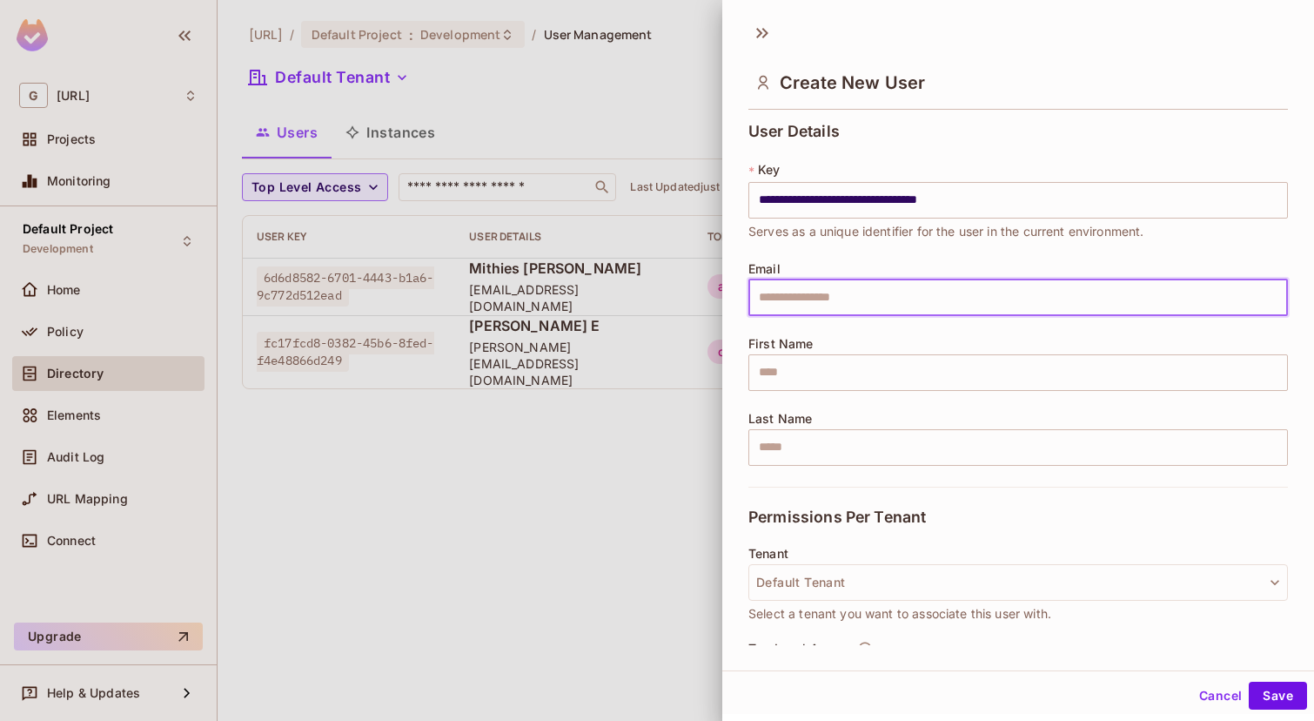
paste input "**********"
type input "**********"
click at [895, 352] on div "First Name ​" at bounding box center [1018, 364] width 540 height 54
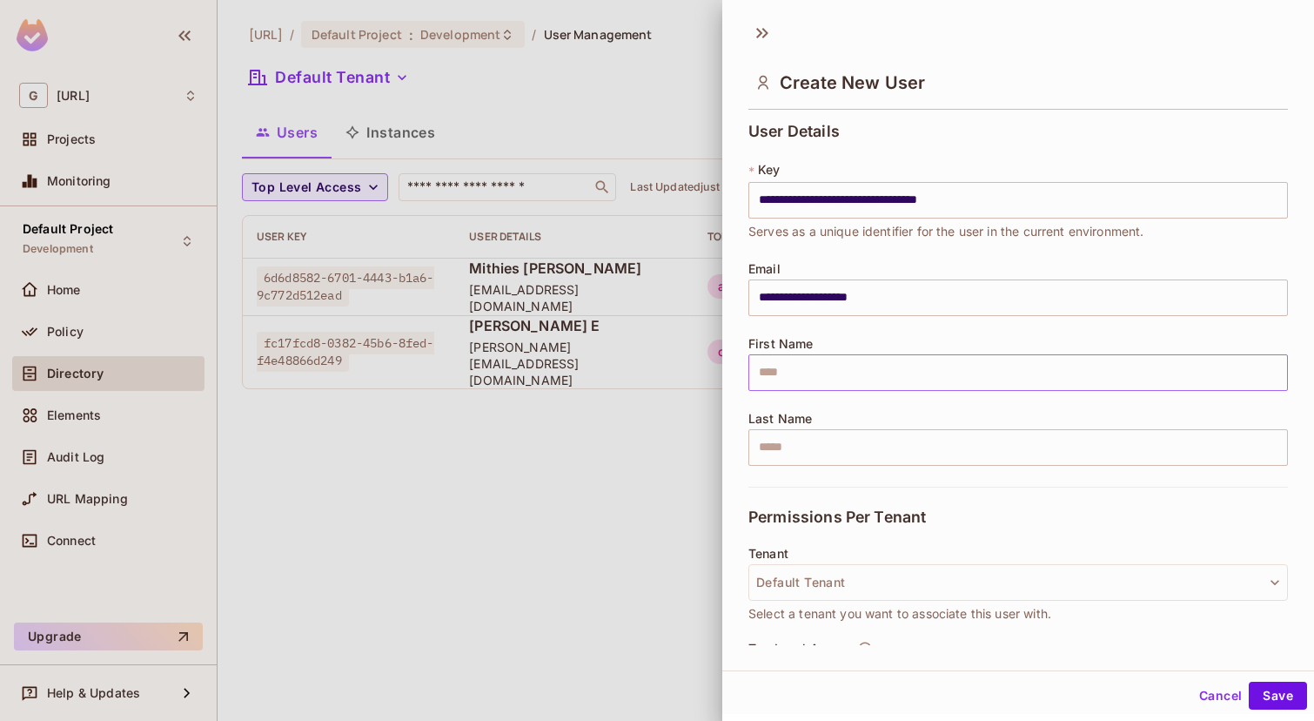
click at [892, 369] on input "text" at bounding box center [1018, 372] width 540 height 37
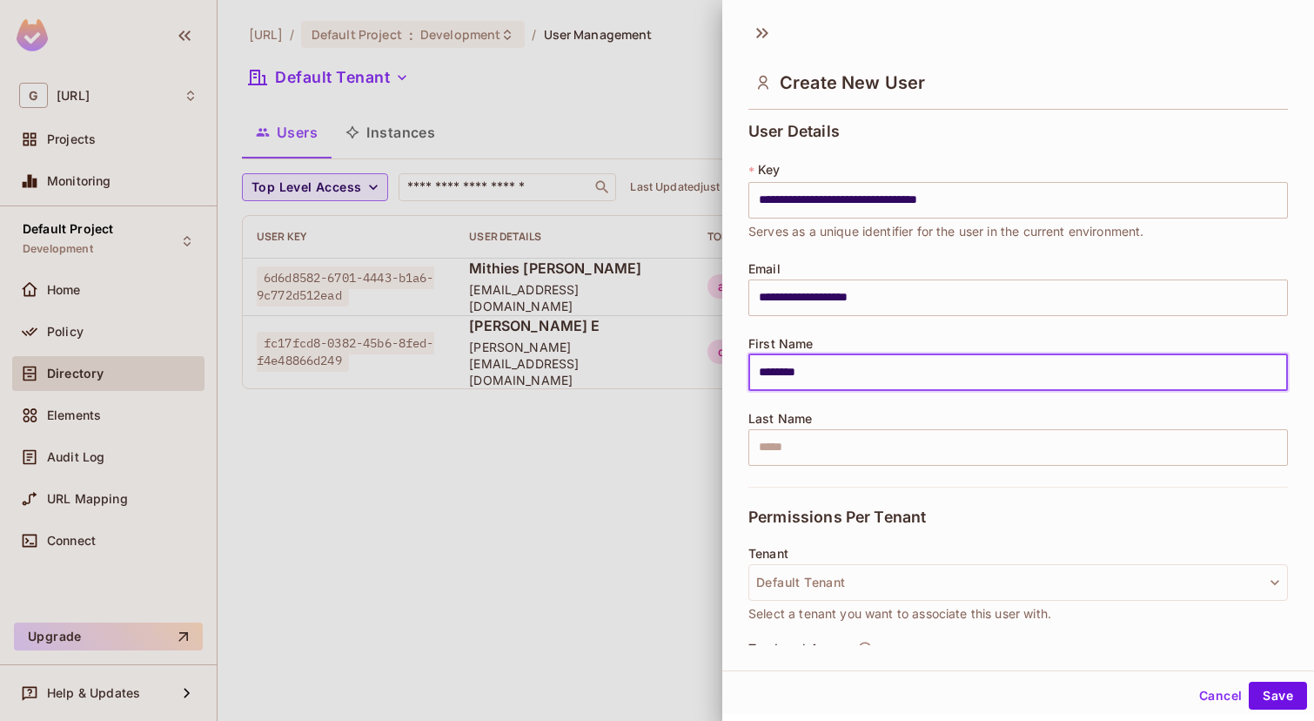
type input "********"
drag, startPoint x: 855, startPoint y: 371, endPoint x: 691, endPoint y: 371, distance: 163.6
click at [691, 371] on div "**********" at bounding box center [657, 360] width 1314 height 721
click at [815, 460] on input "text" at bounding box center [1018, 447] width 540 height 37
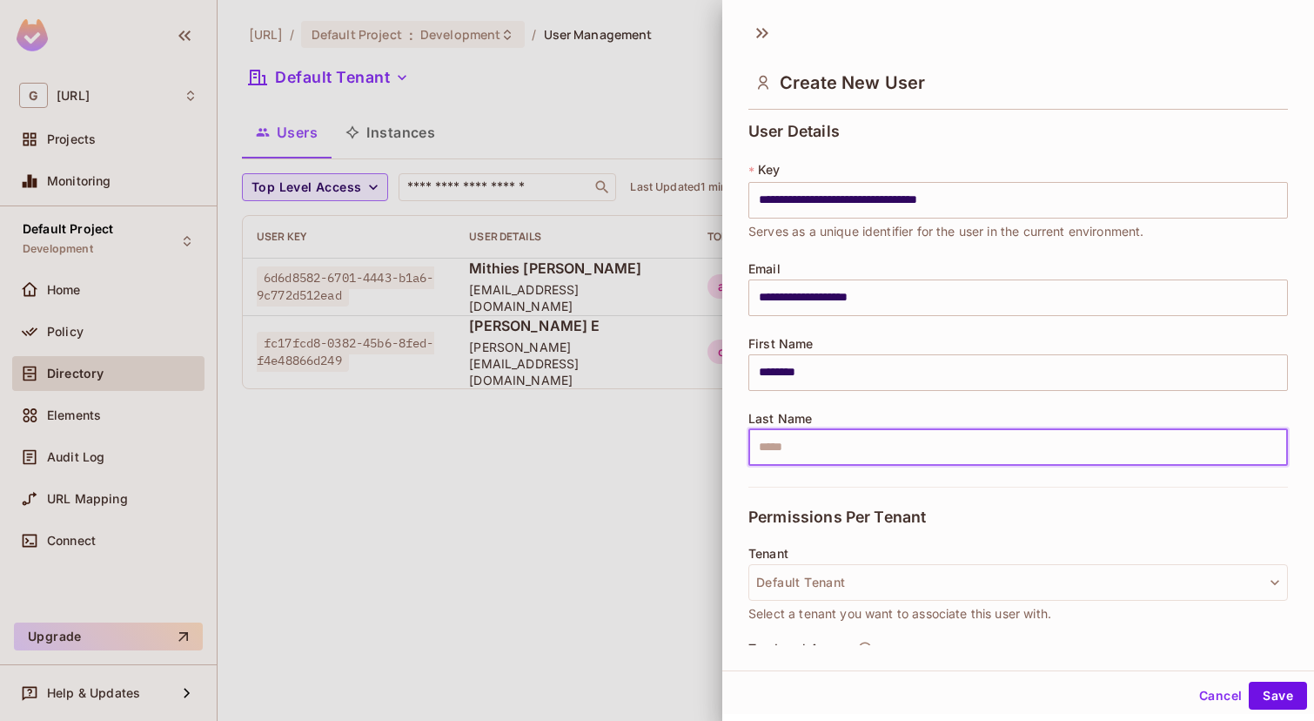
paste input "*****"
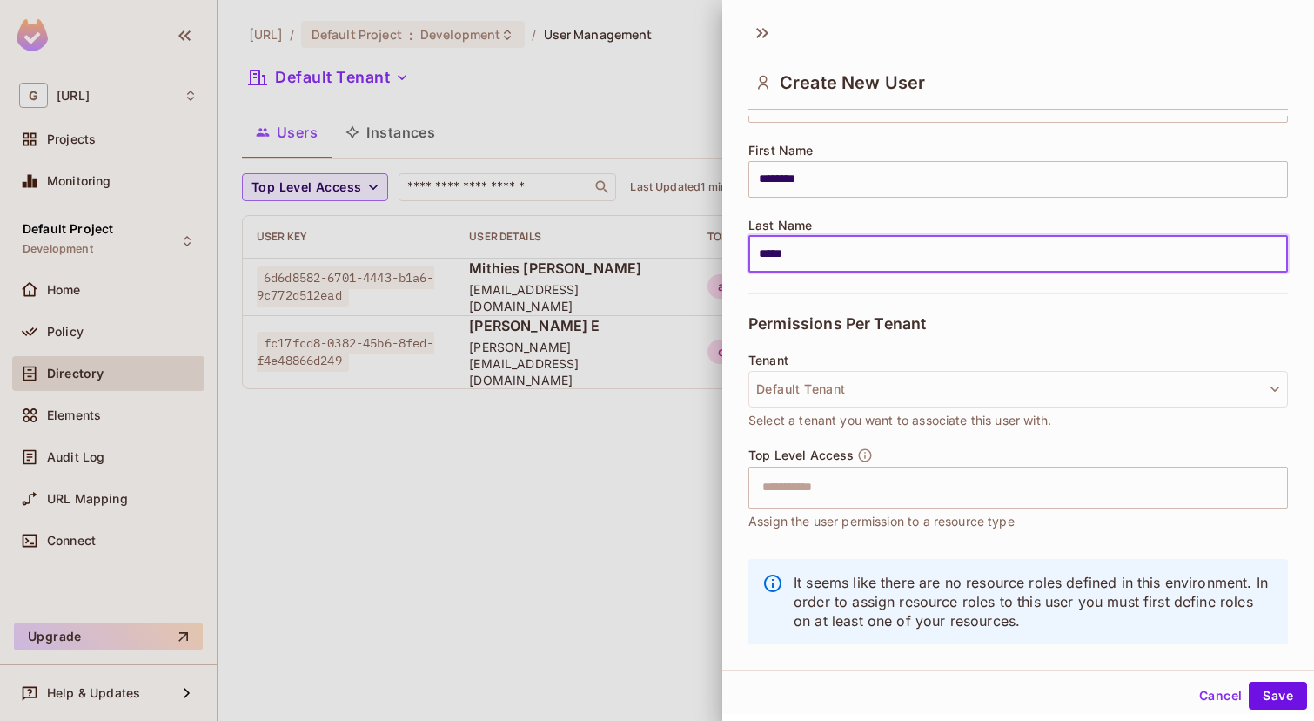
scroll to position [220, 0]
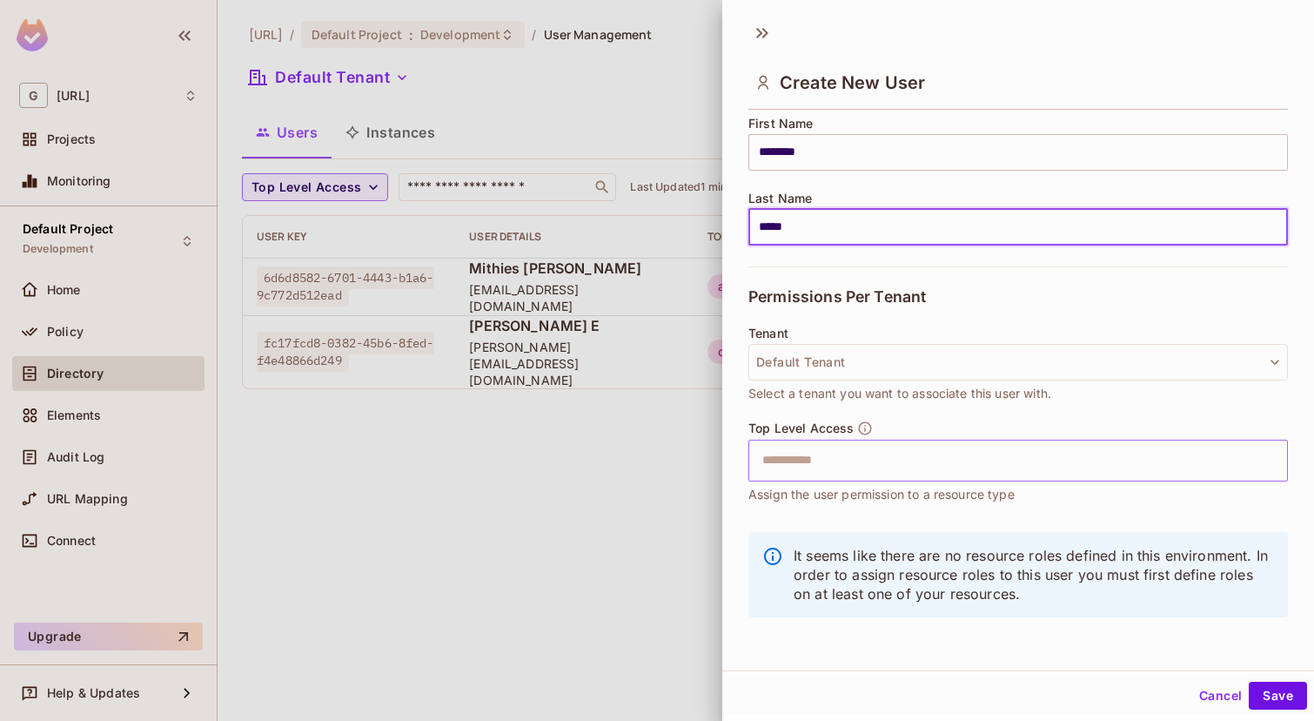
type input "*****"
click at [823, 462] on input "text" at bounding box center [1003, 460] width 502 height 35
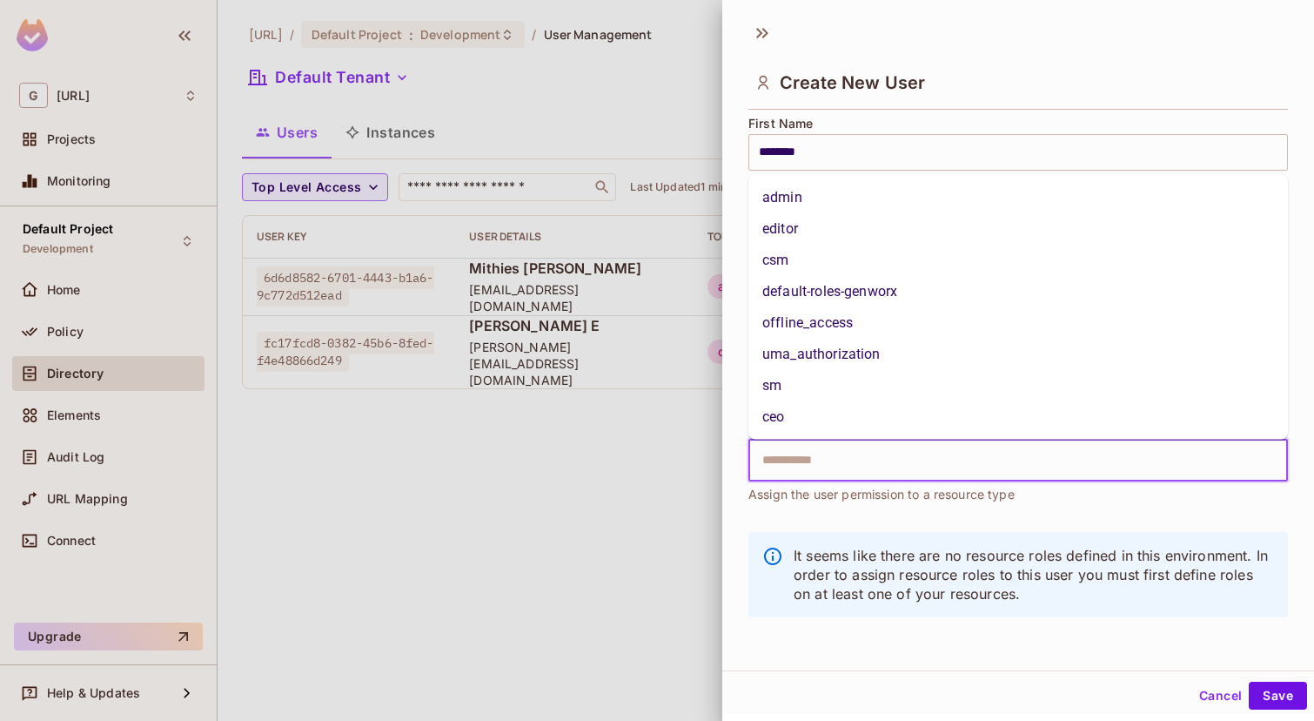
click at [785, 402] on li "ceo" at bounding box center [1018, 416] width 540 height 31
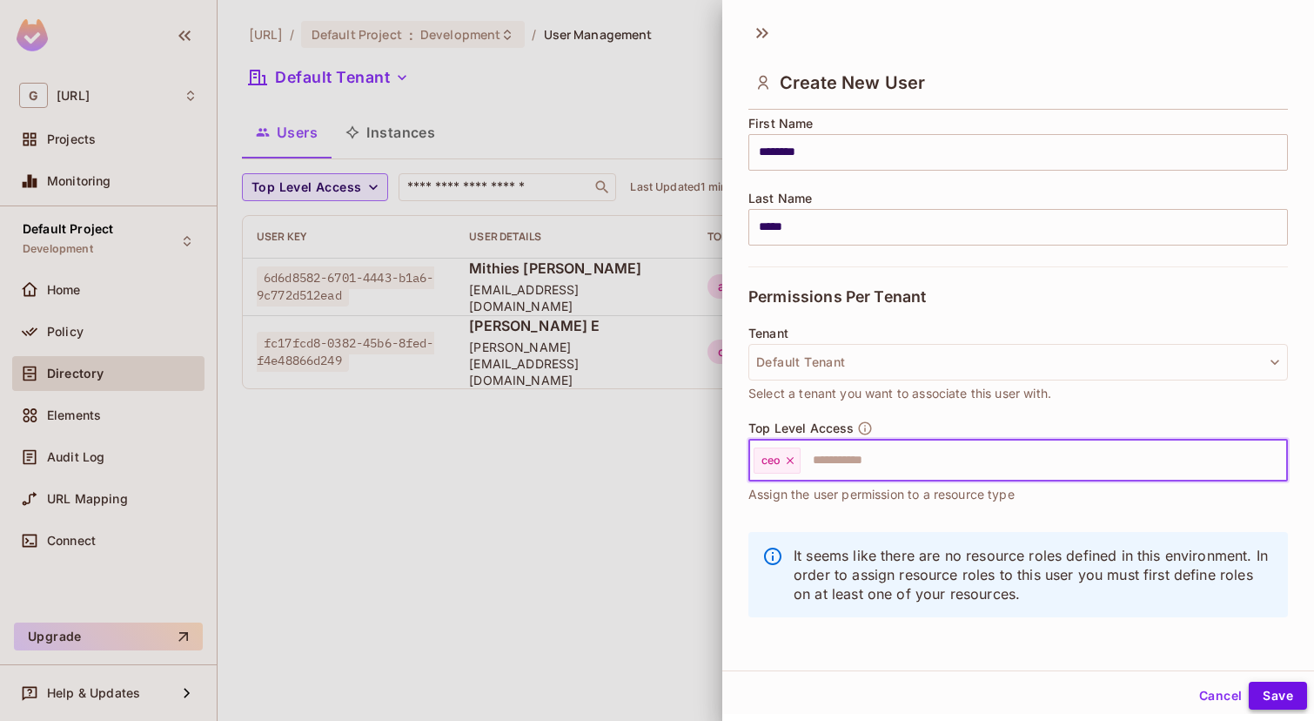
click at [1270, 695] on button "Save" at bounding box center [1278, 695] width 58 height 28
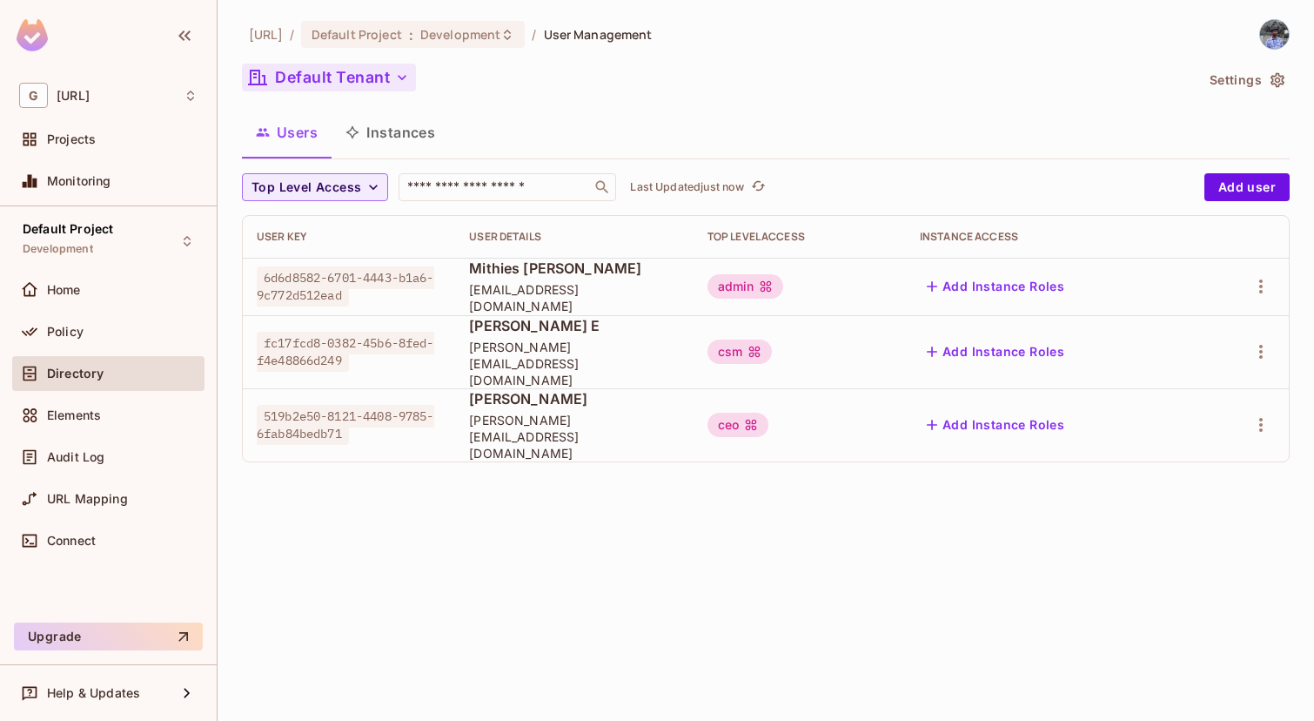
click at [297, 84] on button "Default Tenant" at bounding box center [329, 78] width 174 height 28
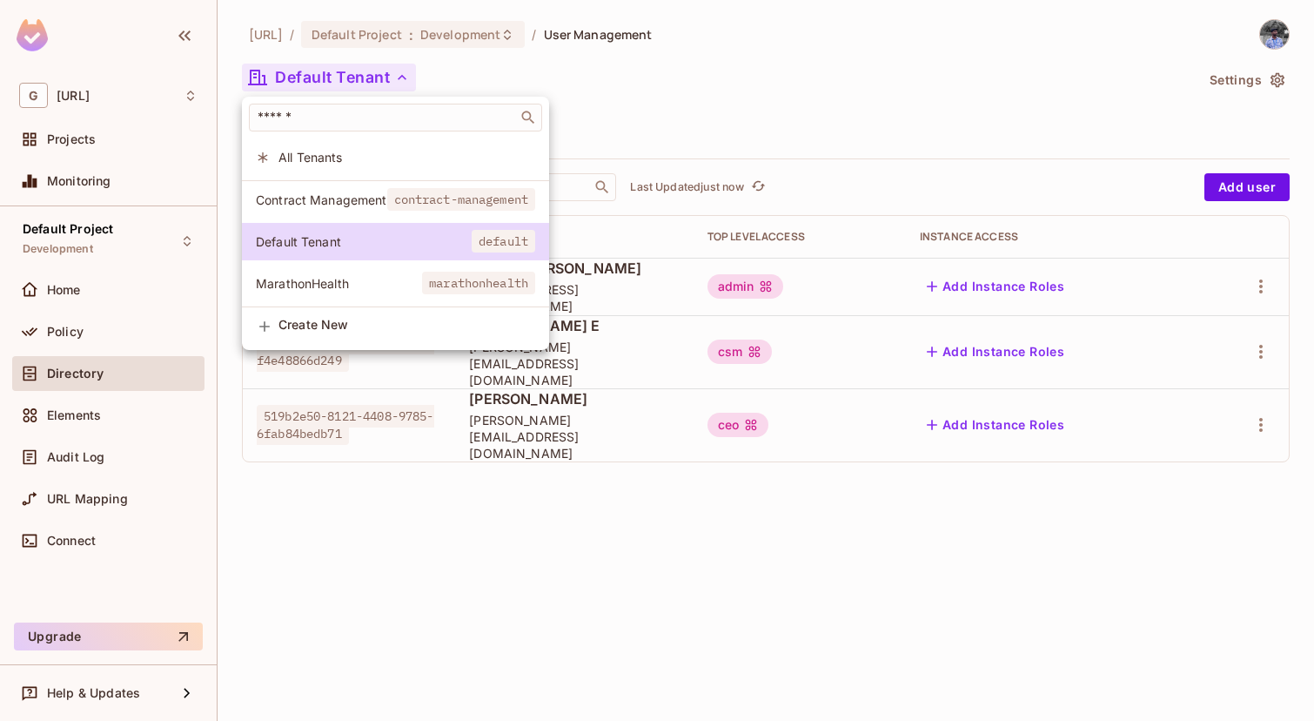
click at [345, 198] on span "Contract Management" at bounding box center [321, 199] width 131 height 17
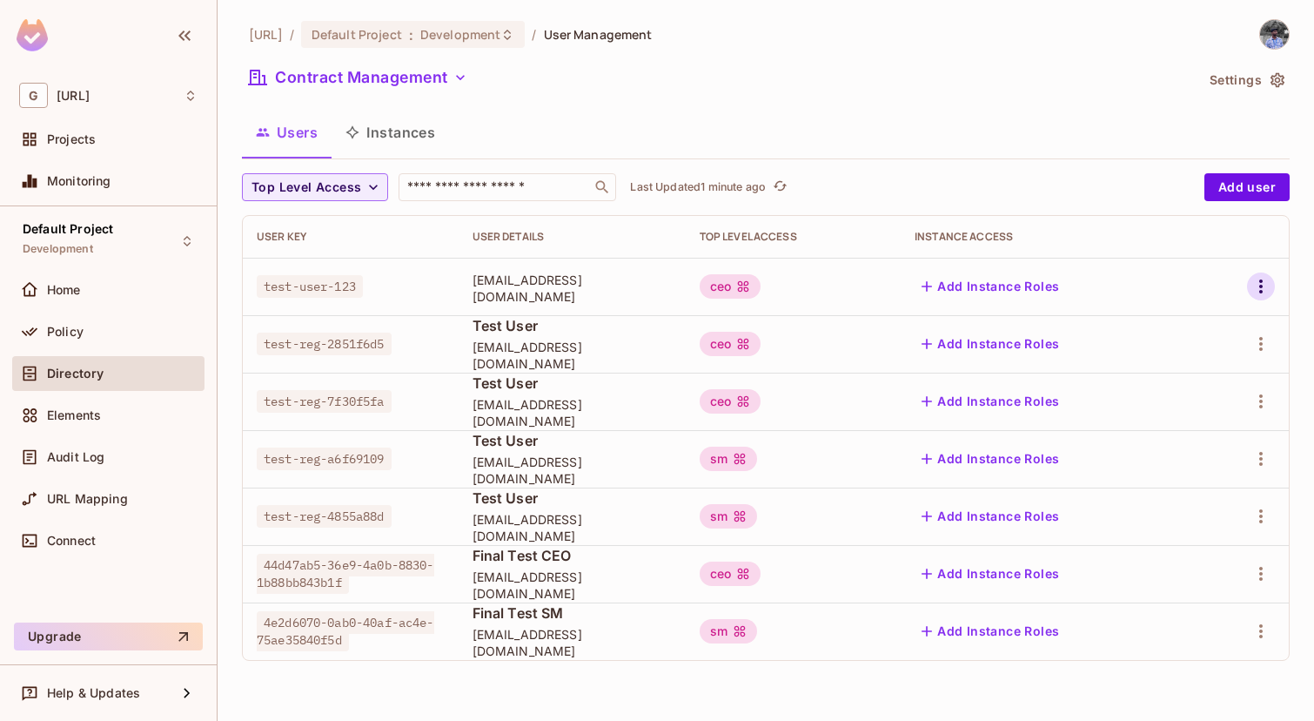
click at [1259, 293] on icon "button" at bounding box center [1260, 286] width 21 height 21
click at [1196, 396] on div "Delete User" at bounding box center [1191, 402] width 69 height 17
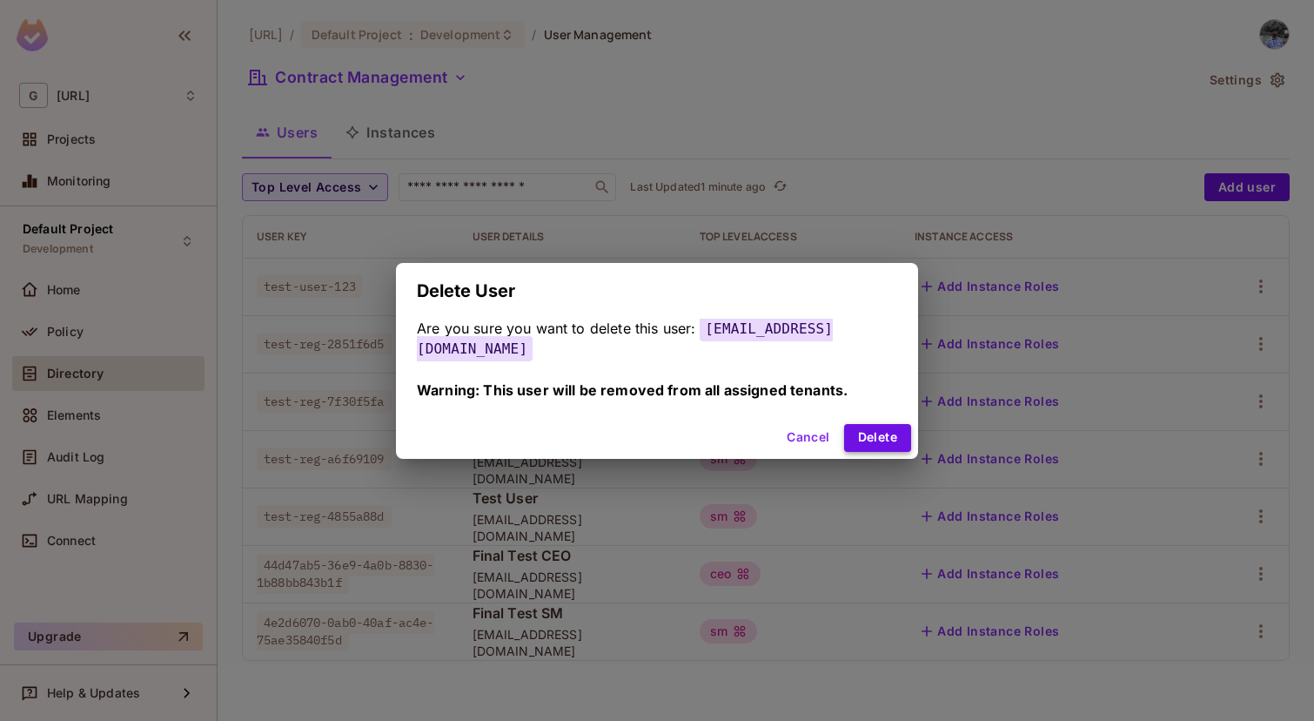
click at [855, 429] on button "Delete" at bounding box center [877, 438] width 67 height 28
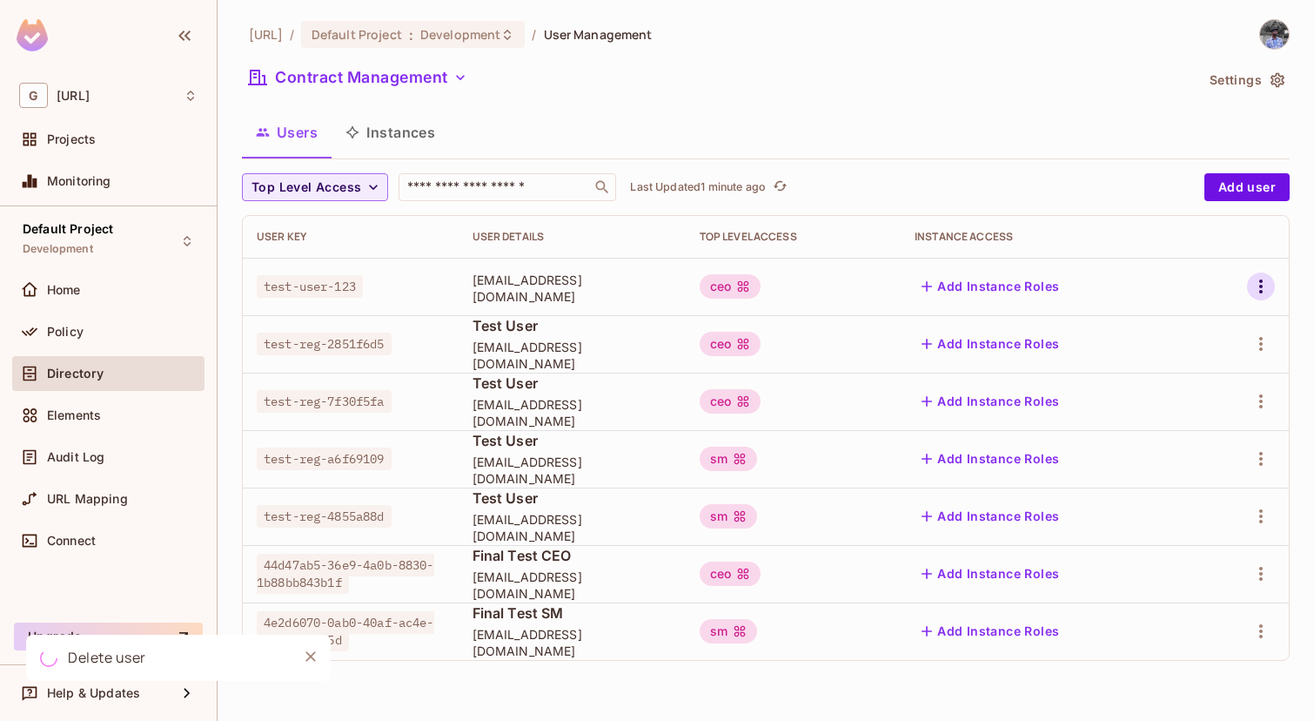
click at [1256, 288] on icon "button" at bounding box center [1260, 286] width 21 height 21
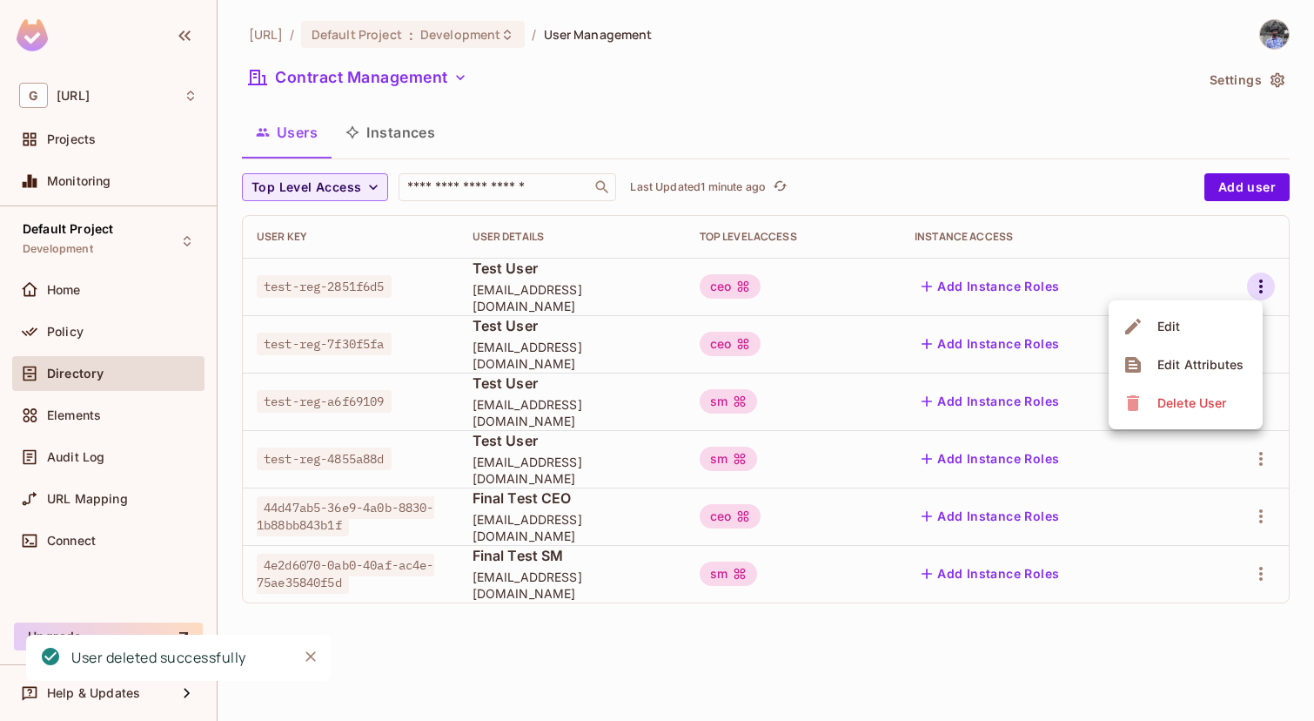
click at [1137, 407] on icon at bounding box center [1133, 403] width 12 height 16
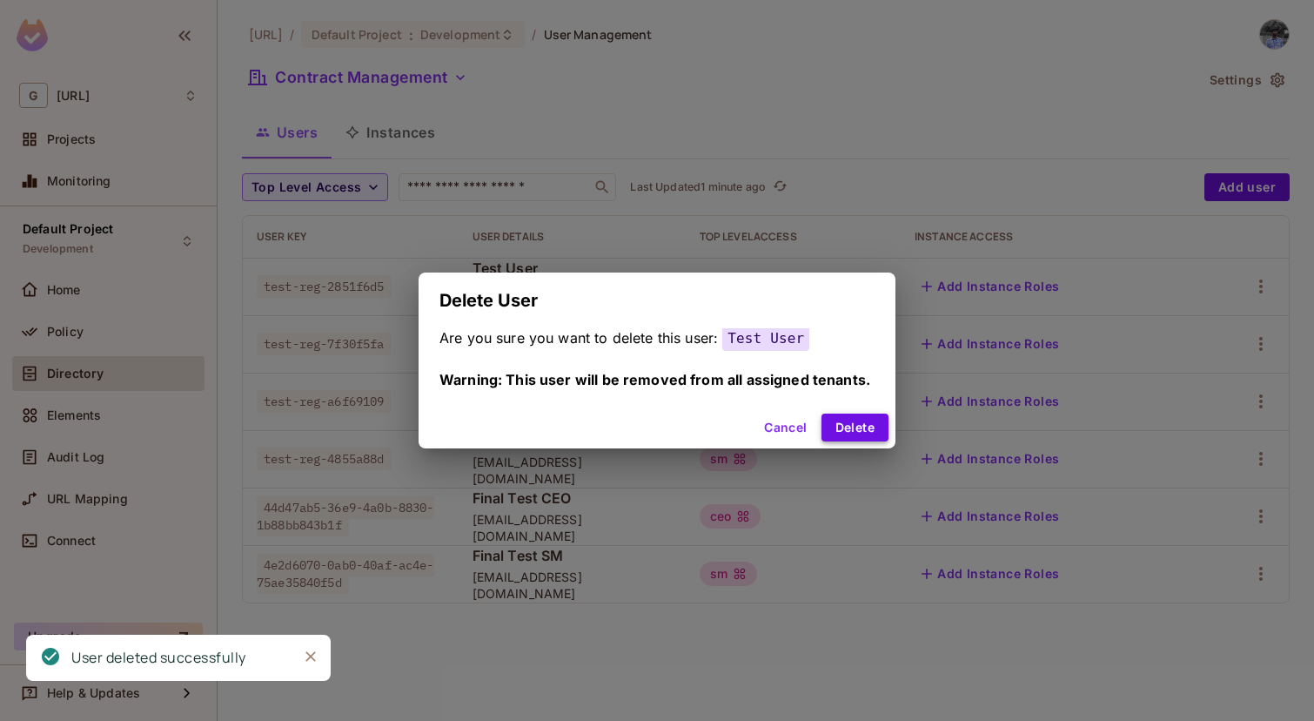
click at [844, 415] on button "Delete" at bounding box center [854, 427] width 67 height 28
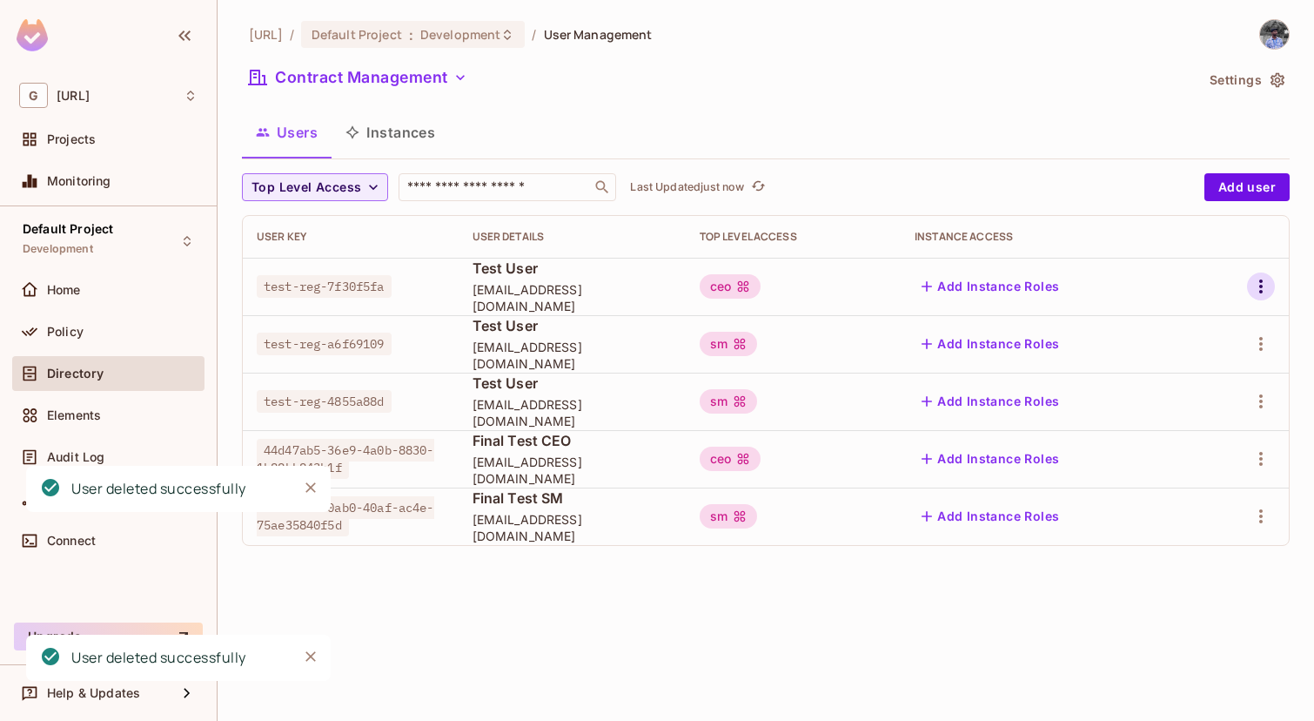
click at [1263, 274] on button "button" at bounding box center [1261, 286] width 28 height 28
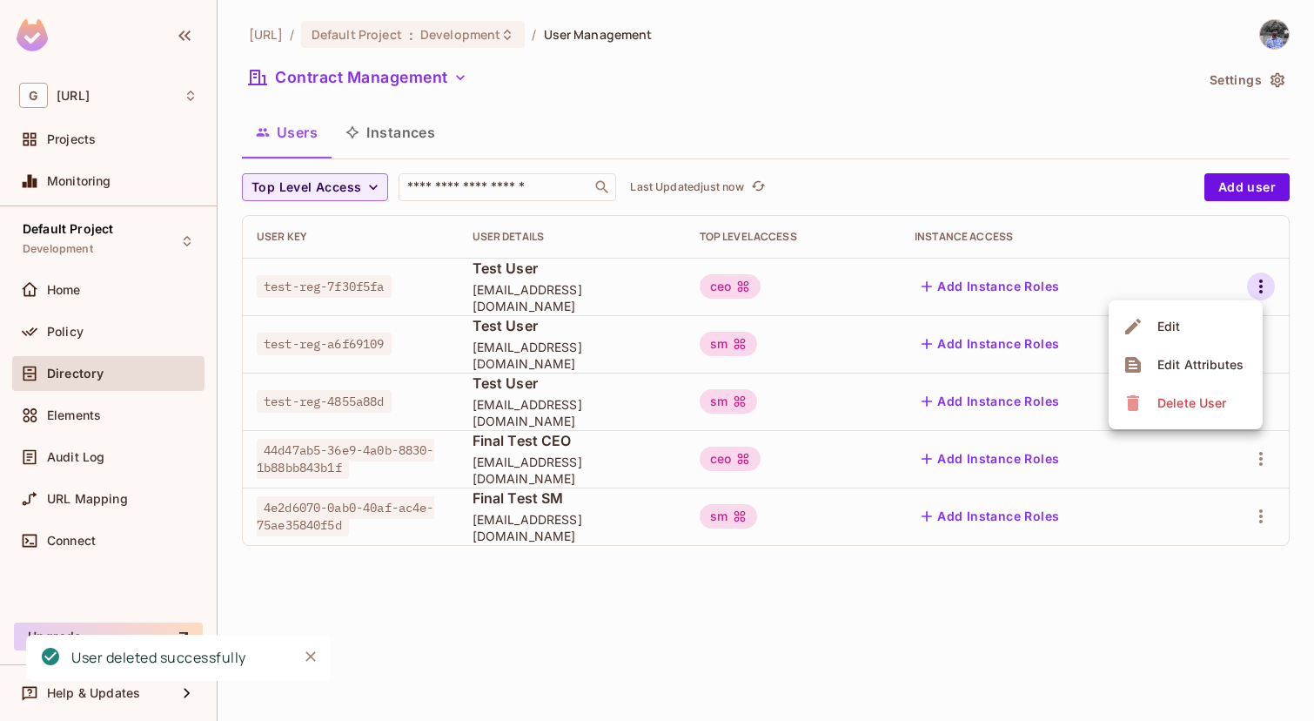
click at [1155, 399] on span "Delete User" at bounding box center [1191, 403] width 79 height 28
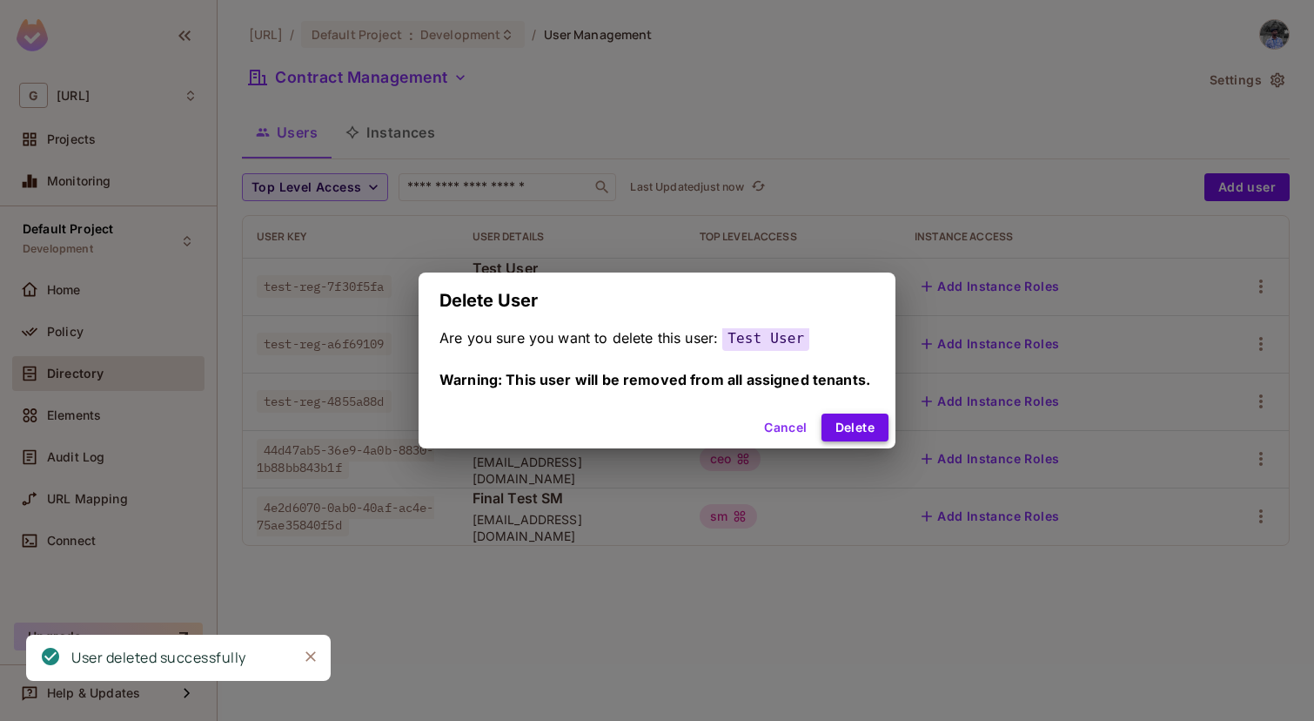
click at [837, 428] on button "Delete" at bounding box center [854, 427] width 67 height 28
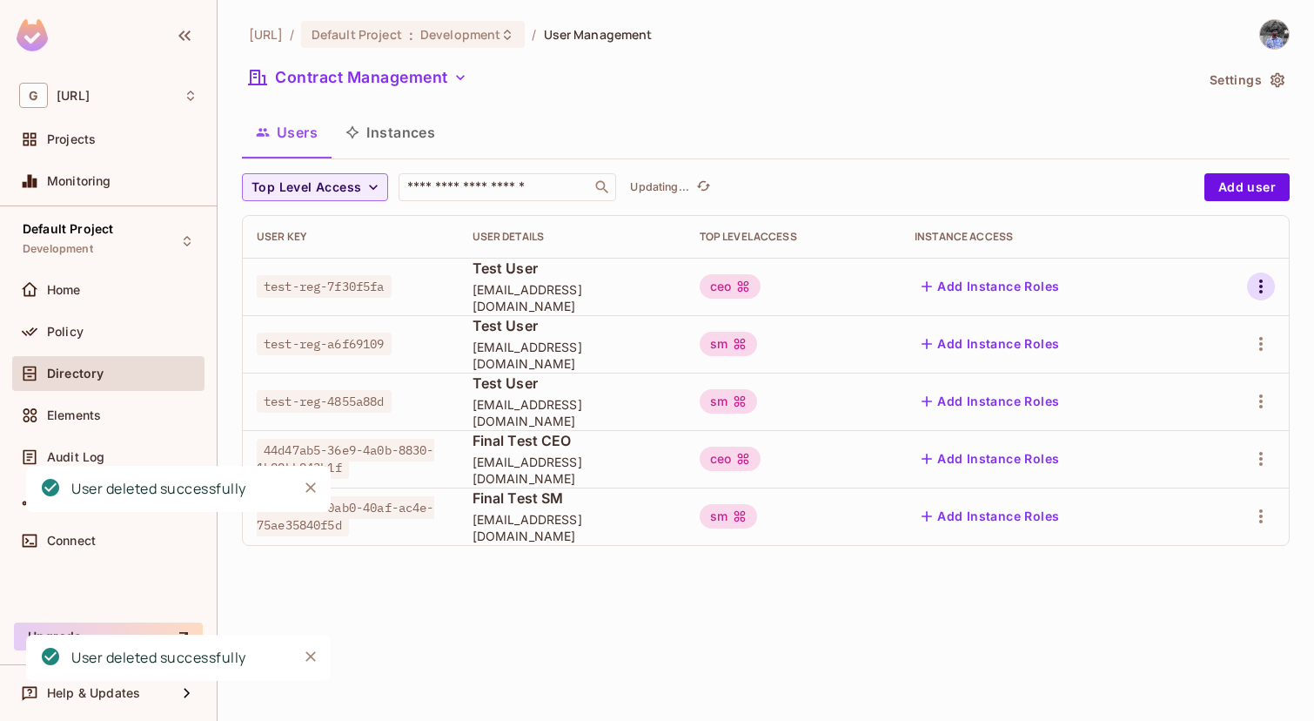
click at [1253, 292] on icon "button" at bounding box center [1260, 286] width 21 height 21
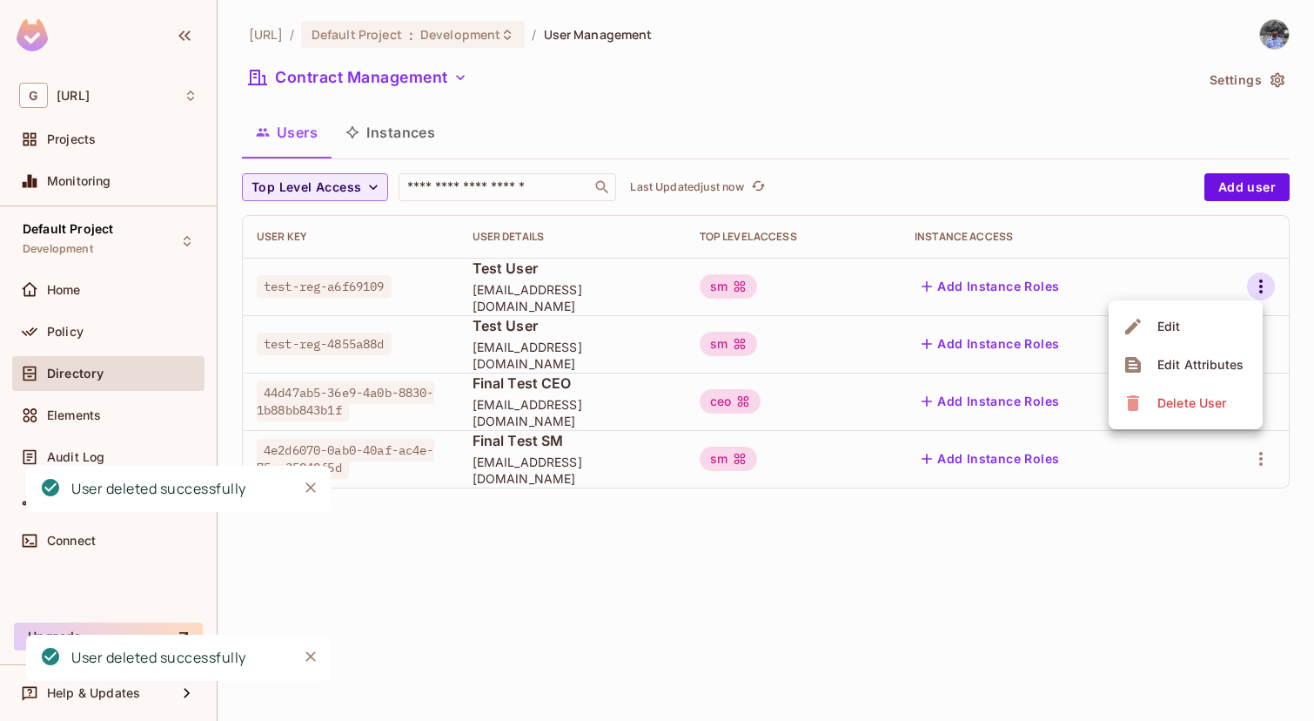
click at [1180, 403] on div "Delete User" at bounding box center [1191, 402] width 69 height 17
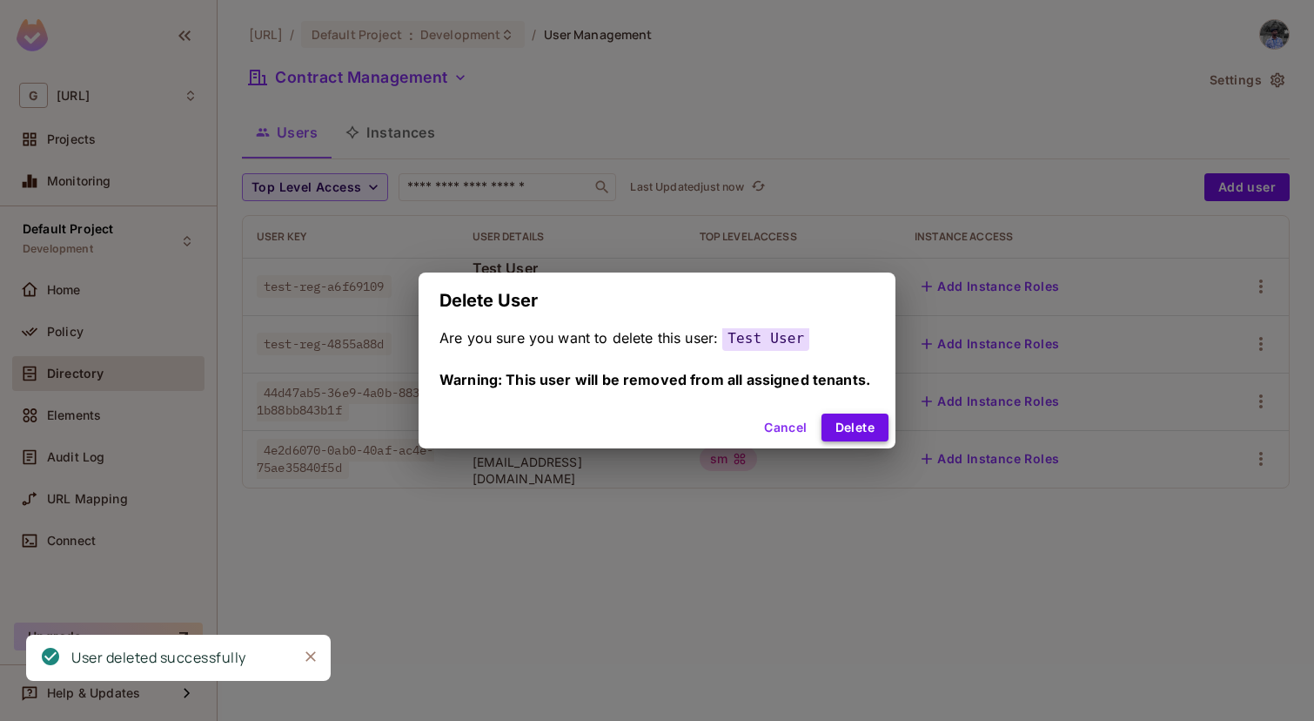
click at [875, 422] on button "Delete" at bounding box center [854, 427] width 67 height 28
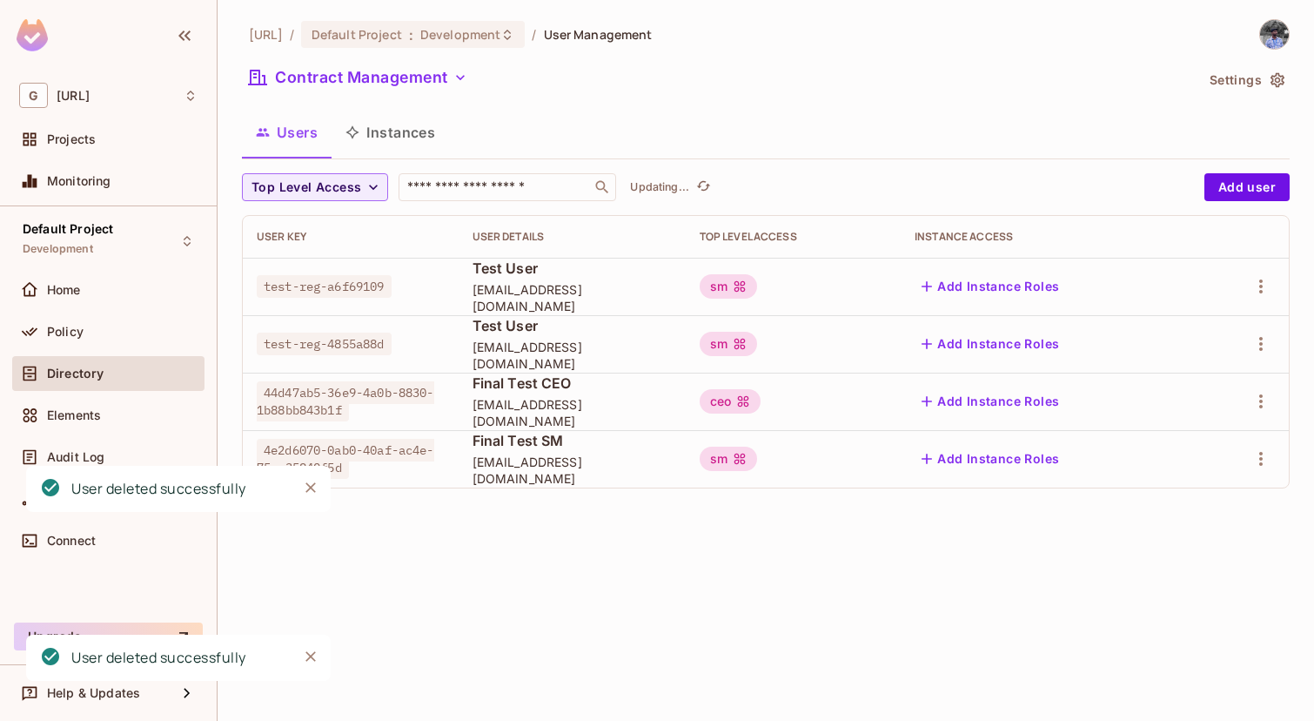
click at [1272, 295] on div at bounding box center [1242, 286] width 64 height 28
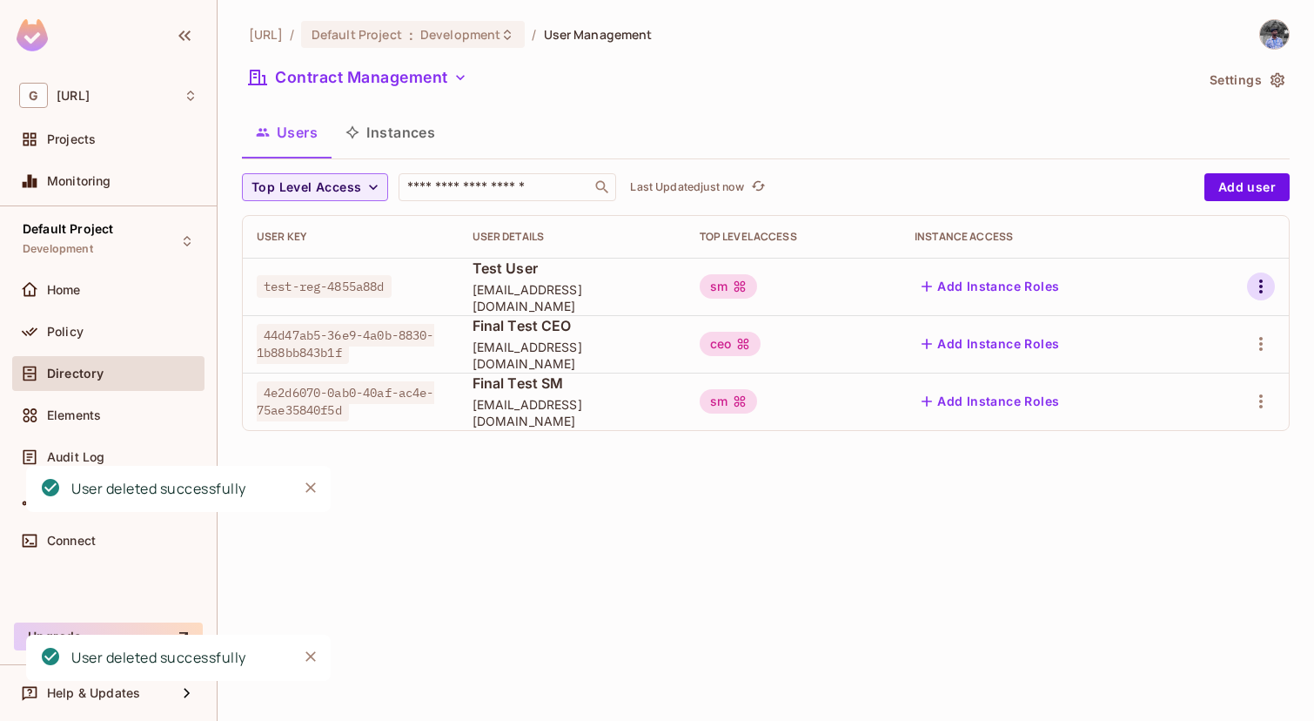
click at [1264, 290] on icon "button" at bounding box center [1260, 286] width 21 height 21
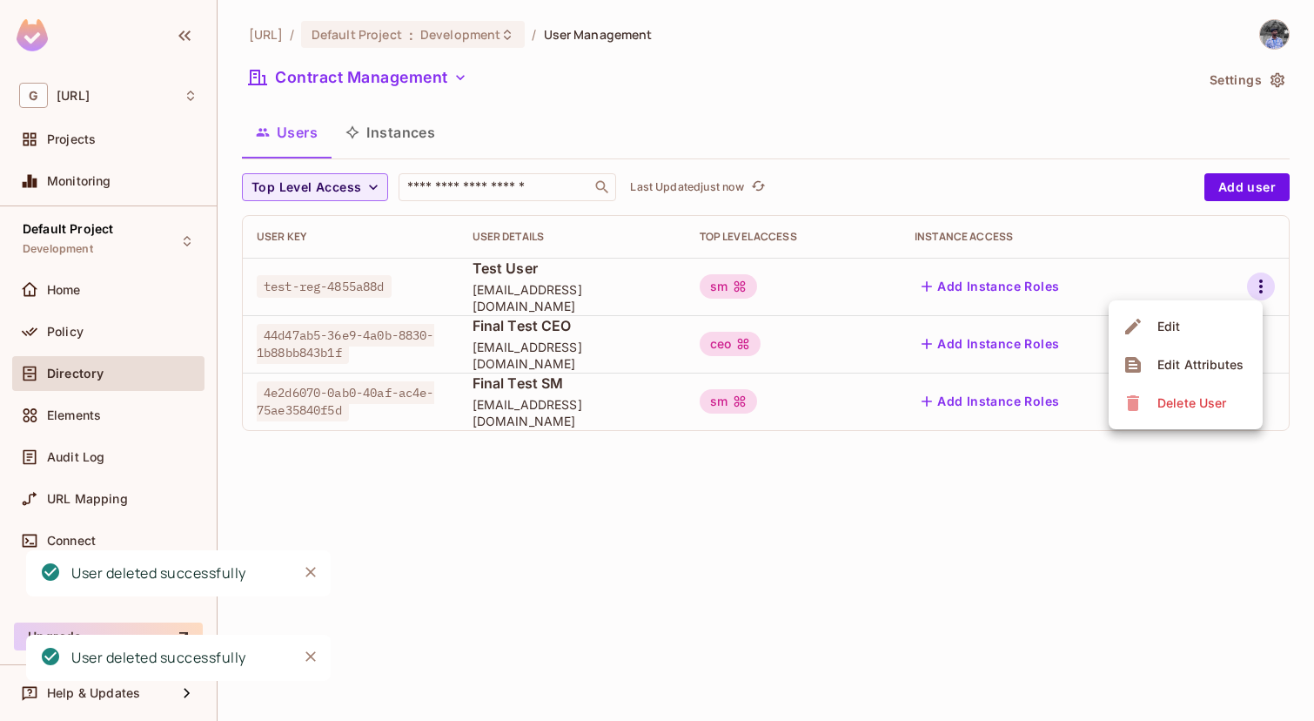
click at [1177, 391] on span "Delete User" at bounding box center [1191, 403] width 79 height 28
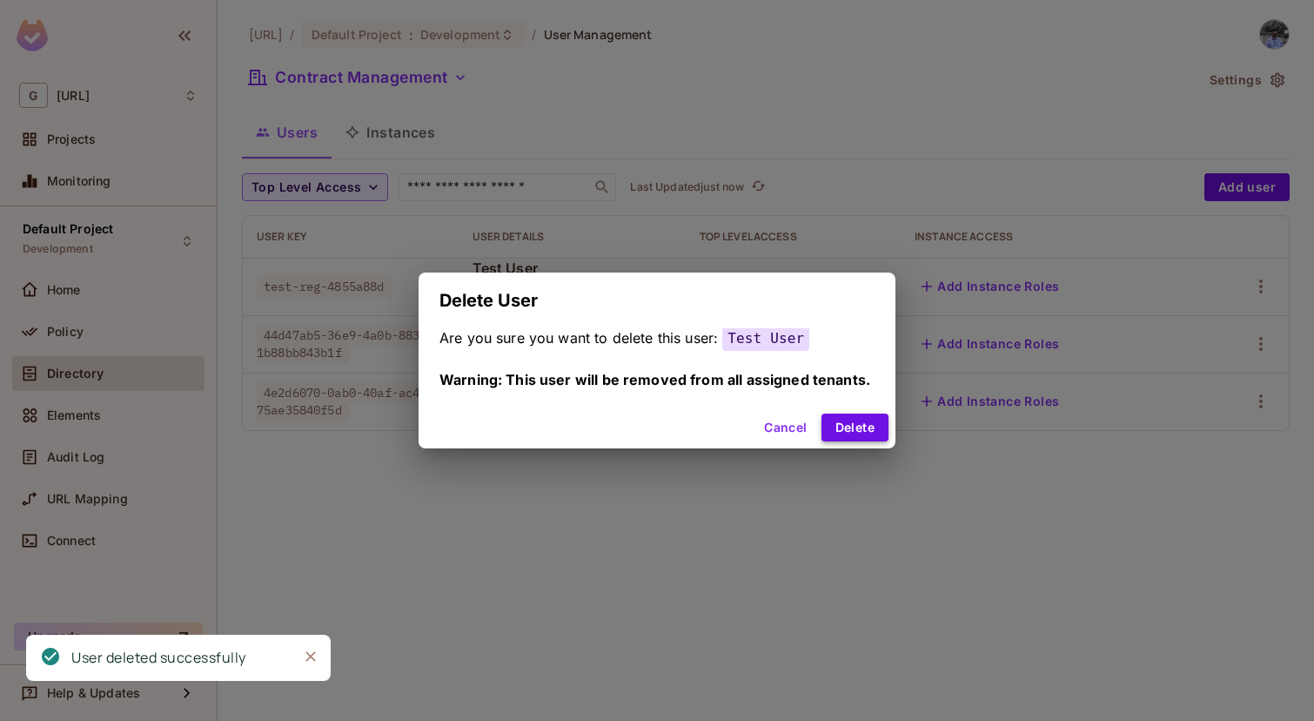
click at [874, 419] on button "Delete" at bounding box center [854, 427] width 67 height 28
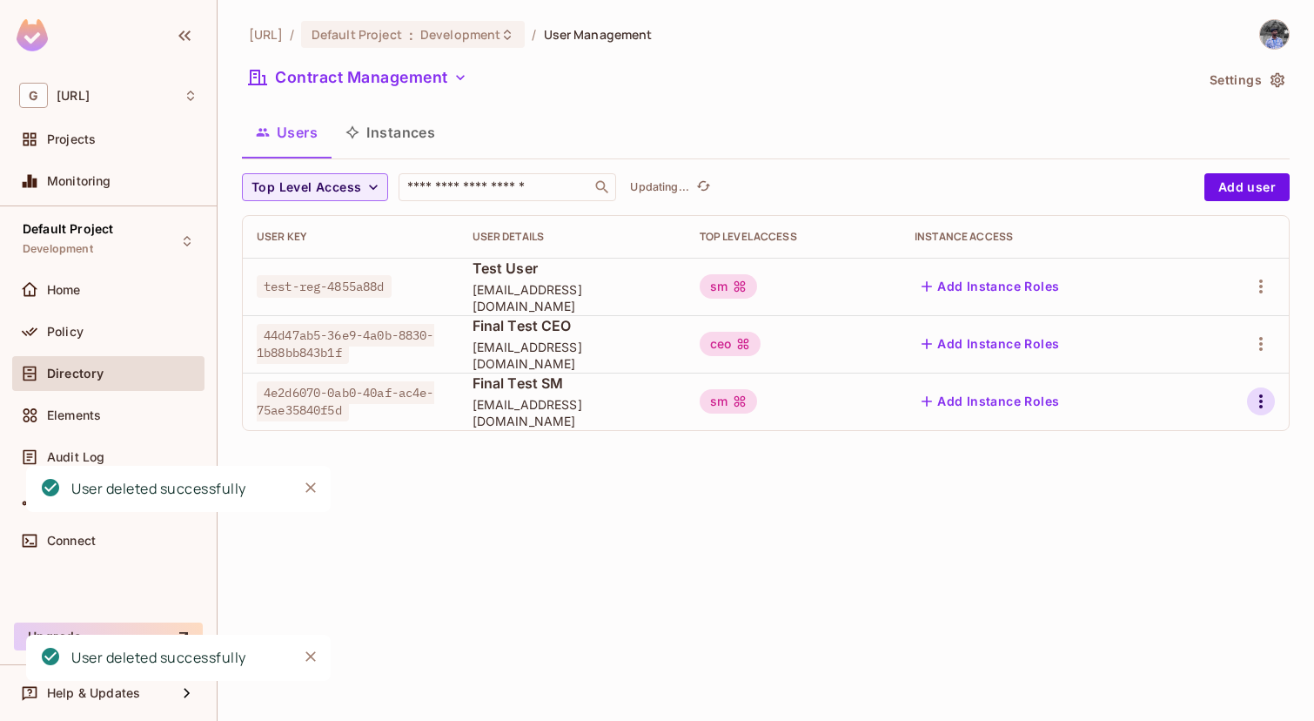
click at [1249, 399] on button "button" at bounding box center [1261, 401] width 28 height 28
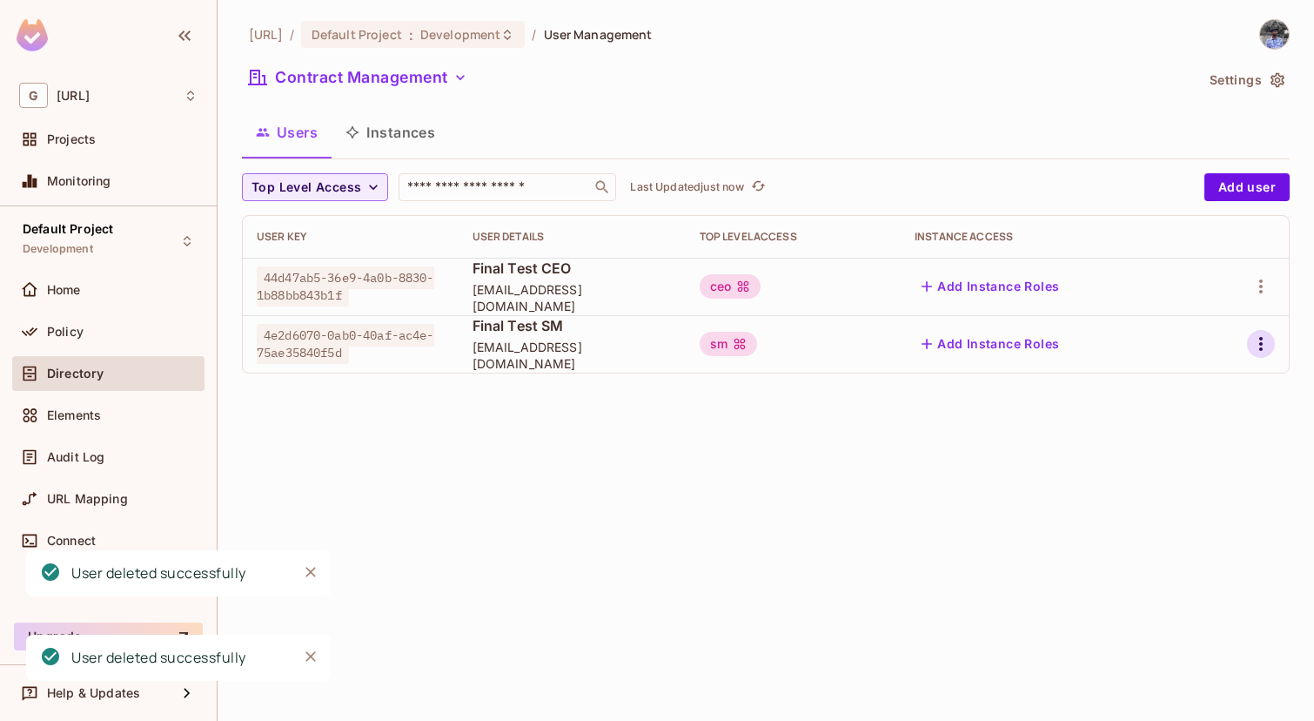
click at [1257, 345] on icon "button" at bounding box center [1260, 343] width 21 height 21
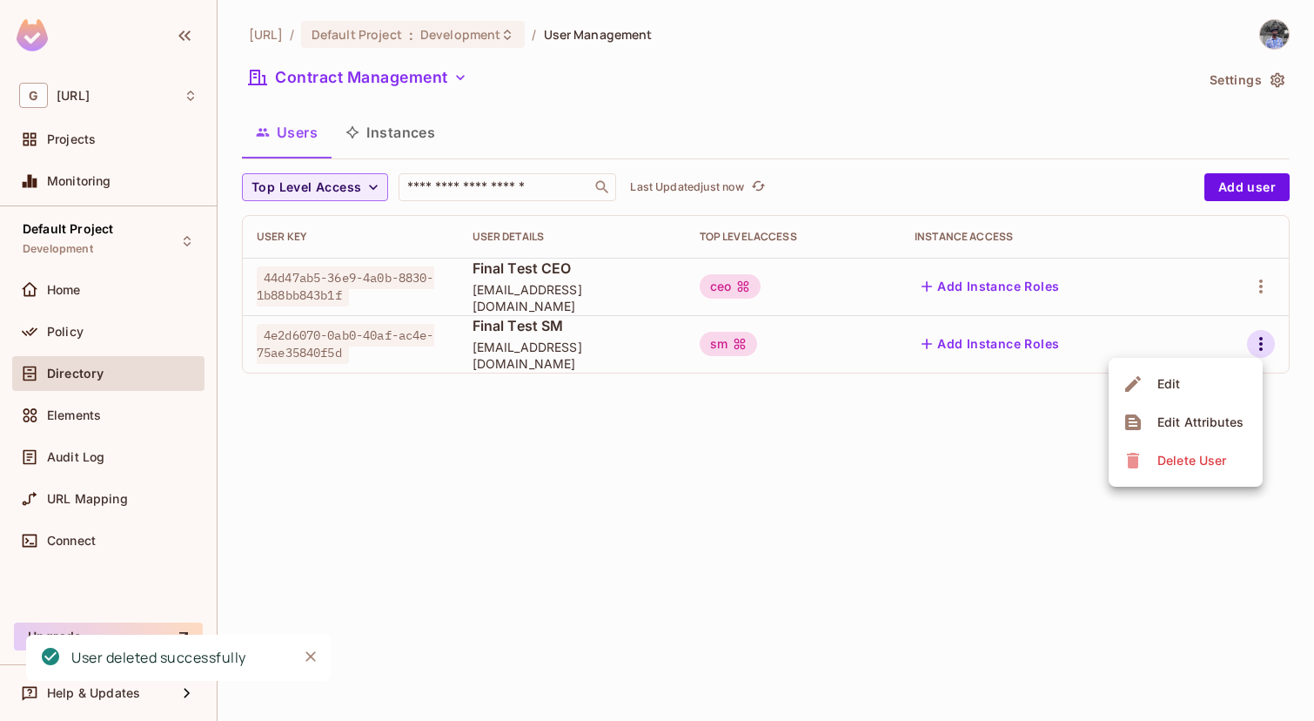
click at [1190, 466] on div "Delete User" at bounding box center [1191, 460] width 69 height 17
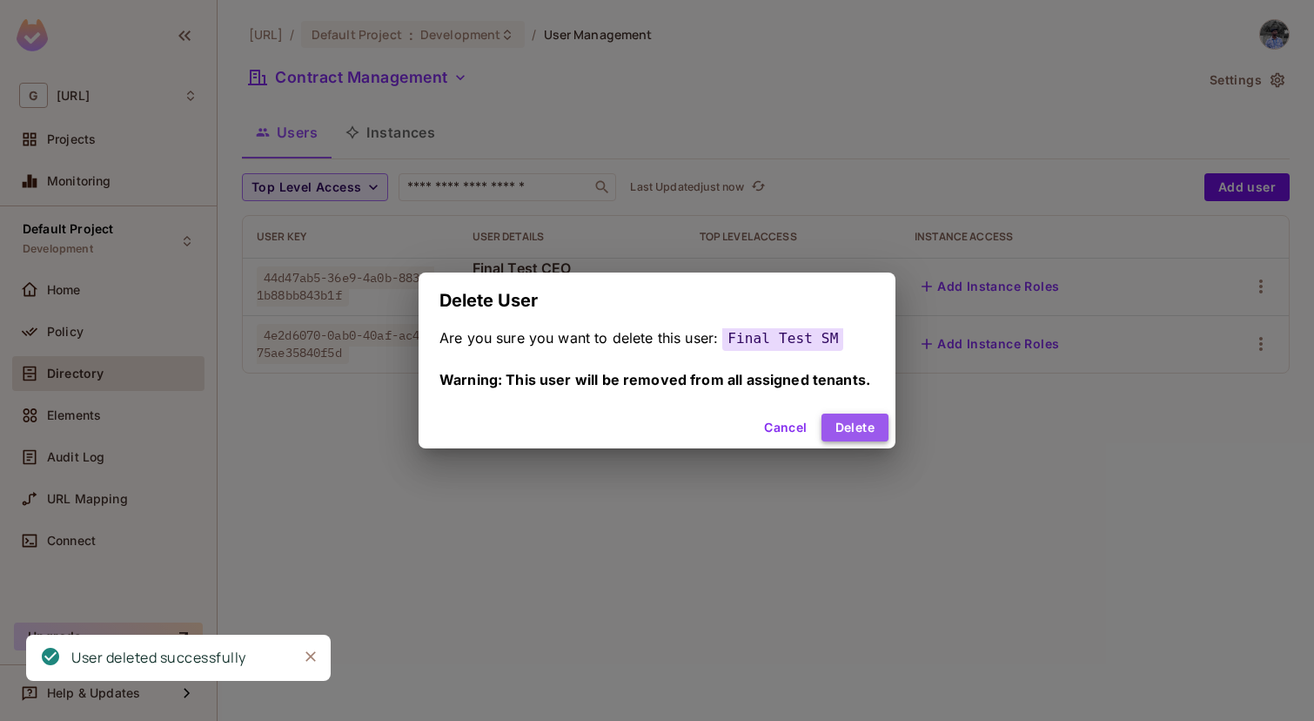
click at [869, 424] on button "Delete" at bounding box center [854, 427] width 67 height 28
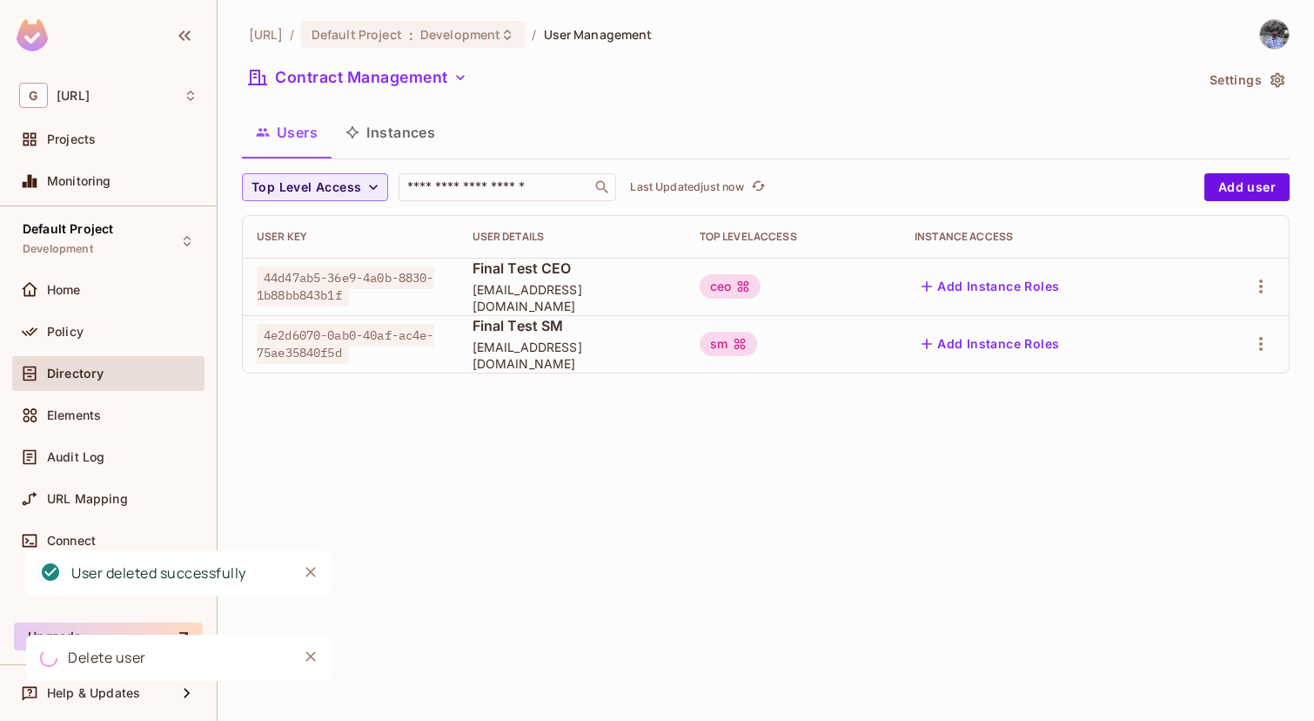
click at [1275, 278] on td at bounding box center [1243, 286] width 92 height 57
click at [1266, 282] on icon "button" at bounding box center [1260, 286] width 21 height 21
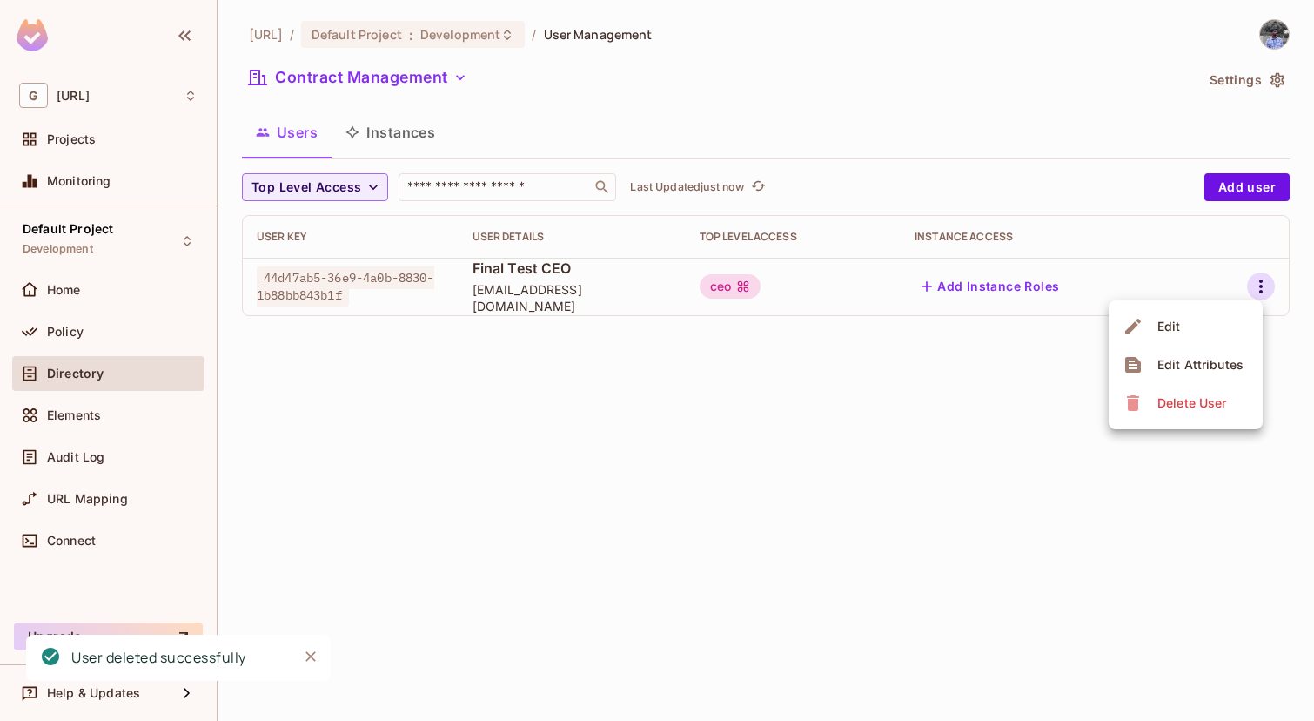
click at [1191, 400] on div "Delete User" at bounding box center [1191, 402] width 69 height 17
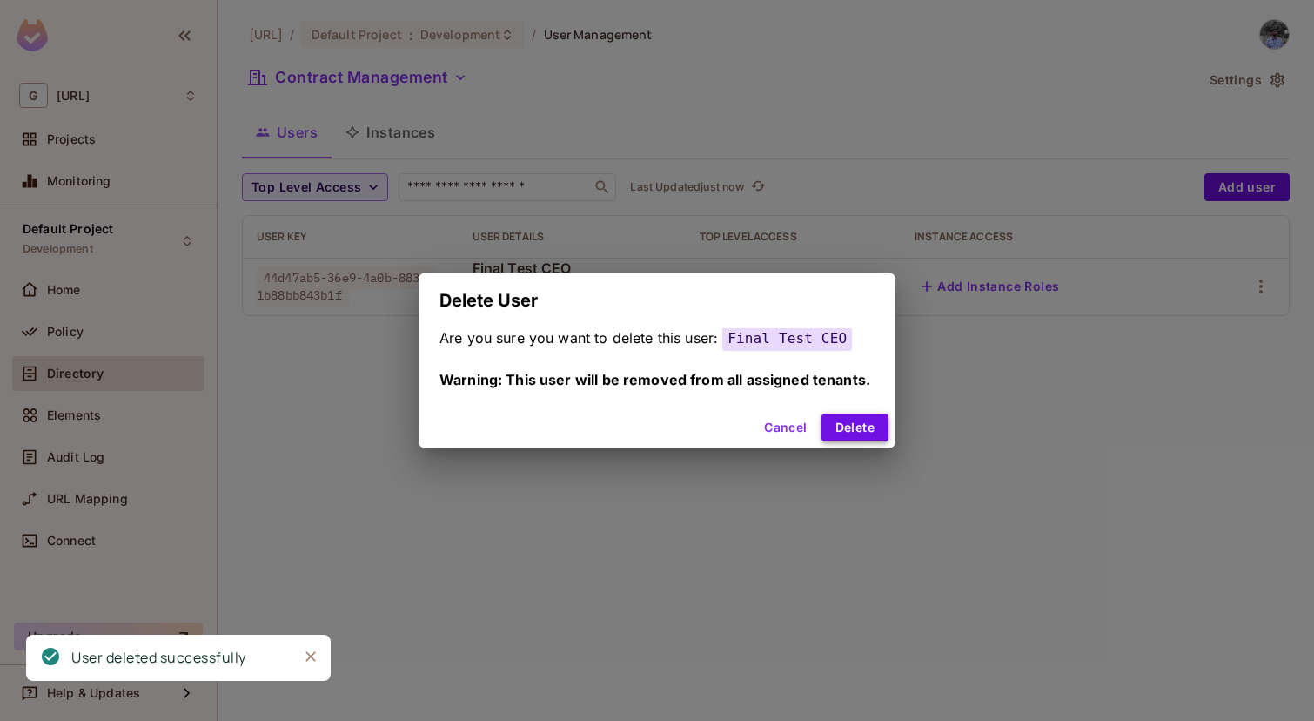
click at [856, 419] on button "Delete" at bounding box center [854, 427] width 67 height 28
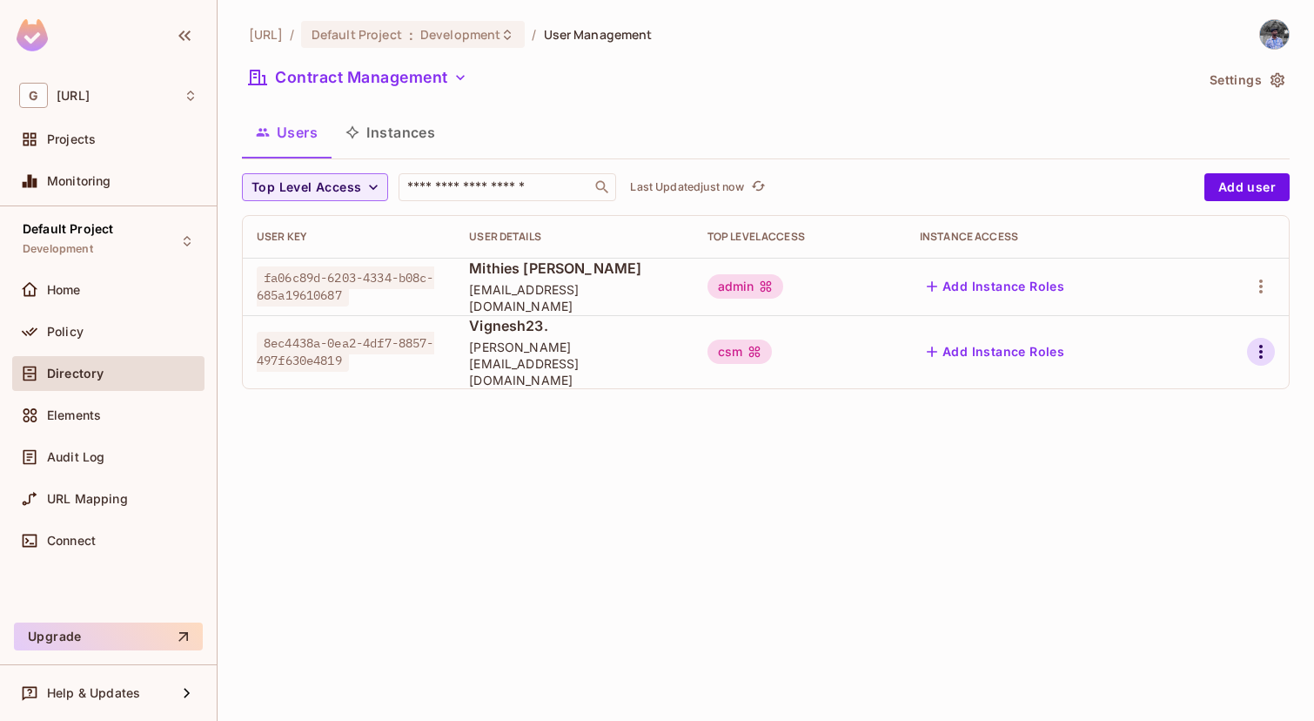
click at [1262, 356] on button "button" at bounding box center [1261, 352] width 28 height 28
click at [1195, 466] on div "Delete User" at bounding box center [1191, 460] width 69 height 17
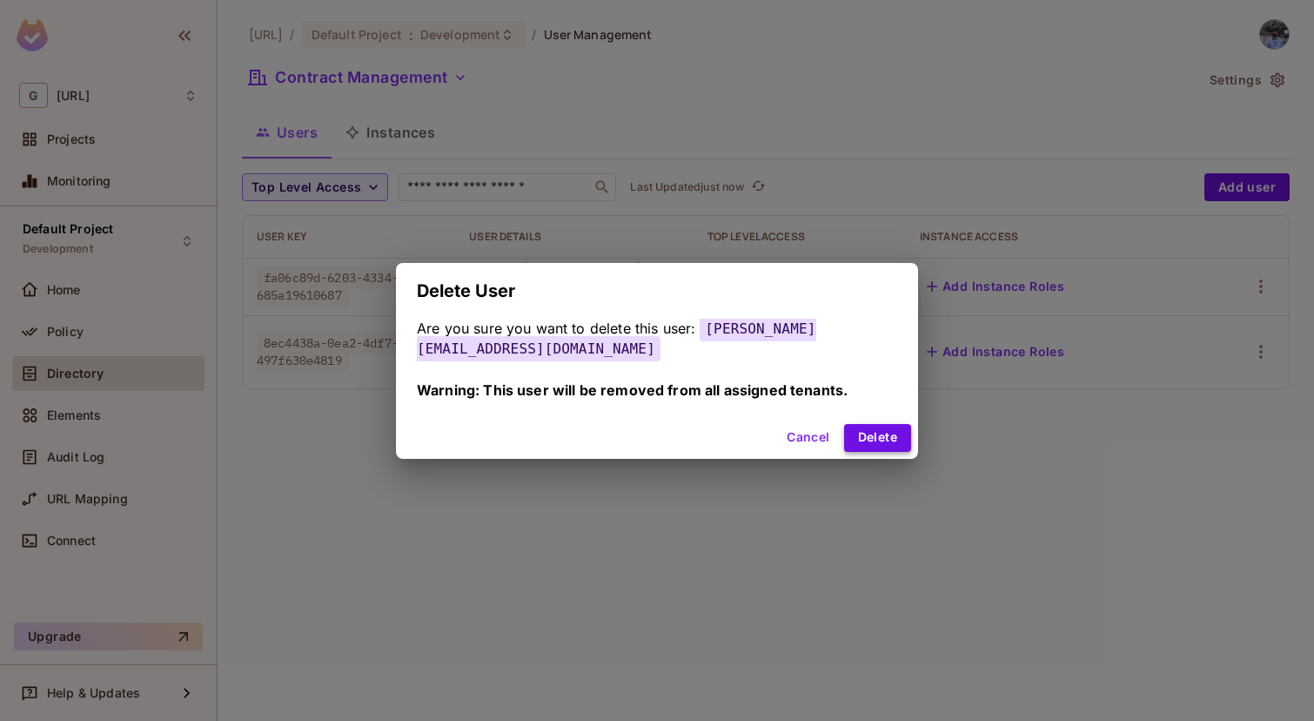
click at [862, 424] on button "Delete" at bounding box center [877, 438] width 67 height 28
